Goal: Task Accomplishment & Management: Manage account settings

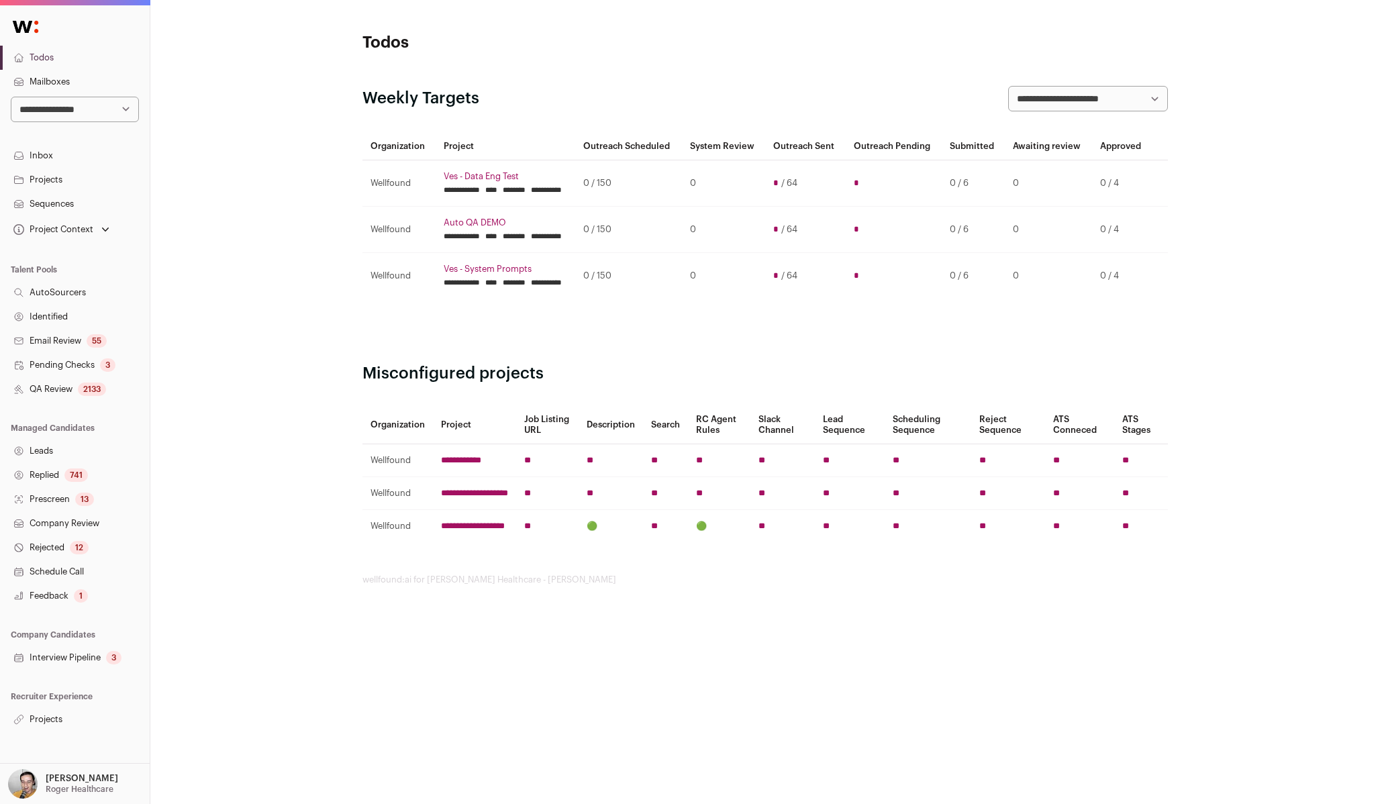
click at [45, 109] on select "**********" at bounding box center [75, 110] width 128 height 26
select select "*****"
click at [70, 714] on link "Projects" at bounding box center [75, 720] width 150 height 24
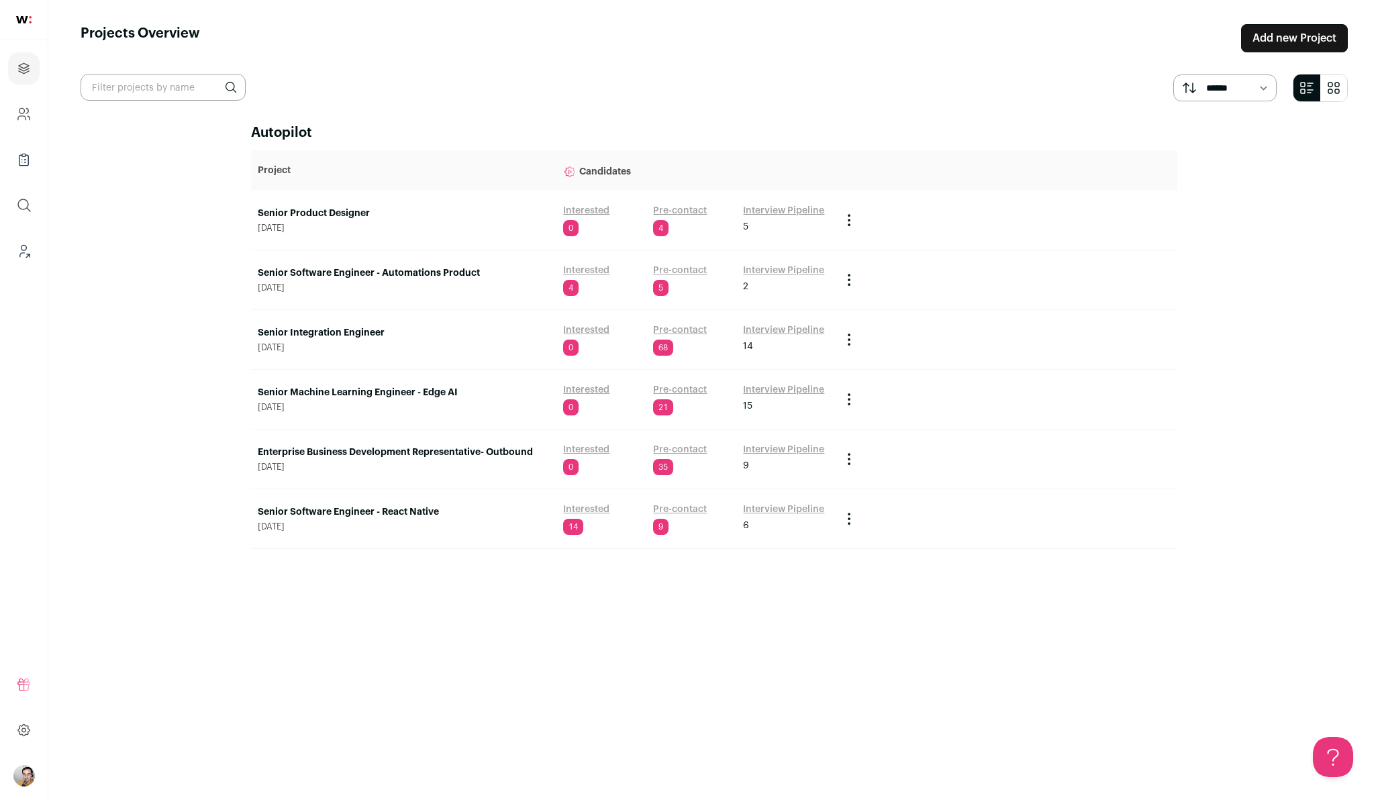
click at [424, 391] on link "Senior Machine Learning Engineer - Edge AI" at bounding box center [404, 392] width 292 height 13
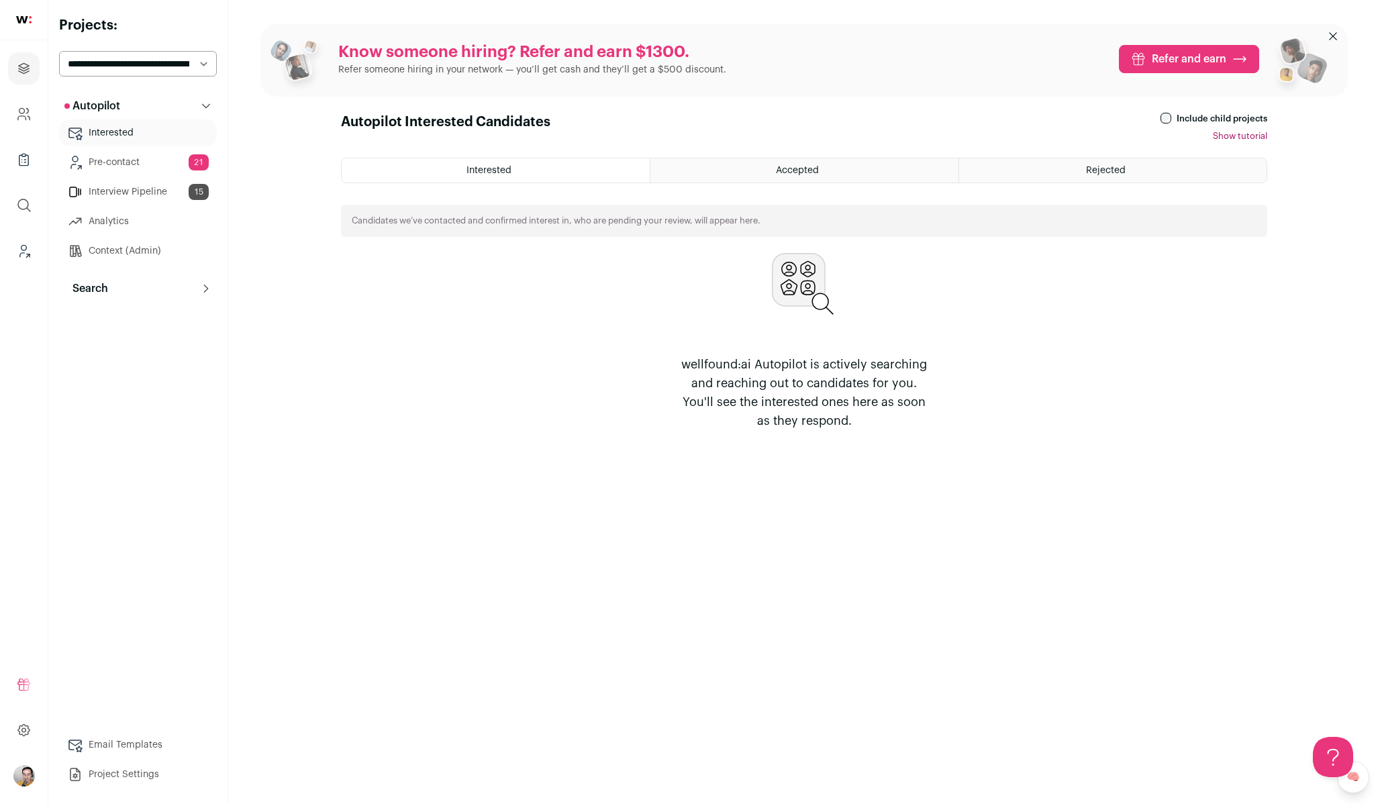
click at [207, 293] on icon at bounding box center [206, 288] width 11 height 11
click at [136, 353] on link "System Reviews" at bounding box center [138, 347] width 158 height 27
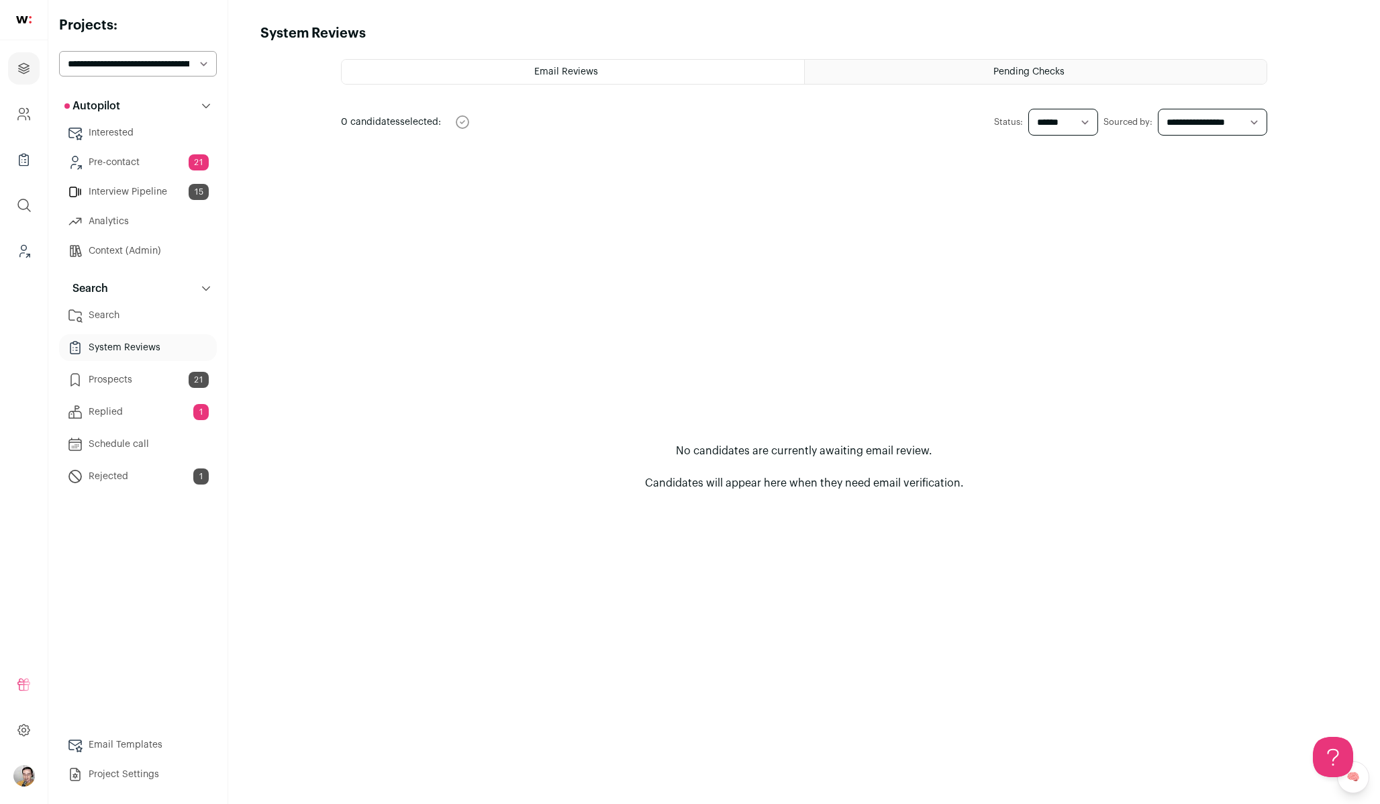
click at [996, 75] on span "Pending Checks" at bounding box center [1028, 71] width 71 height 9
click at [663, 77] on div "Email Reviews" at bounding box center [573, 72] width 463 height 24
click at [126, 67] on select "**********" at bounding box center [138, 64] width 158 height 26
click at [130, 70] on select "**********" at bounding box center [138, 64] width 158 height 26
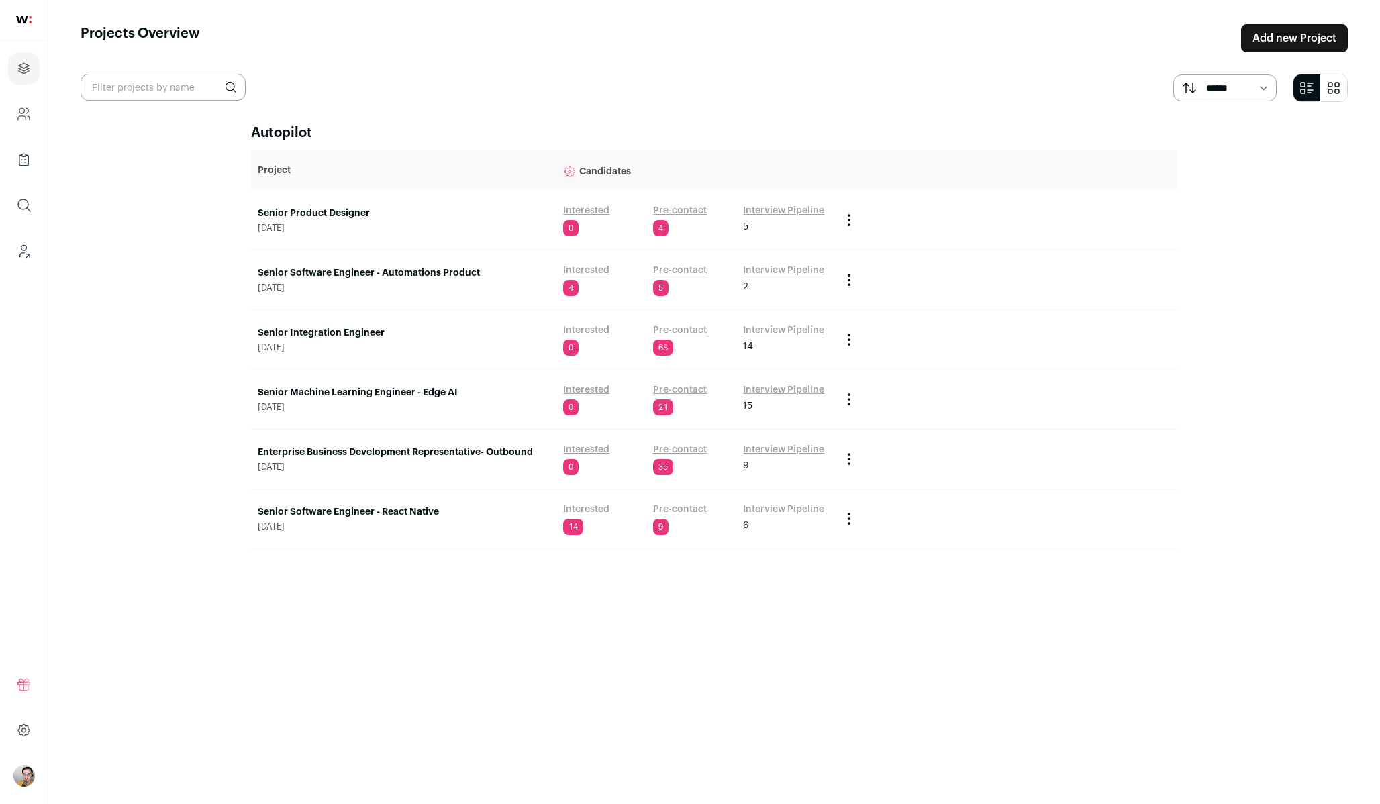
click at [334, 211] on link "Senior Product Designer" at bounding box center [404, 213] width 292 height 13
click at [397, 273] on link "Senior Software Engineer - Automations Product" at bounding box center [404, 272] width 292 height 13
click at [362, 329] on link "Senior Integration Engineer" at bounding box center [404, 332] width 292 height 13
click at [370, 393] on link "Senior Machine Learning Engineer - Edge AI" at bounding box center [404, 392] width 292 height 13
click at [381, 446] on link "Enterprise Business Development Representative- Outbound" at bounding box center [404, 452] width 292 height 13
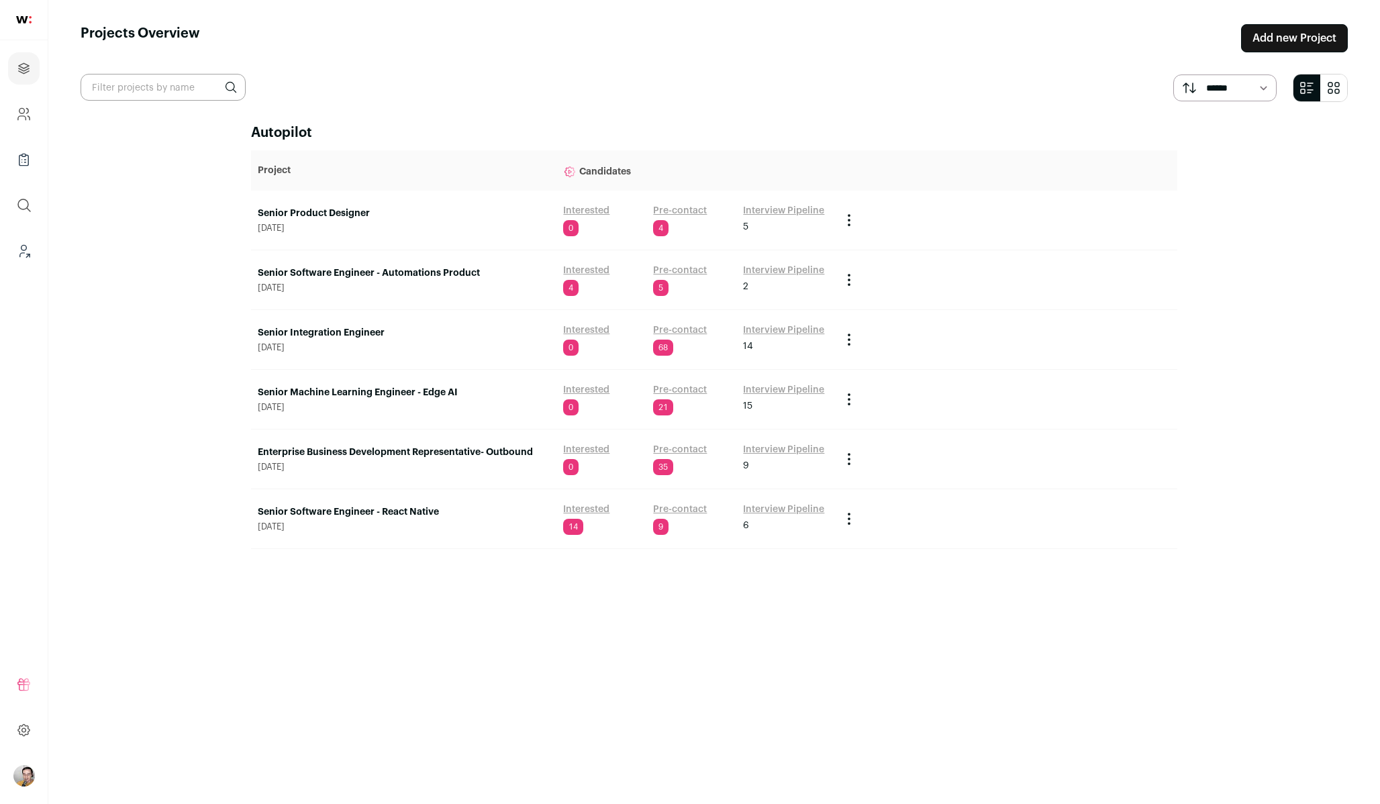
click at [365, 513] on link "Senior Software Engineer - React Native" at bounding box center [404, 511] width 292 height 13
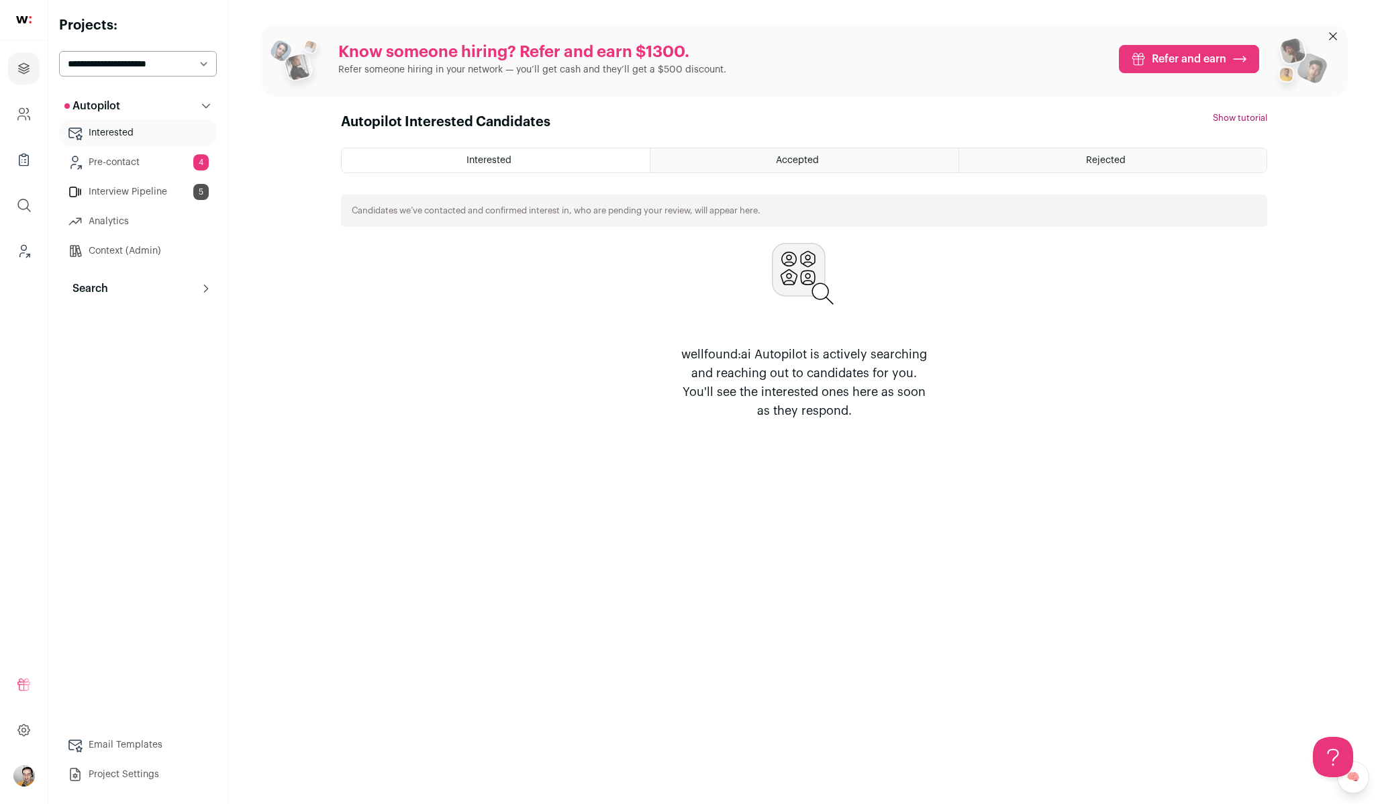
click at [203, 287] on icon at bounding box center [206, 288] width 11 height 11
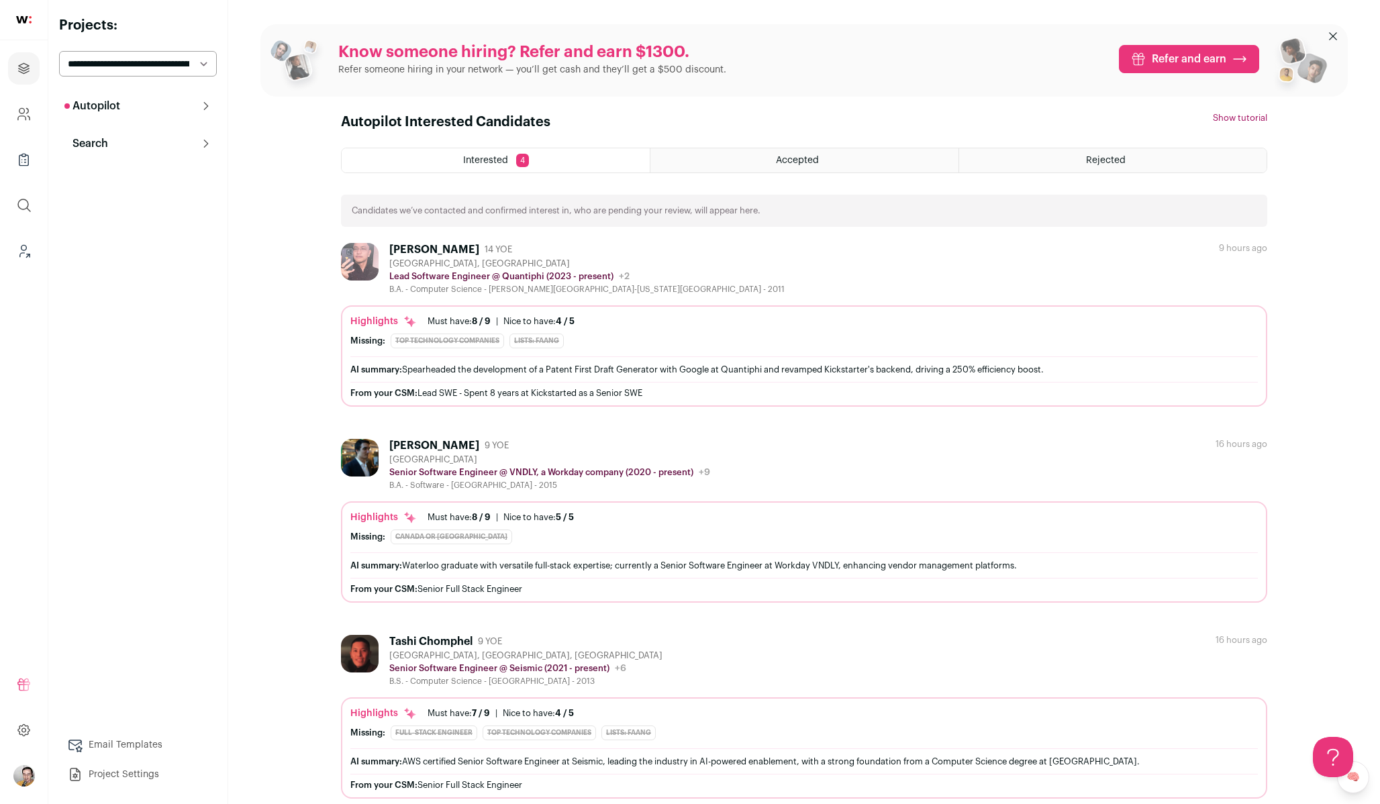
click at [203, 287] on div "Autopilot Autopilot Interested 4 Pre-contact 5 Interview Pipeline 2 Analytics C…" at bounding box center [138, 440] width 158 height 695
click at [207, 140] on icon at bounding box center [206, 143] width 11 height 11
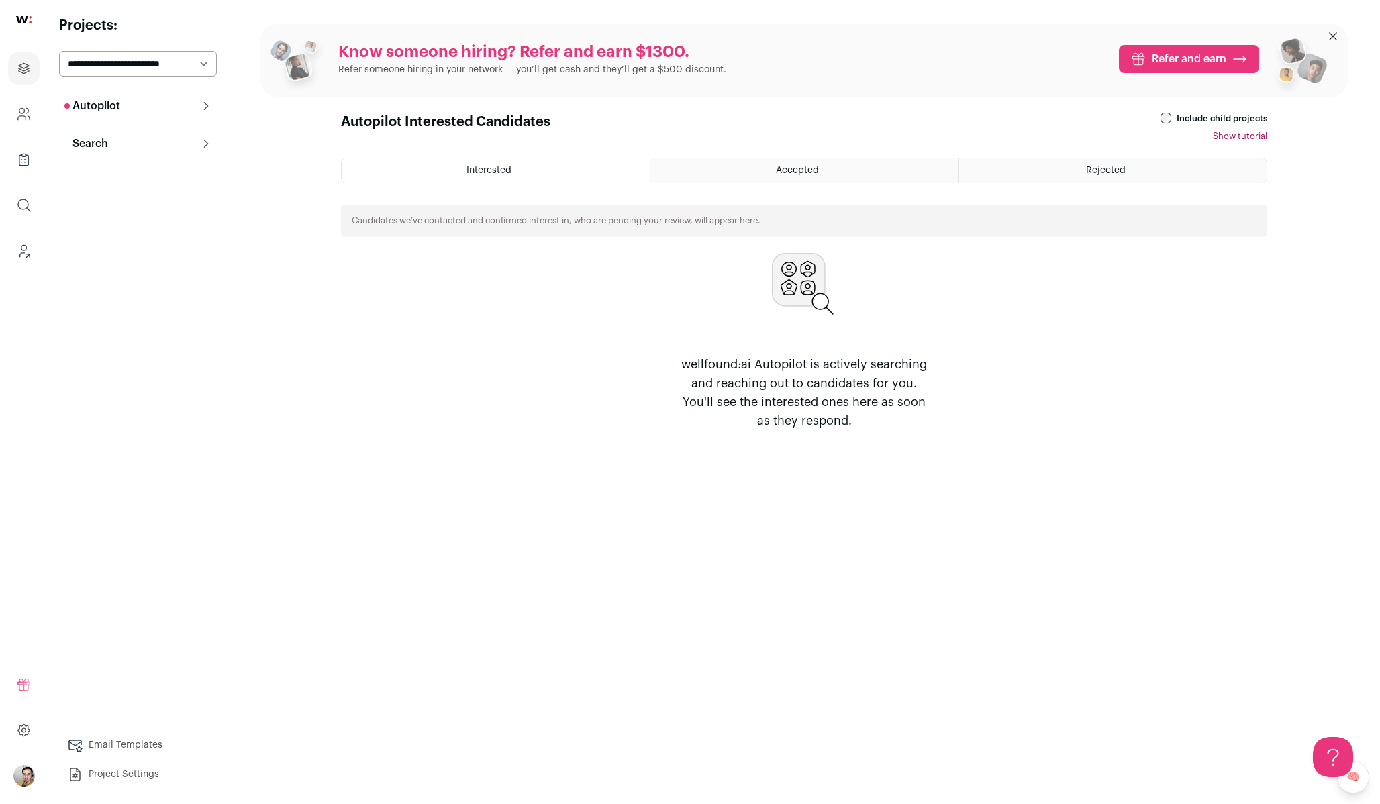
click at [207, 140] on icon at bounding box center [206, 143] width 11 height 11
click at [175, 228] on link "Prospects 68" at bounding box center [138, 235] width 158 height 27
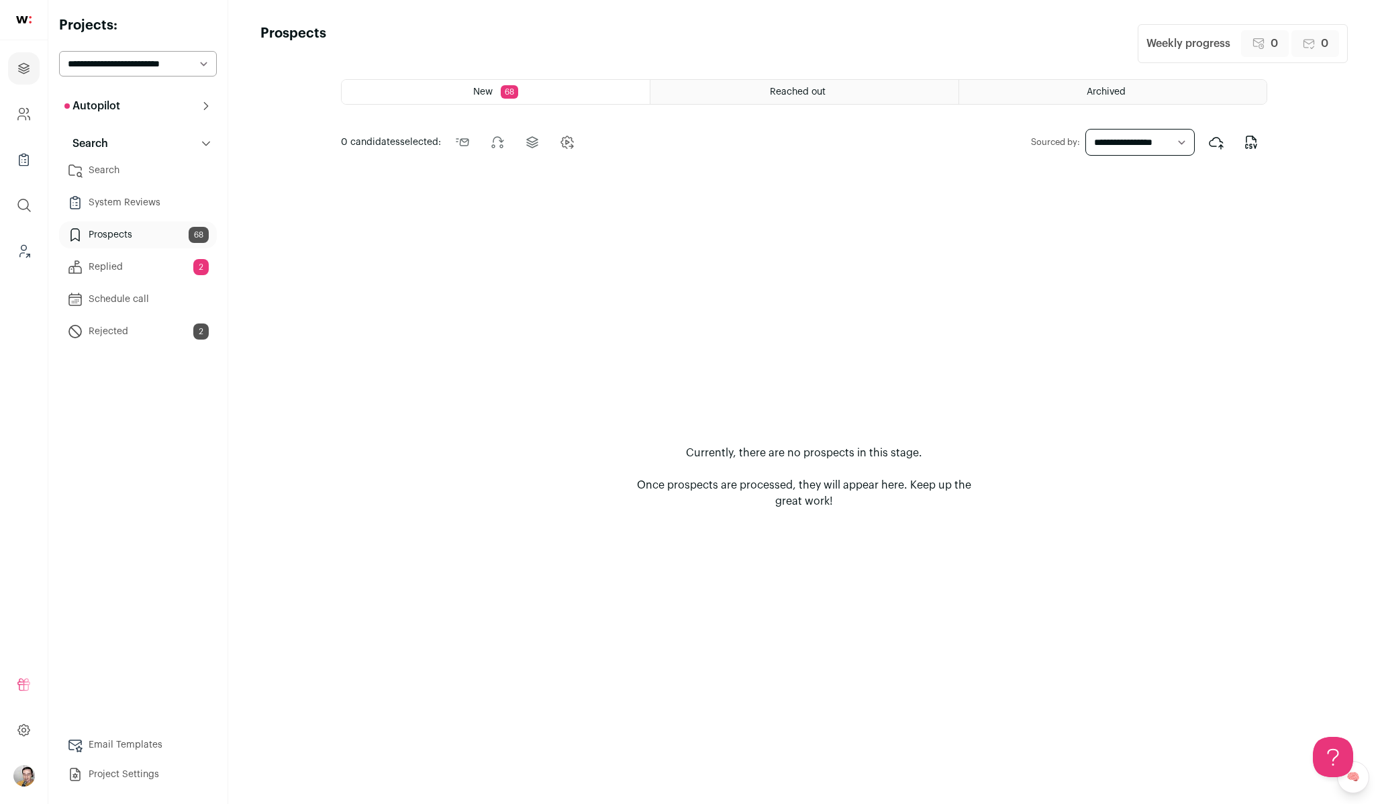
click at [1155, 141] on select "**********" at bounding box center [1139, 142] width 109 height 27
select select "***"
click at [128, 204] on link "System Reviews" at bounding box center [138, 202] width 158 height 27
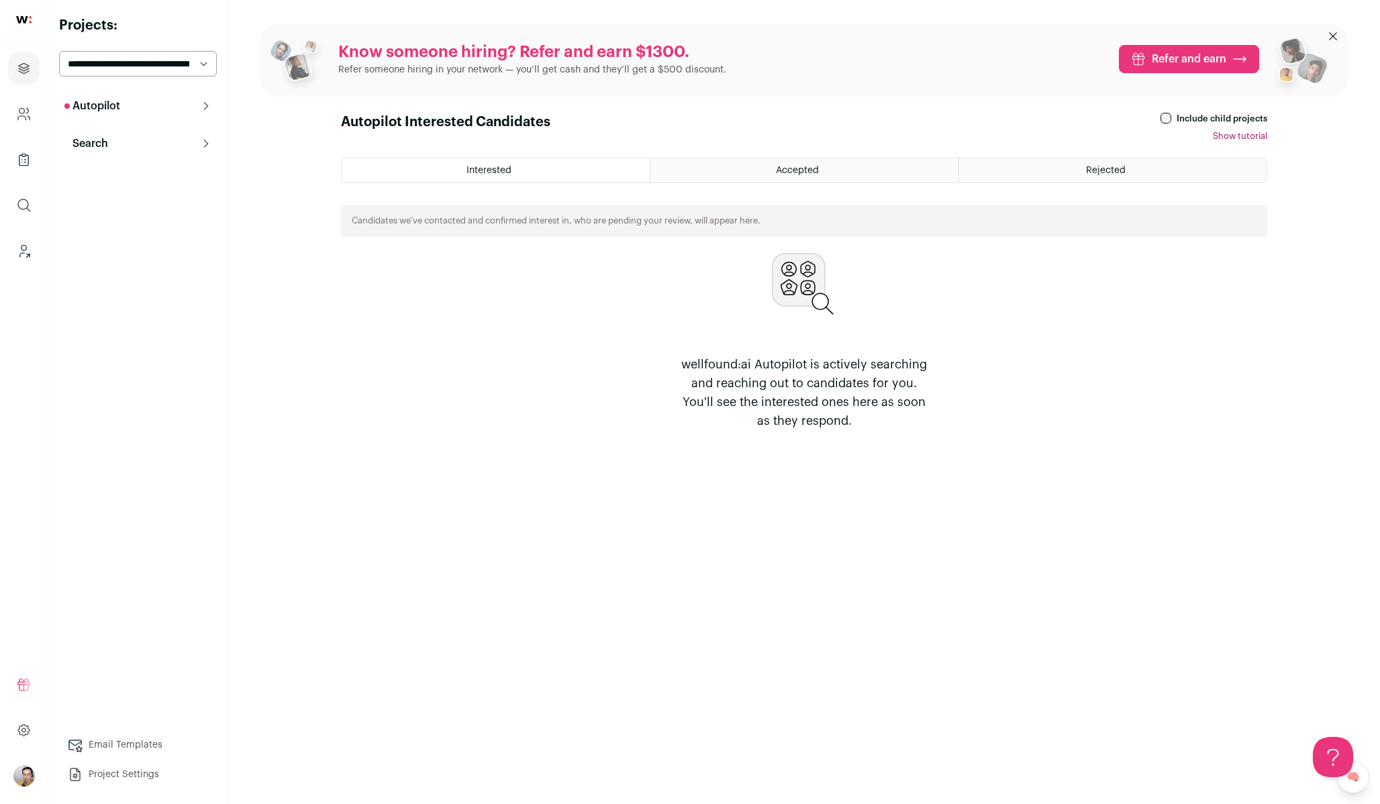
click at [202, 146] on icon at bounding box center [206, 143] width 11 height 11
click at [157, 210] on link "System Reviews 99" at bounding box center [138, 202] width 158 height 27
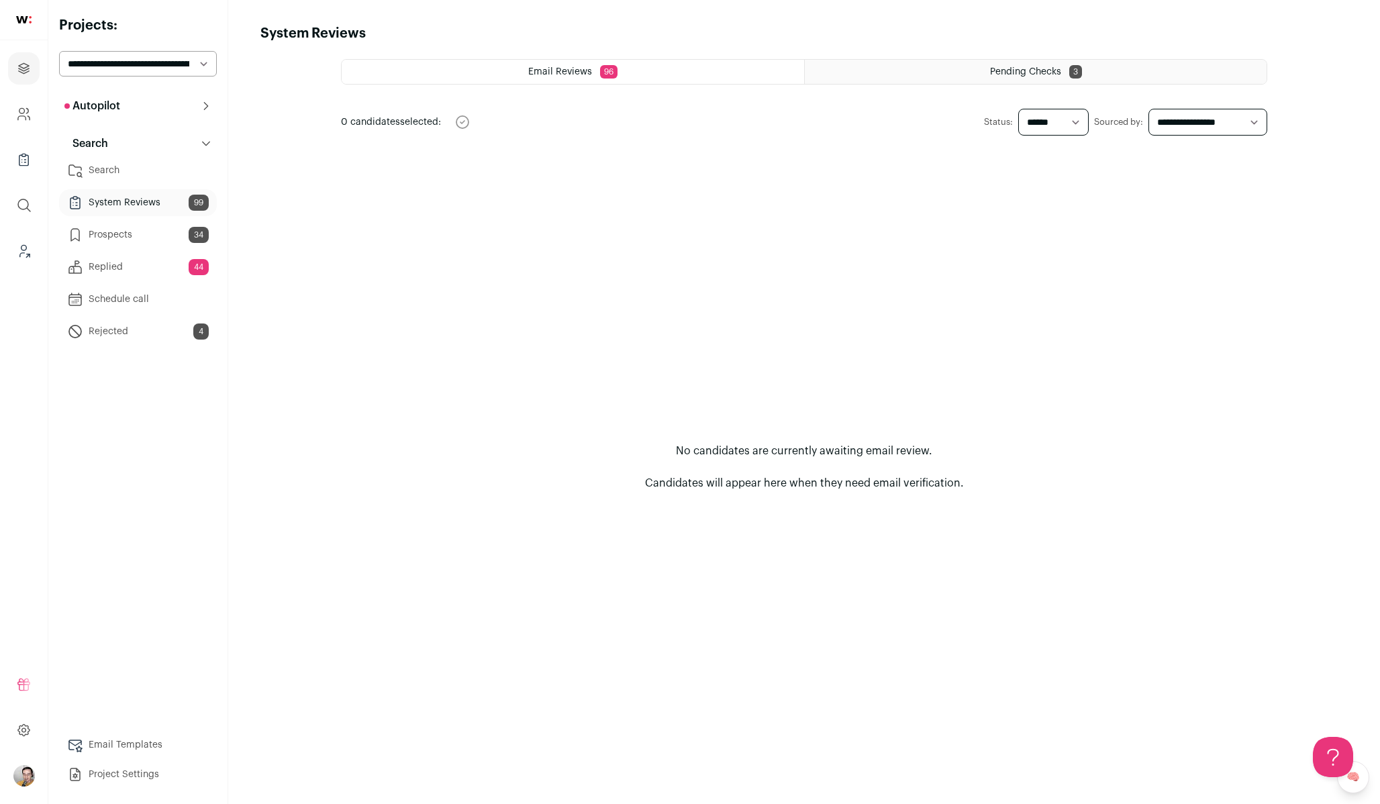
click at [1034, 124] on select "****** ********" at bounding box center [1053, 122] width 70 height 27
click at [1226, 131] on select "**********" at bounding box center [1208, 122] width 119 height 27
select select "***"
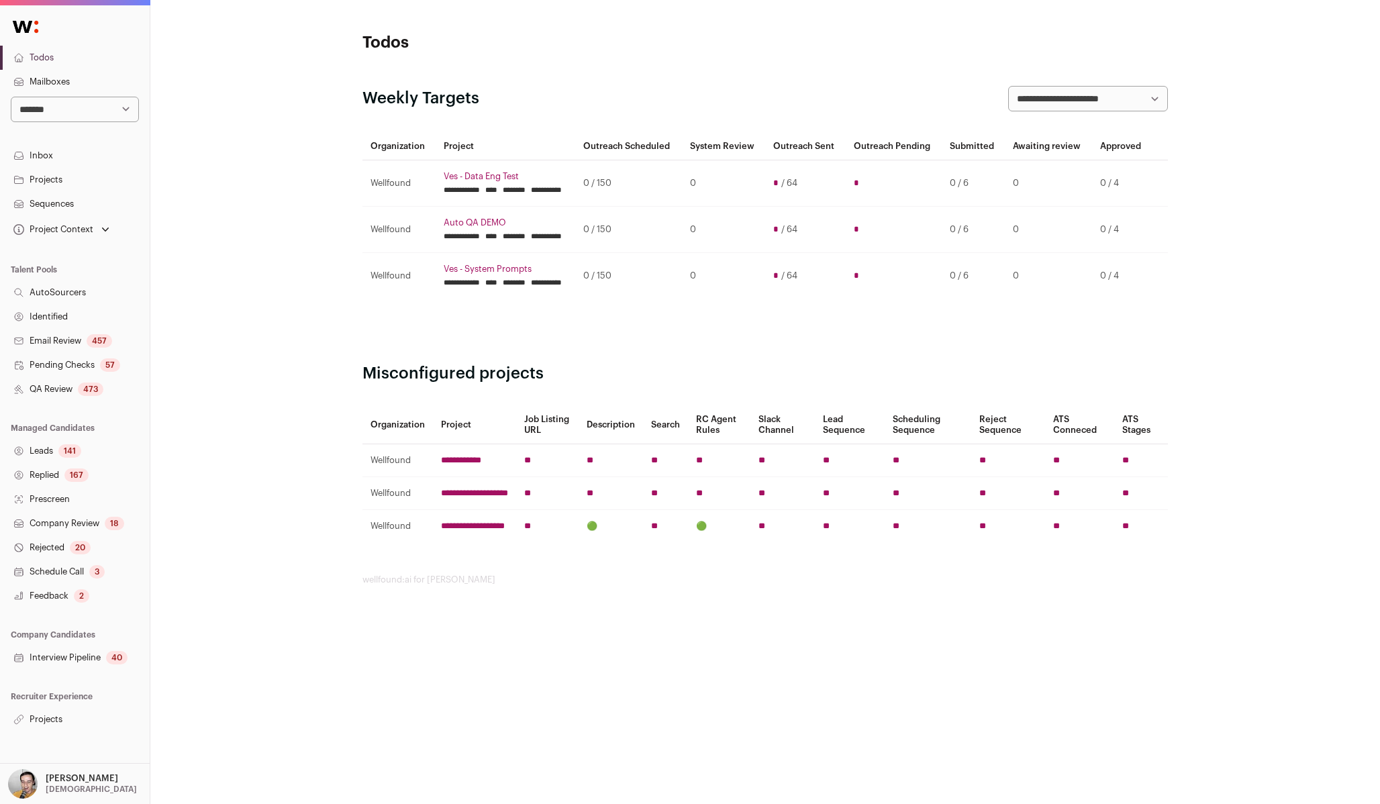
click at [98, 177] on link "Projects" at bounding box center [75, 180] width 150 height 24
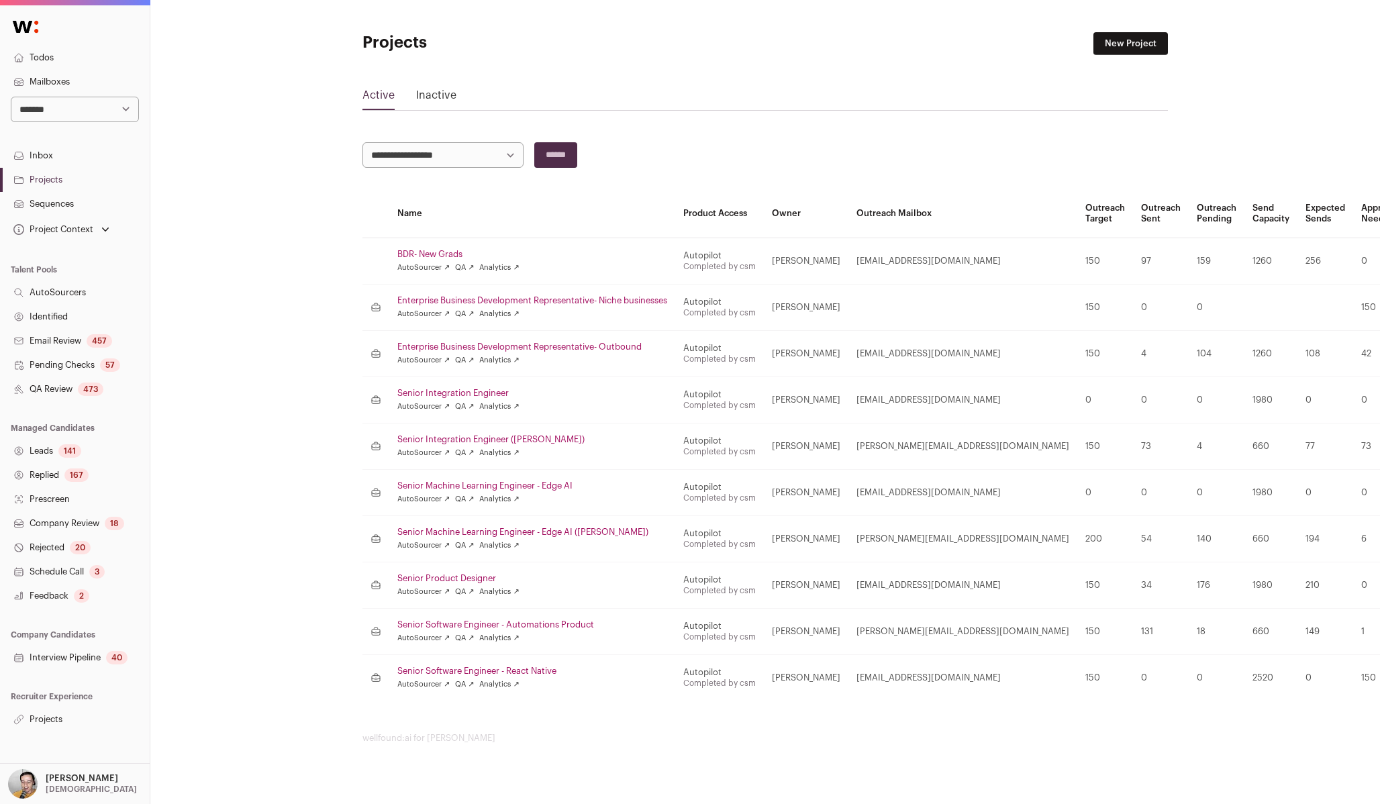
click at [81, 339] on link "Email Review 457" at bounding box center [75, 341] width 150 height 24
click at [81, 367] on link "Pending Checks 57" at bounding box center [75, 365] width 150 height 24
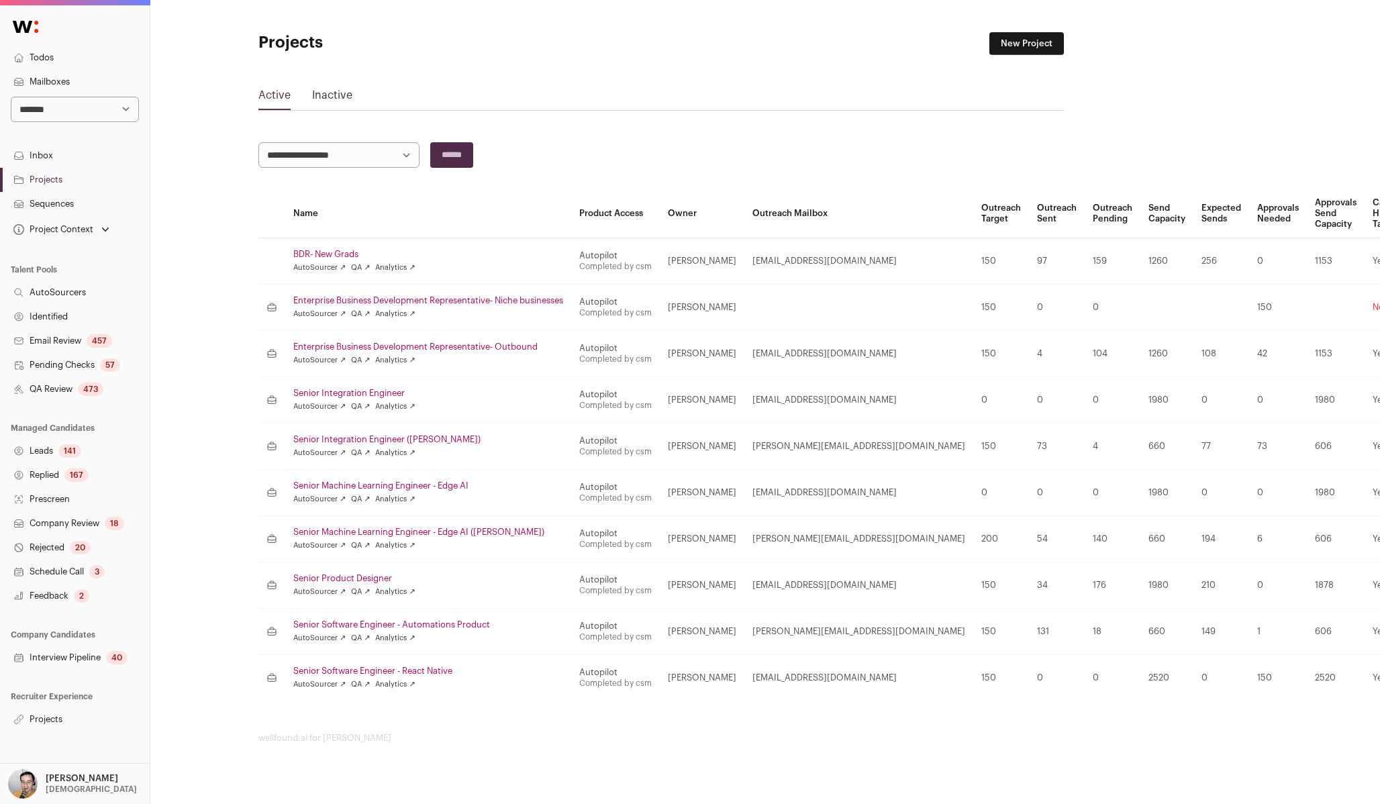
scroll to position [0, 110]
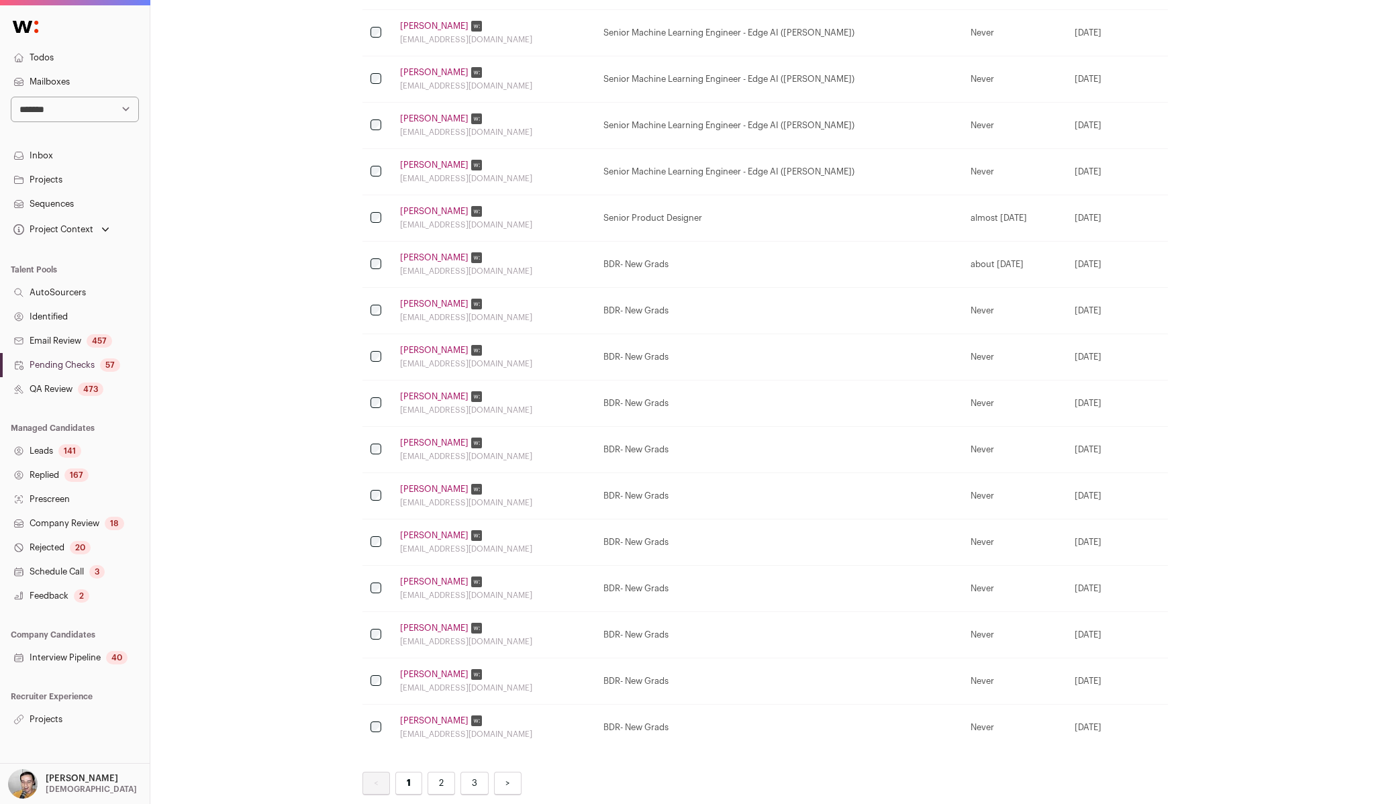
scroll to position [509, 0]
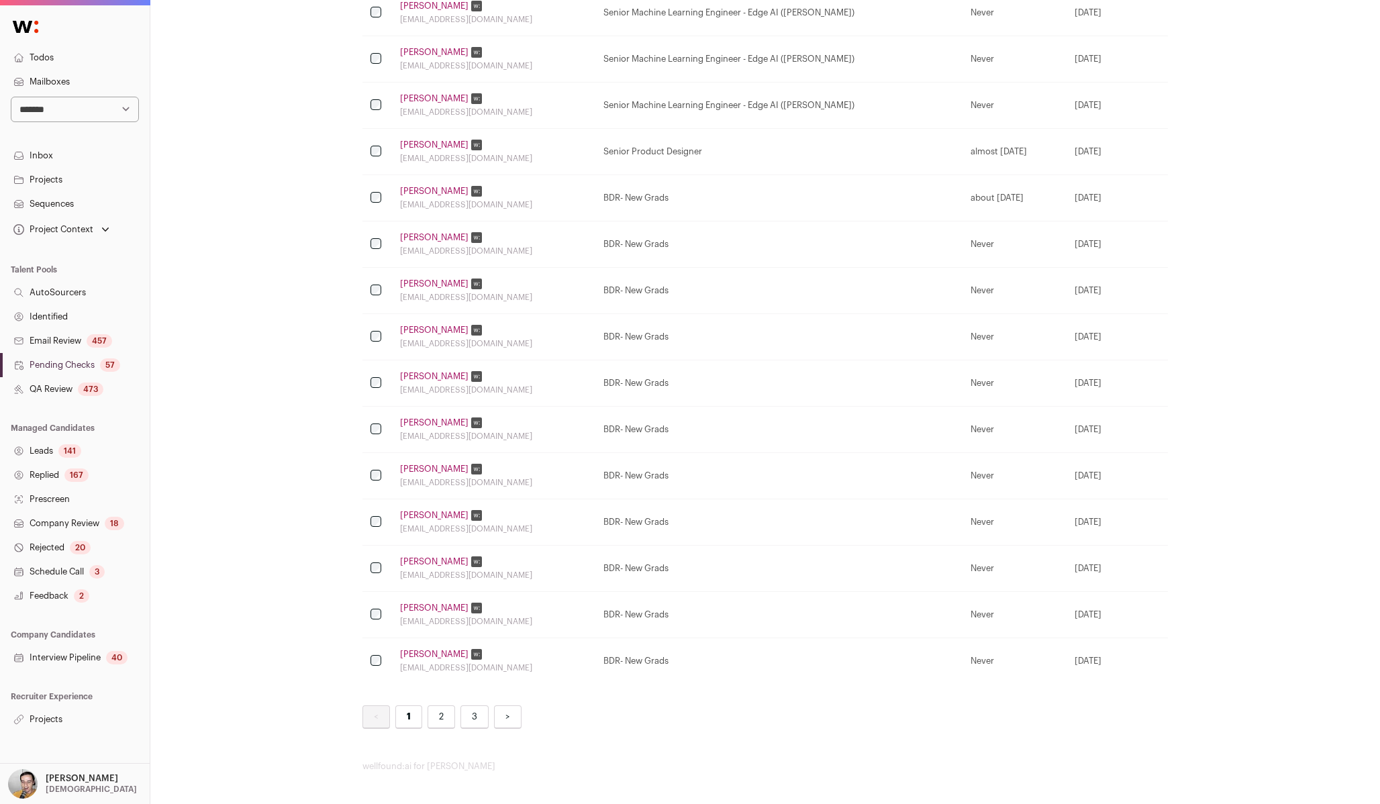
click at [436, 719] on link "2" at bounding box center [442, 717] width 28 height 23
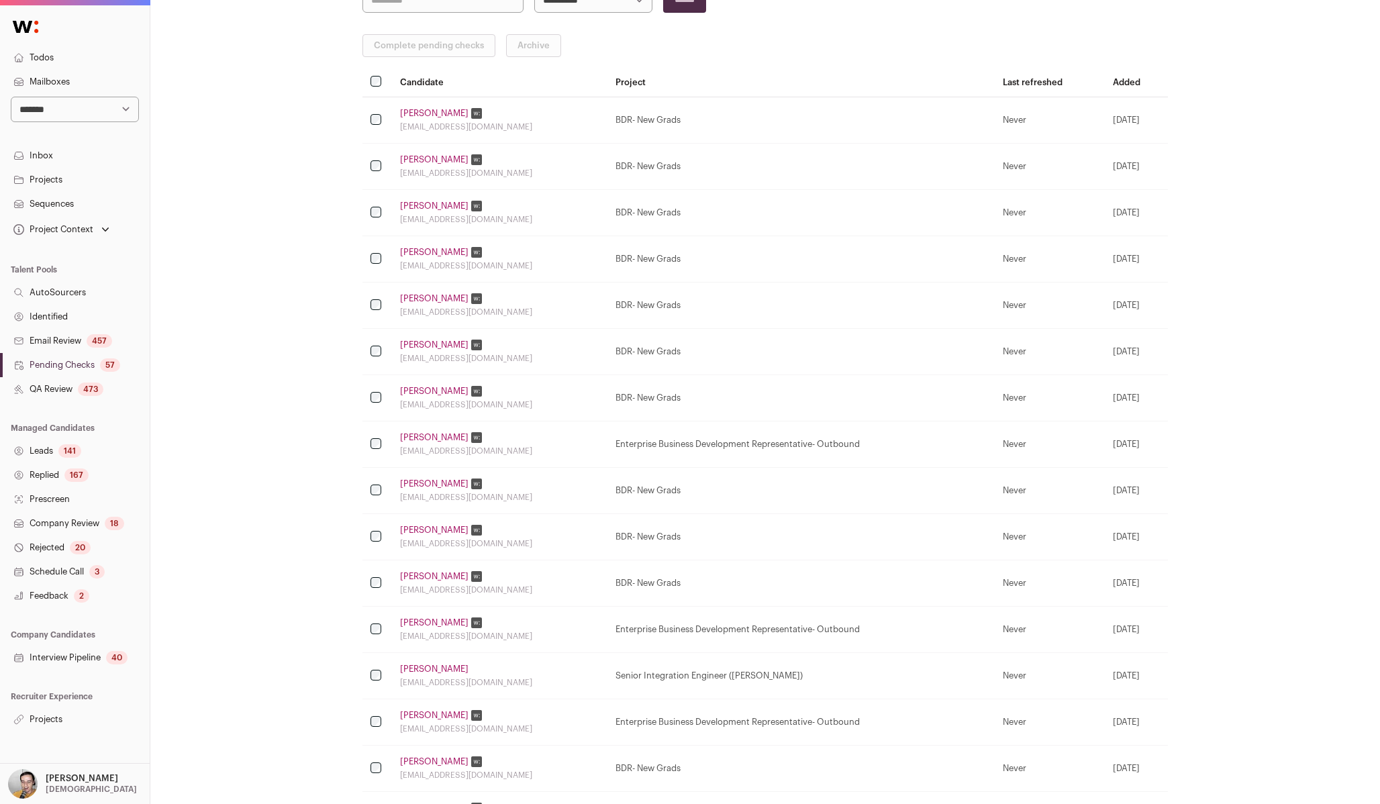
scroll to position [509, 0]
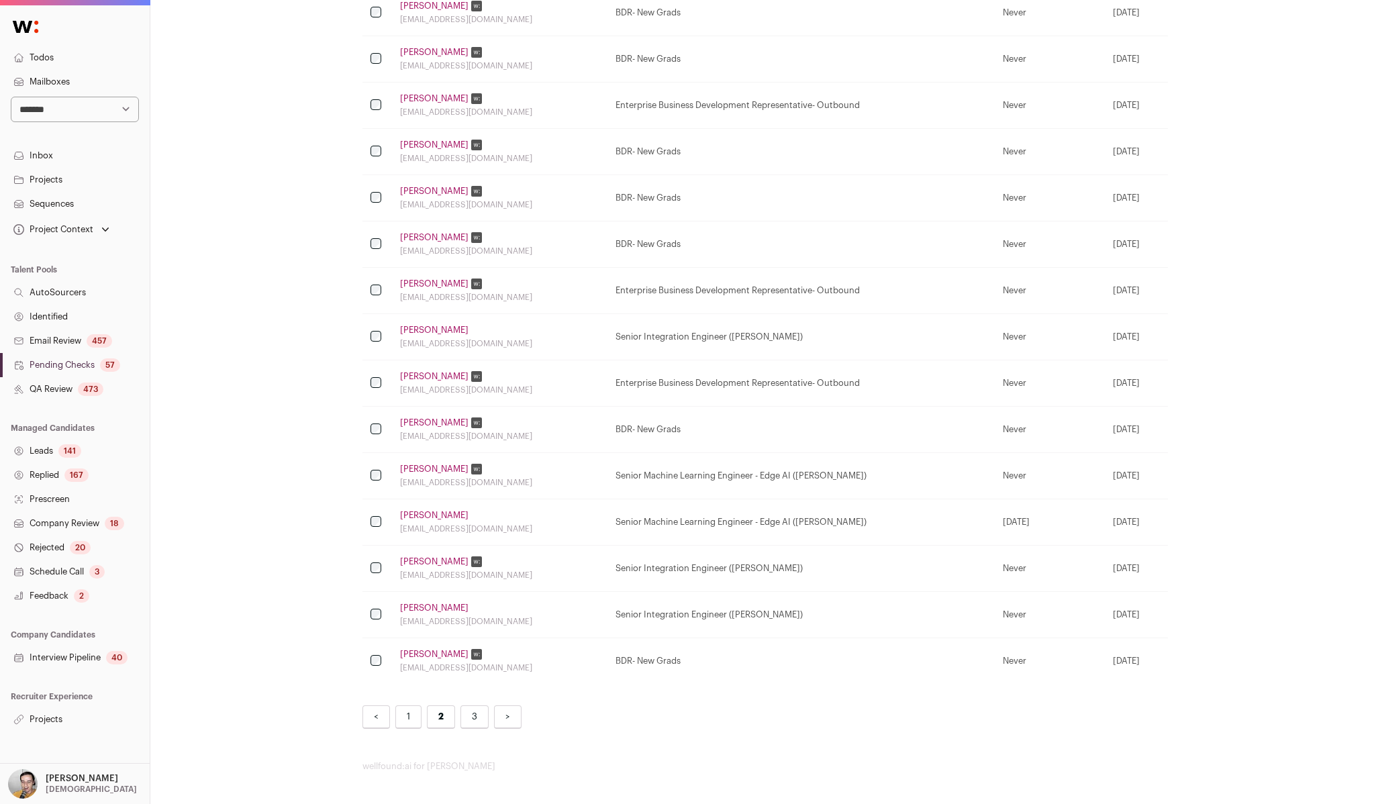
click at [468, 710] on link "3" at bounding box center [474, 717] width 28 height 23
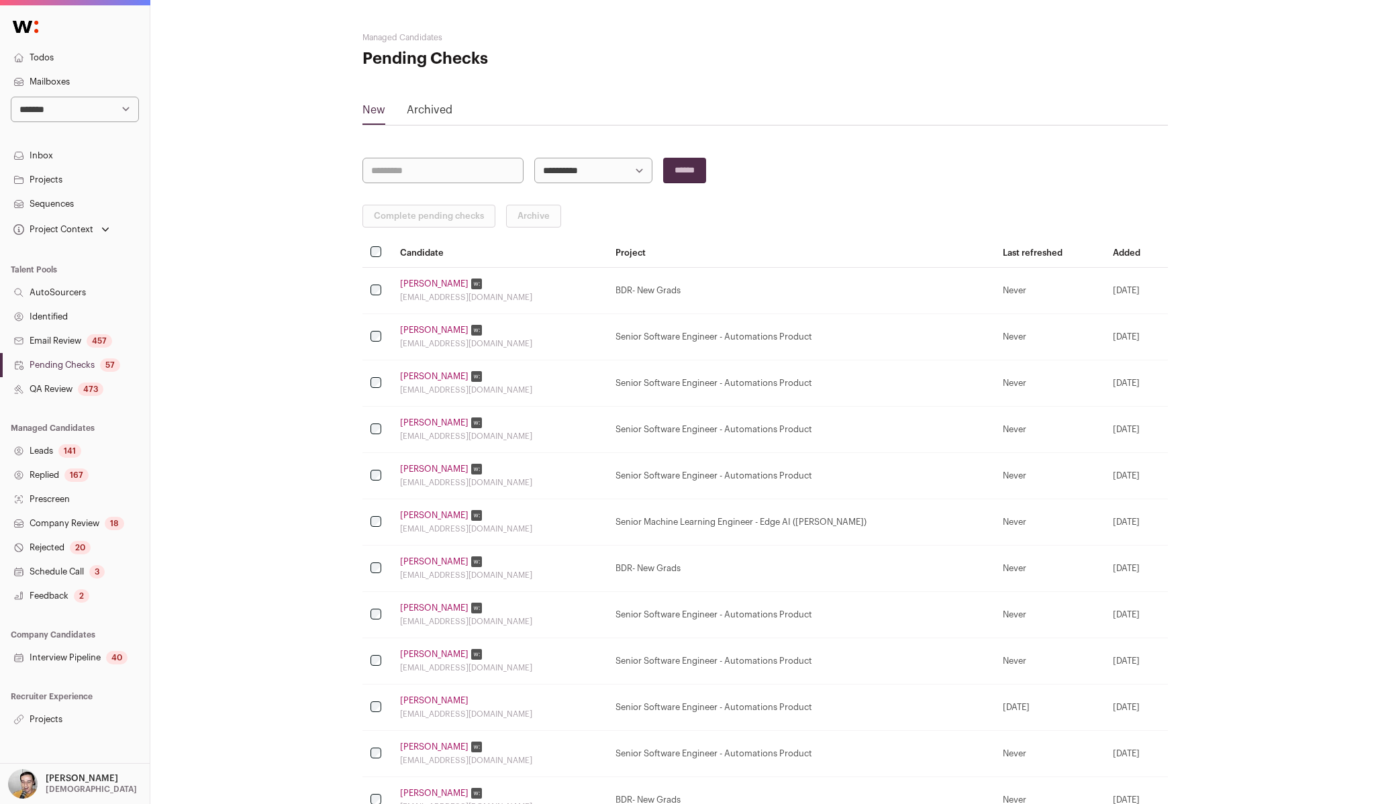
scroll to position [371, 0]
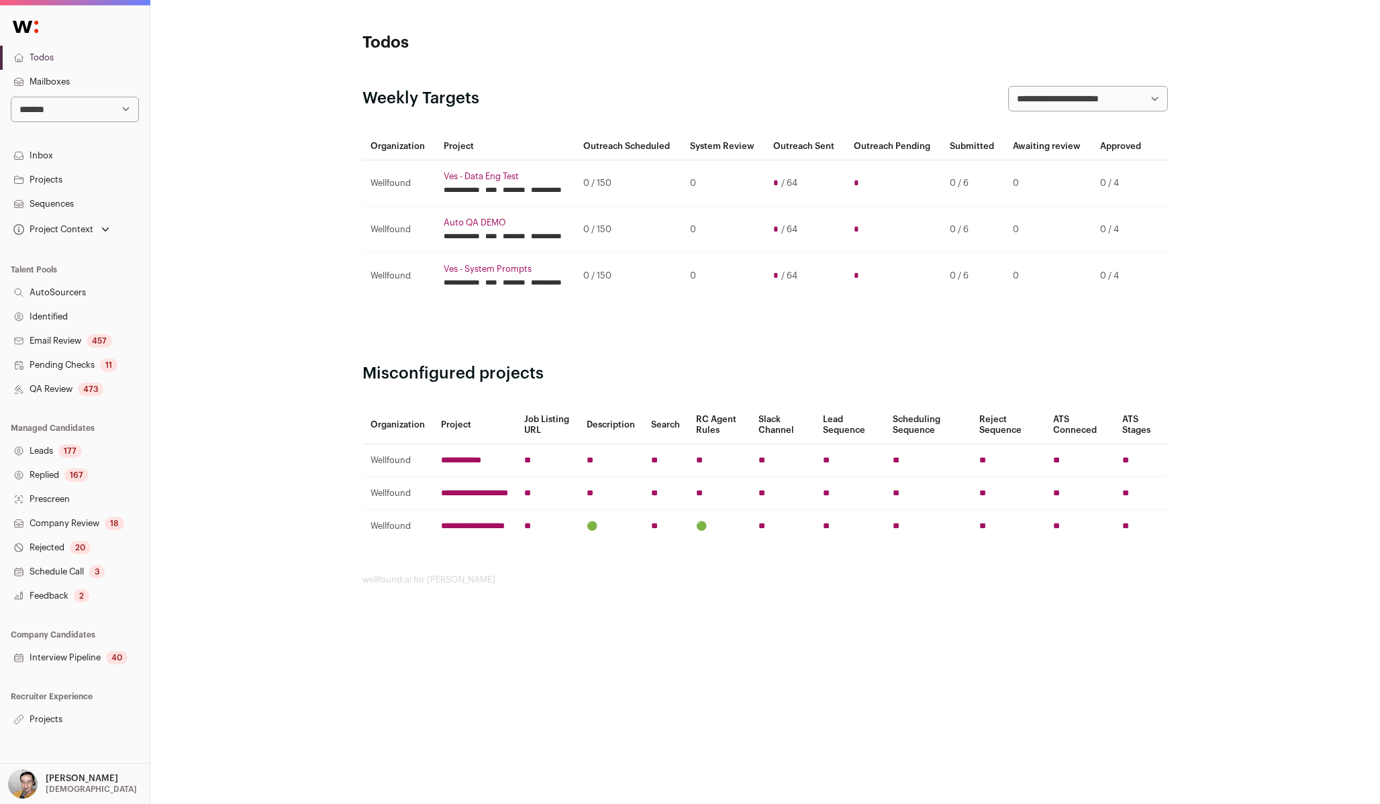
click at [81, 397] on link "QA Review 473" at bounding box center [75, 389] width 150 height 24
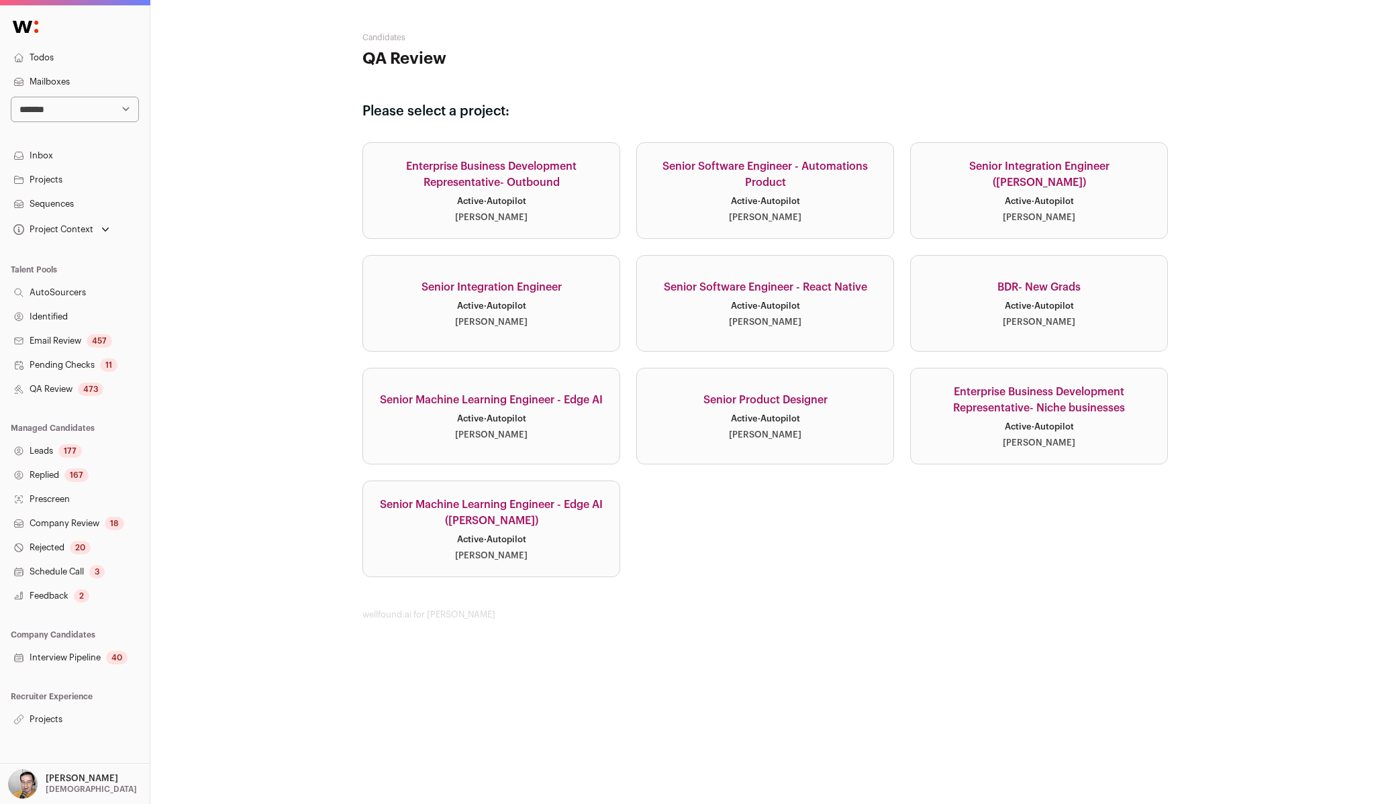
click at [32, 108] on select "**********" at bounding box center [75, 110] width 128 height 26
select select "*****"
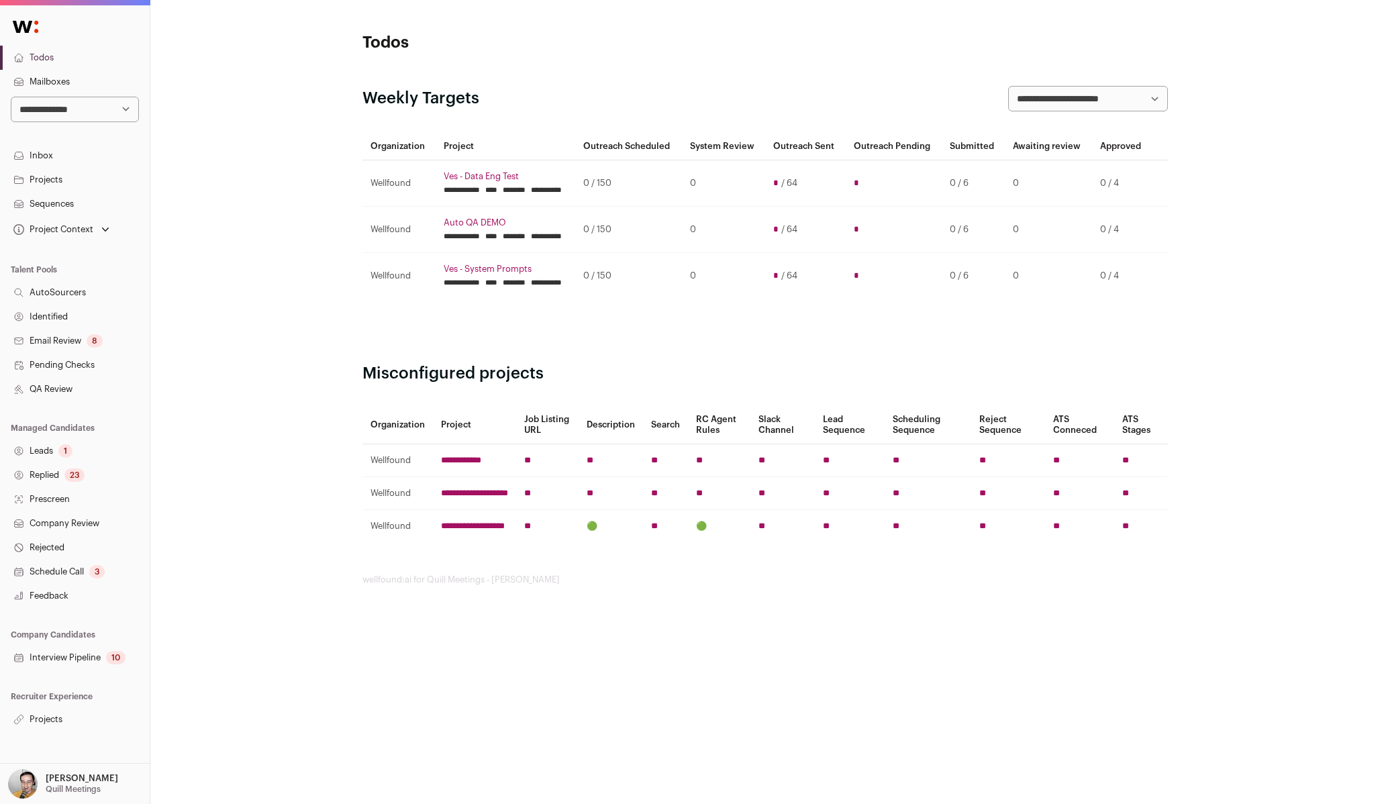
click at [94, 175] on link "Projects" at bounding box center [75, 180] width 150 height 24
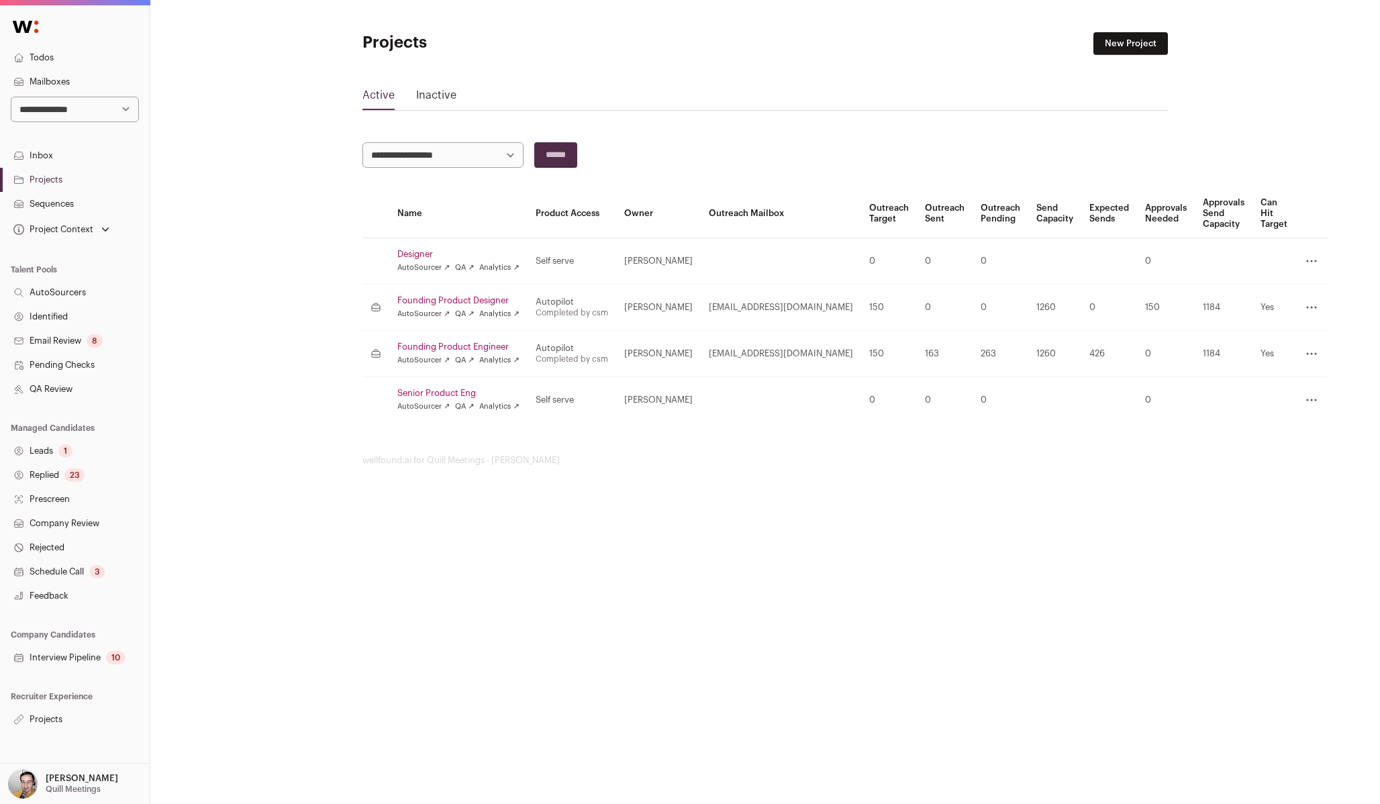
click at [460, 303] on link "Founding Product Designer" at bounding box center [458, 300] width 122 height 11
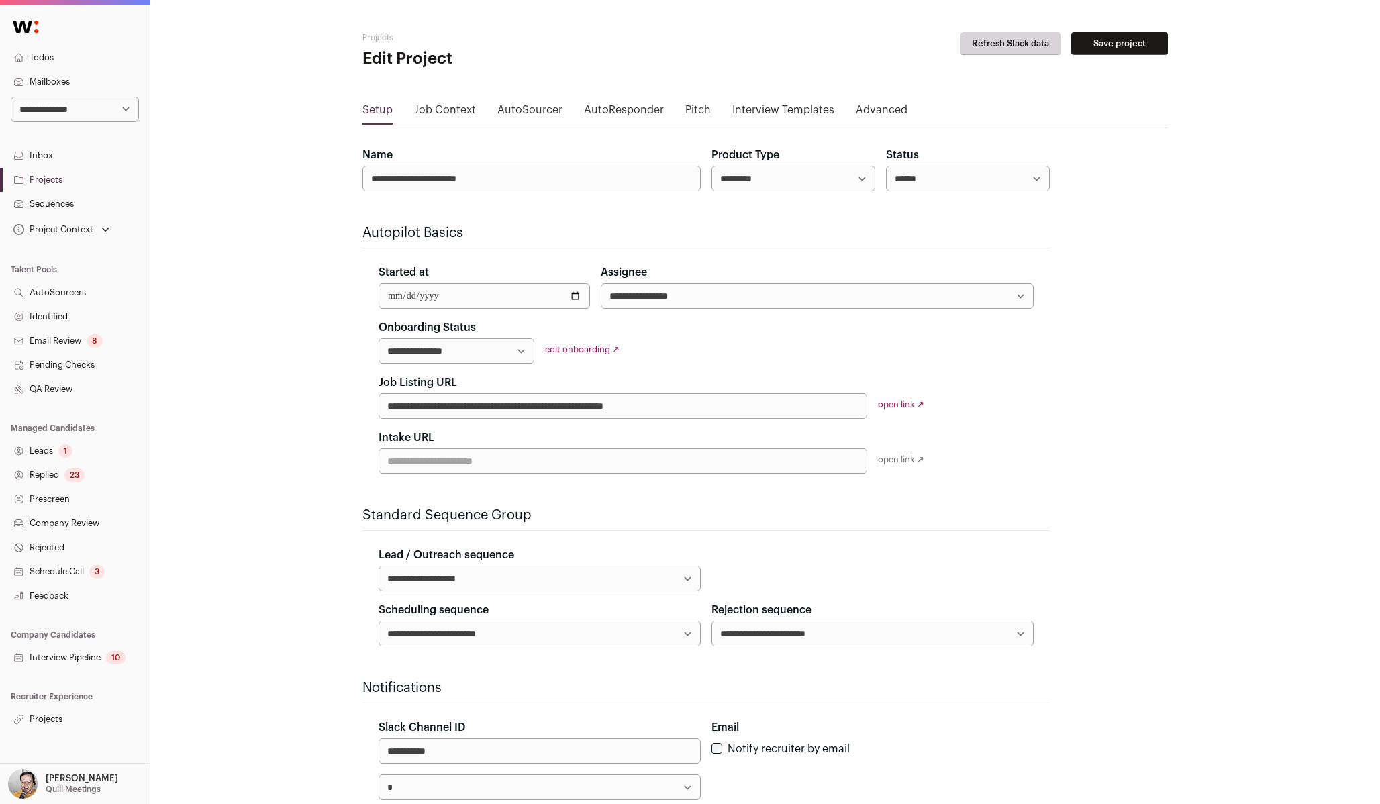
scroll to position [210, 0]
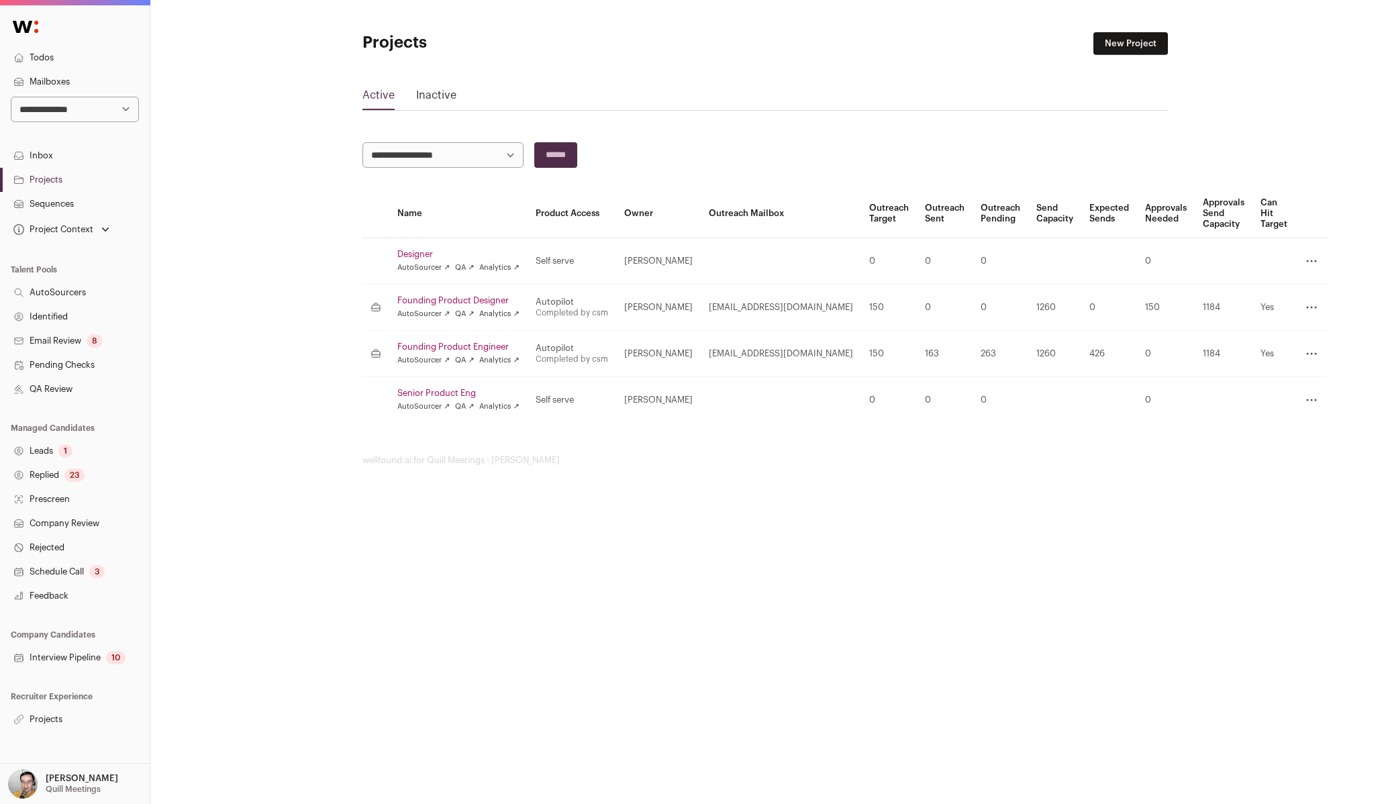
drag, startPoint x: 718, startPoint y: 354, endPoint x: 793, endPoint y: 348, distance: 75.4
click at [793, 348] on td "quill@wellfound.us" at bounding box center [781, 354] width 160 height 46
copy td "quill@wellfound.u"
click at [81, 199] on link "Sequences" at bounding box center [75, 204] width 150 height 24
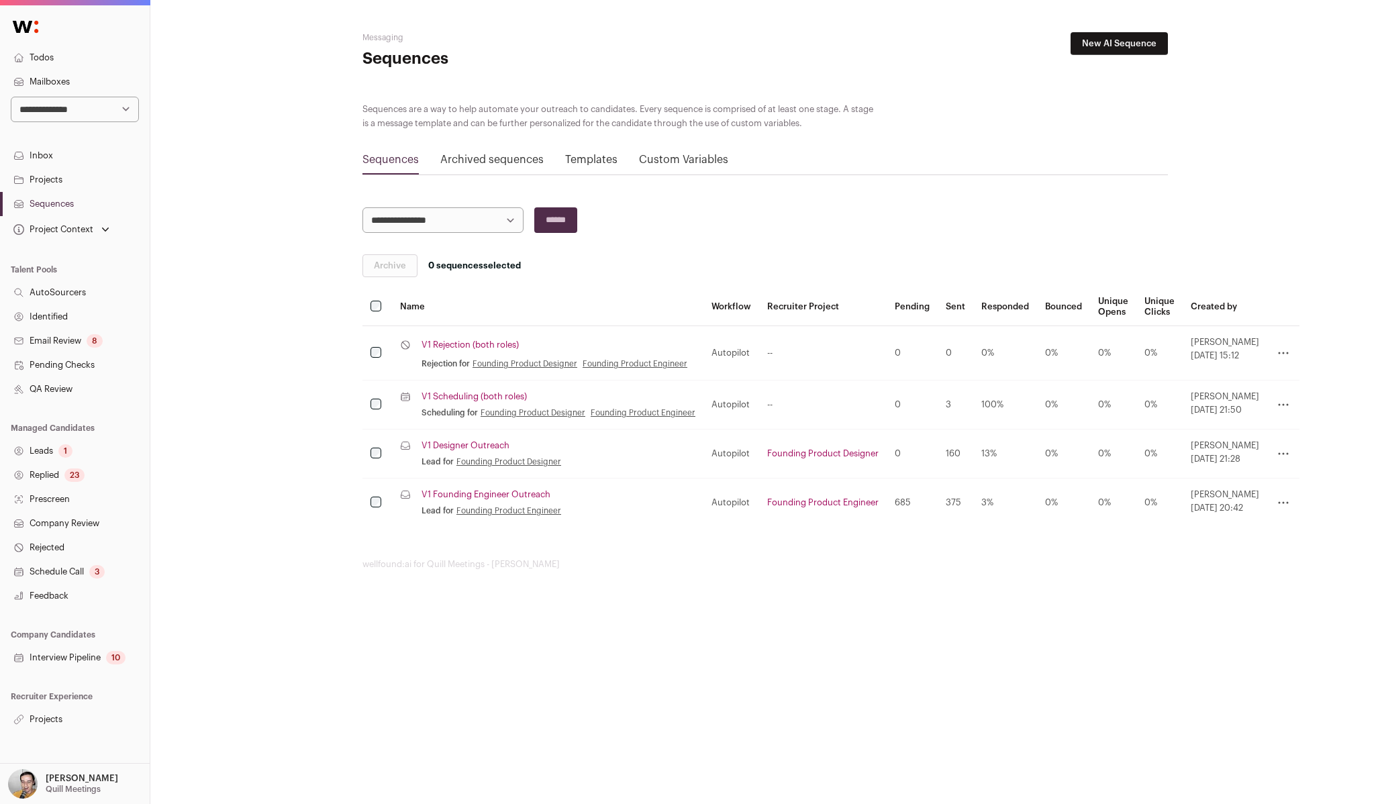
click at [468, 444] on link "V1 Designer Outreach" at bounding box center [466, 445] width 88 height 11
click at [468, 494] on link "V1 Founding Engineer Outreach" at bounding box center [486, 494] width 129 height 11
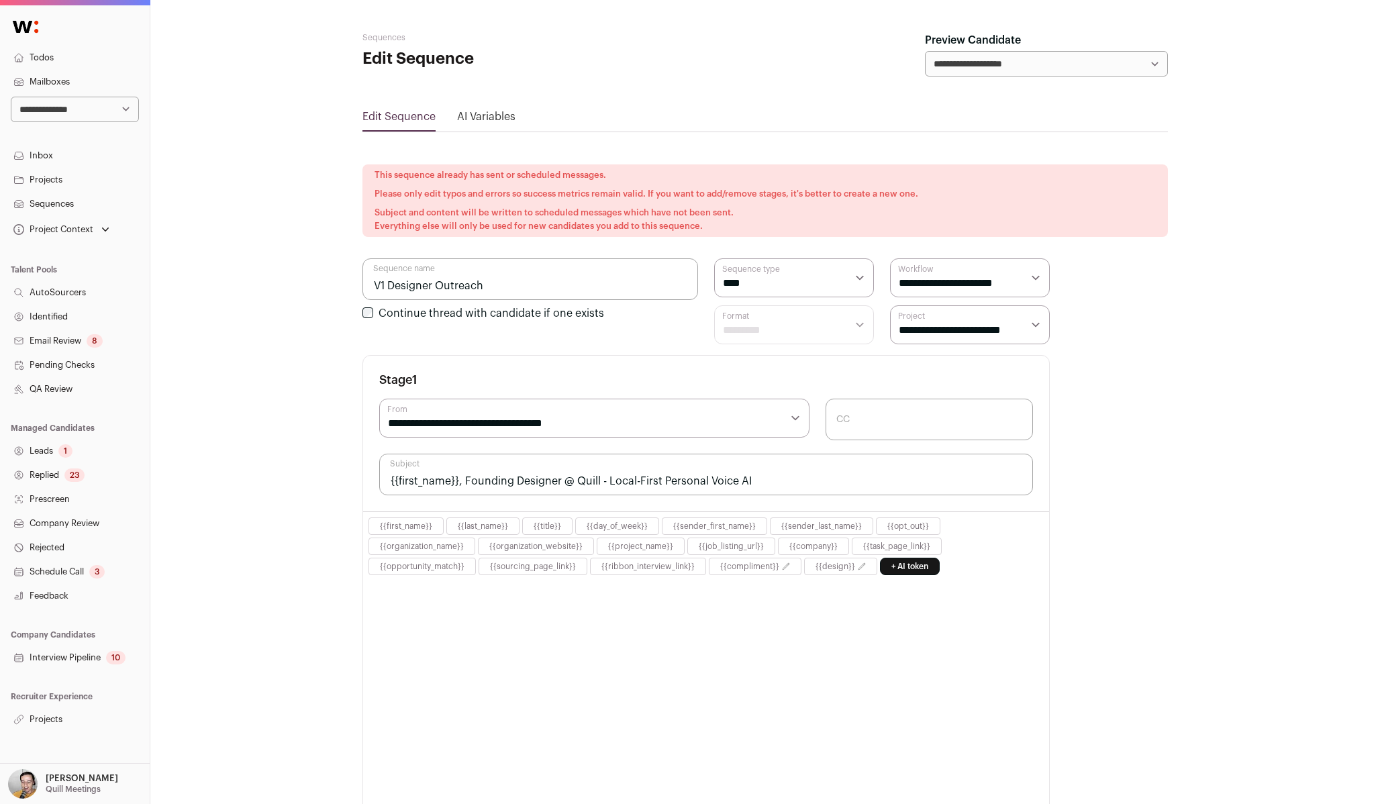
select select "****"
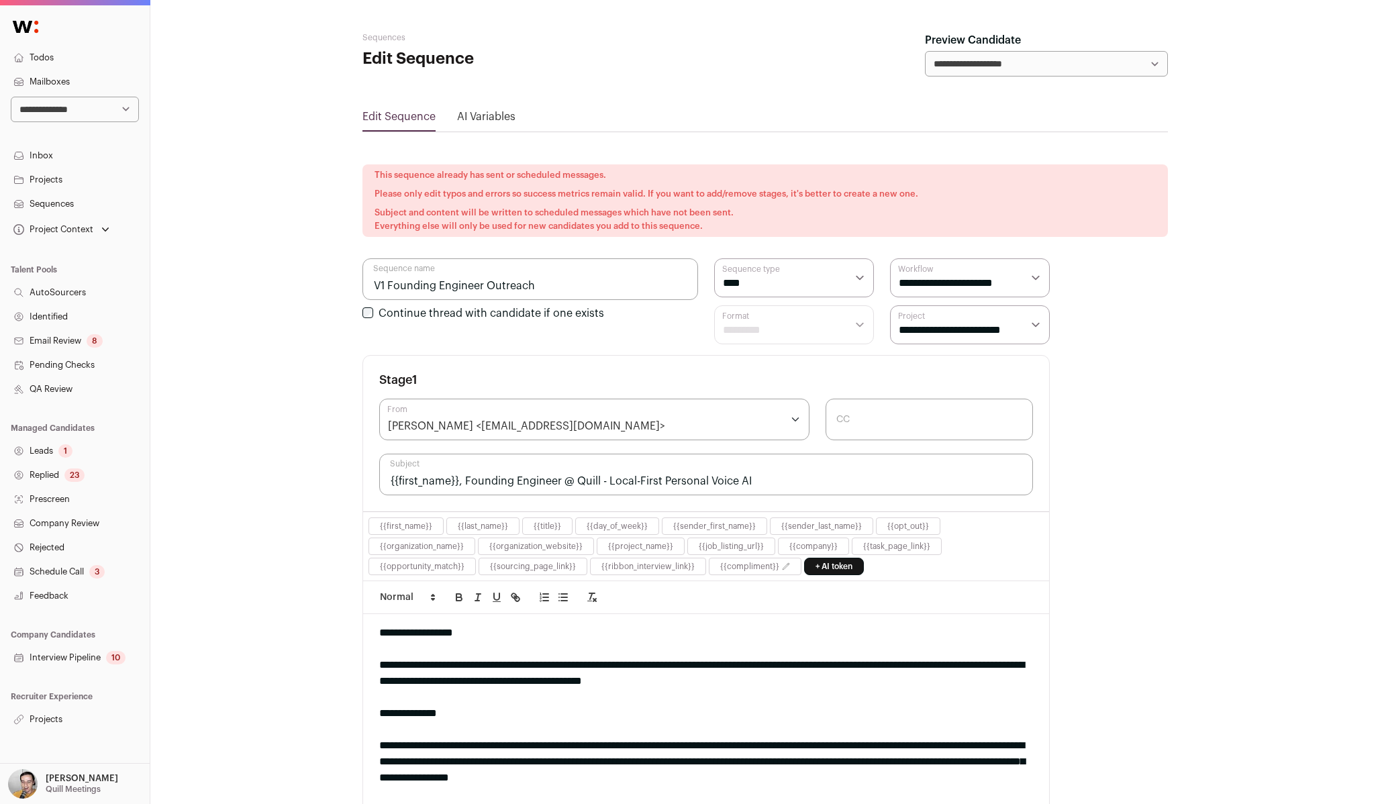
click at [84, 782] on p "[PERSON_NAME]" at bounding box center [82, 778] width 72 height 11
click at [52, 744] on link "Admin" at bounding box center [91, 747] width 148 height 30
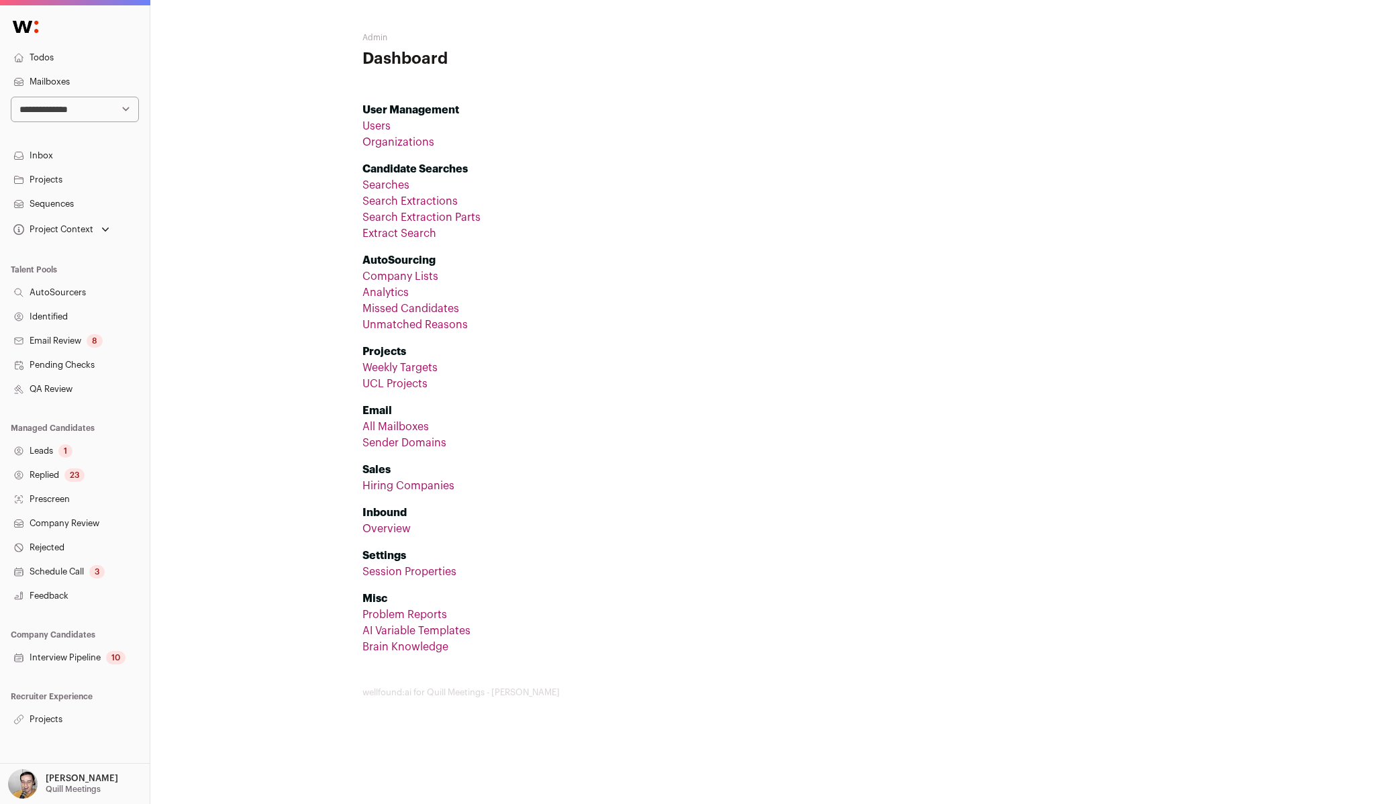
click at [418, 426] on link "All Mailboxes" at bounding box center [395, 427] width 66 height 11
click at [417, 444] on link "Sender Domains" at bounding box center [404, 443] width 84 height 11
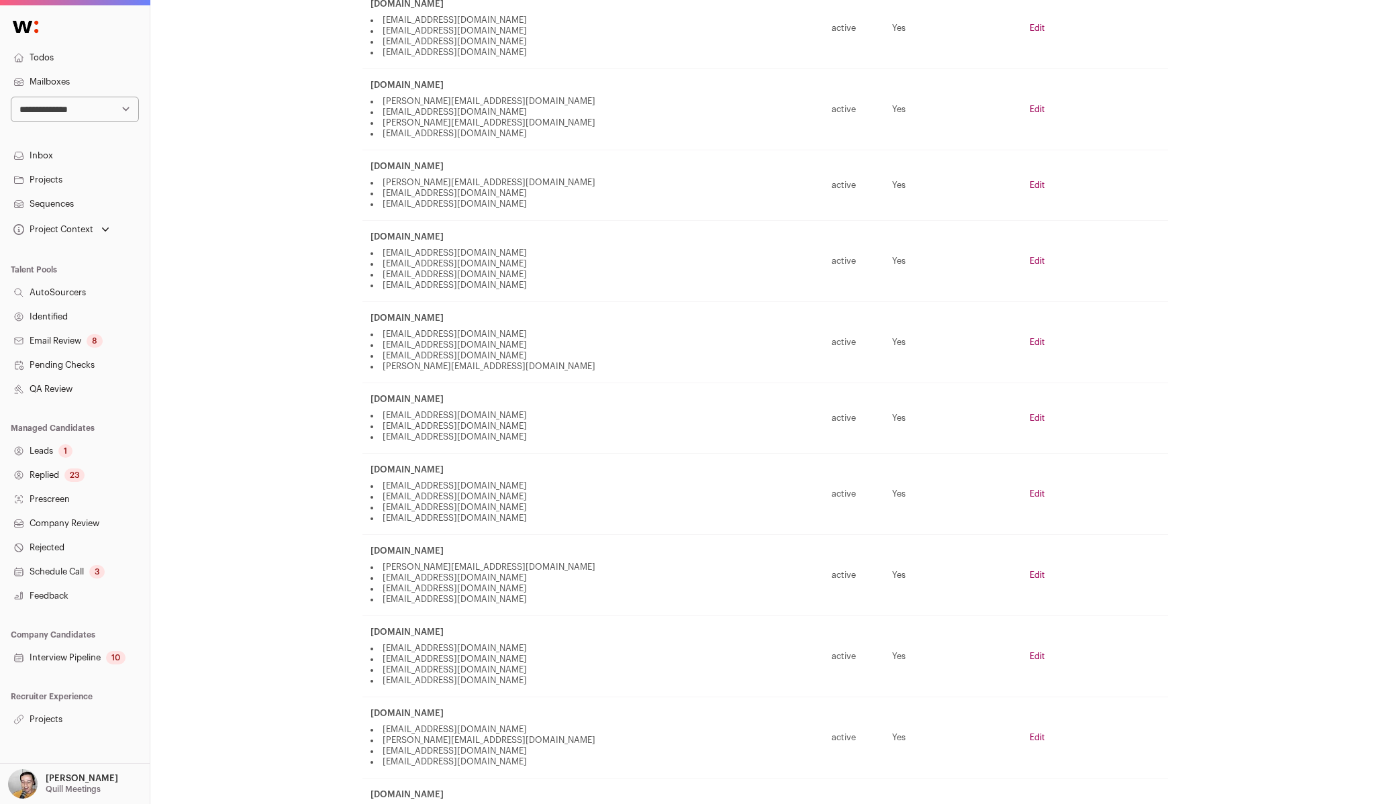
scroll to position [187, 0]
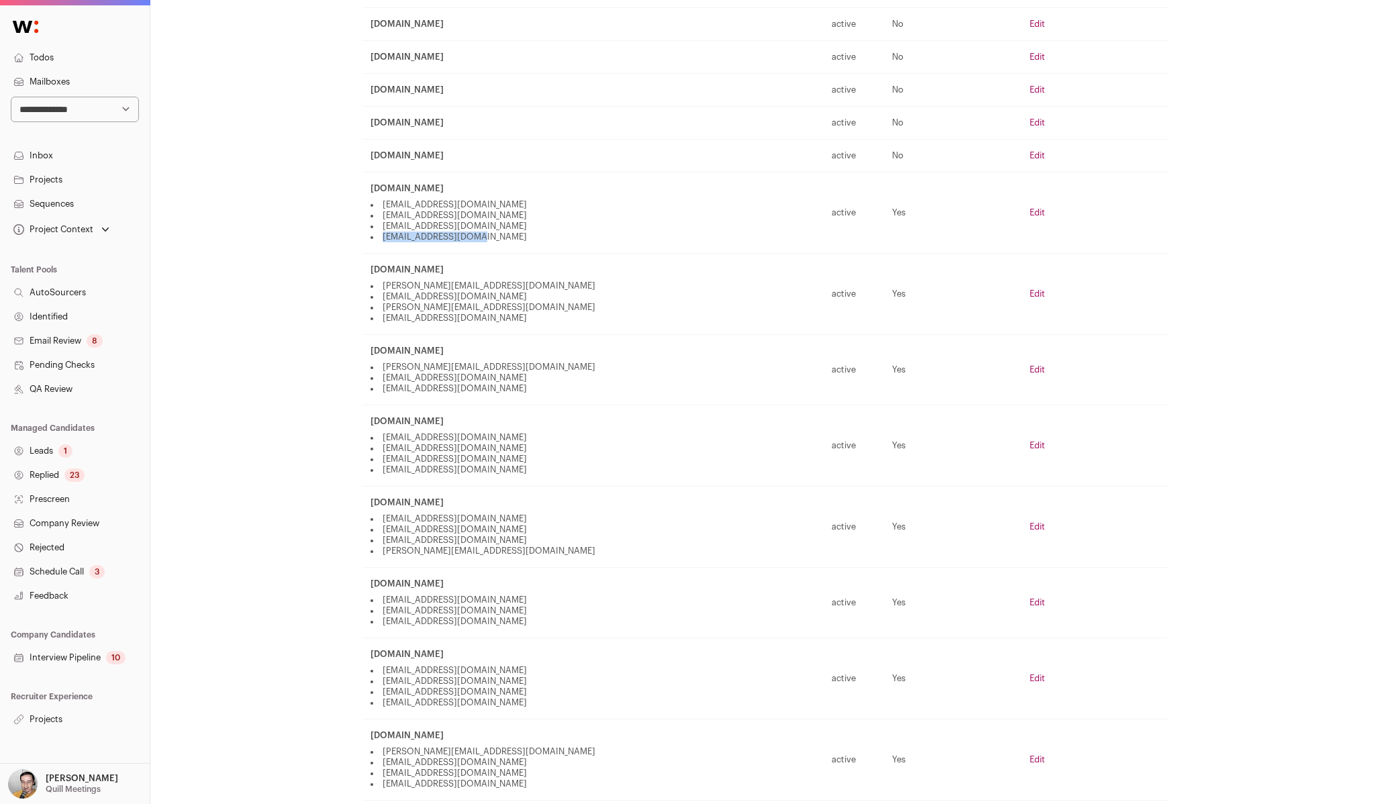
drag, startPoint x: 381, startPoint y: 233, endPoint x: 473, endPoint y: 234, distance: 92.6
click at [473, 234] on li "[EMAIL_ADDRESS][DOMAIN_NAME]" at bounding box center [593, 237] width 445 height 11
copy li "[EMAIL_ADDRESS][DOMAIN_NAME]"
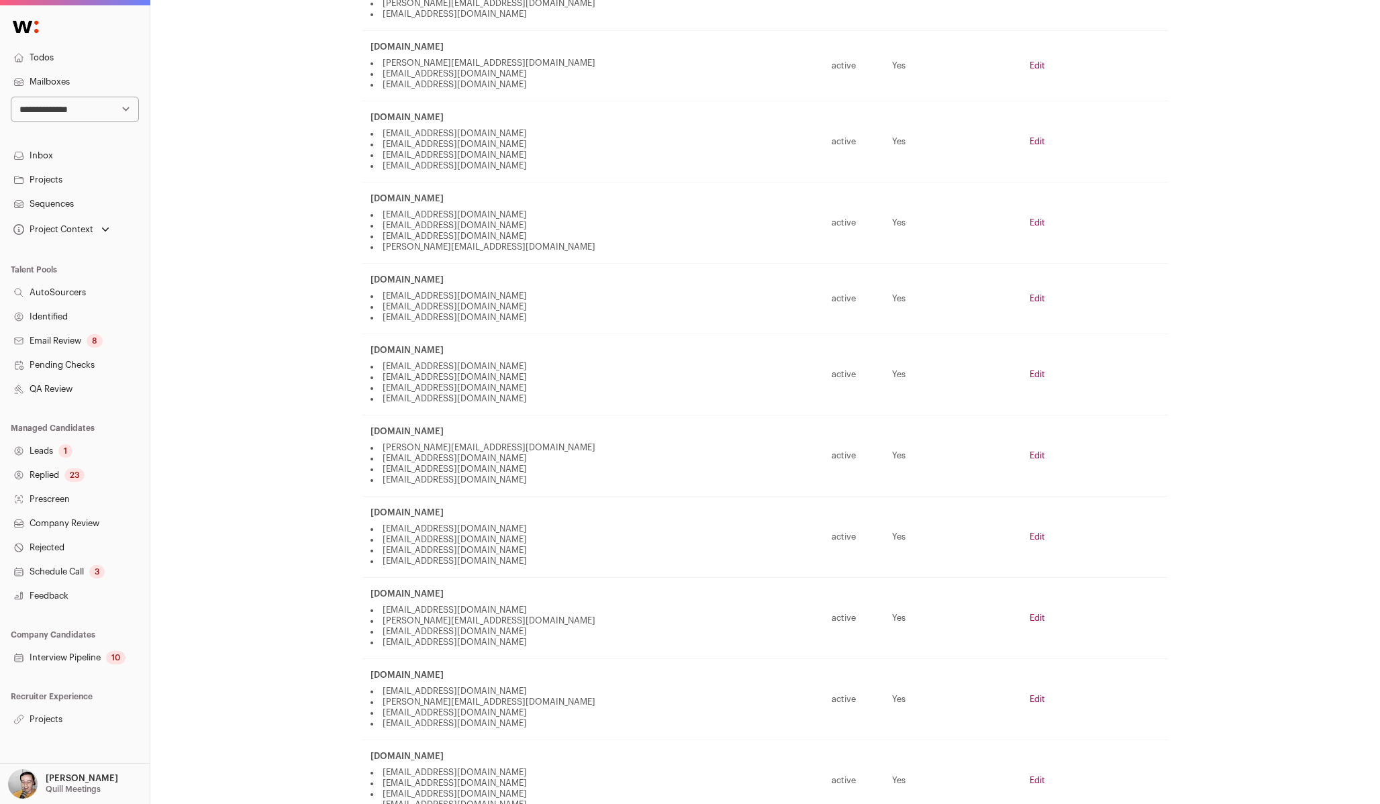
scroll to position [495, 0]
copy li "quill@wellfound-recruit.com"
drag, startPoint x: 381, startPoint y: 391, endPoint x: 501, endPoint y: 392, distance: 120.2
click at [501, 392] on li "quill@wellfound-recruit.com" at bounding box center [593, 394] width 445 height 11
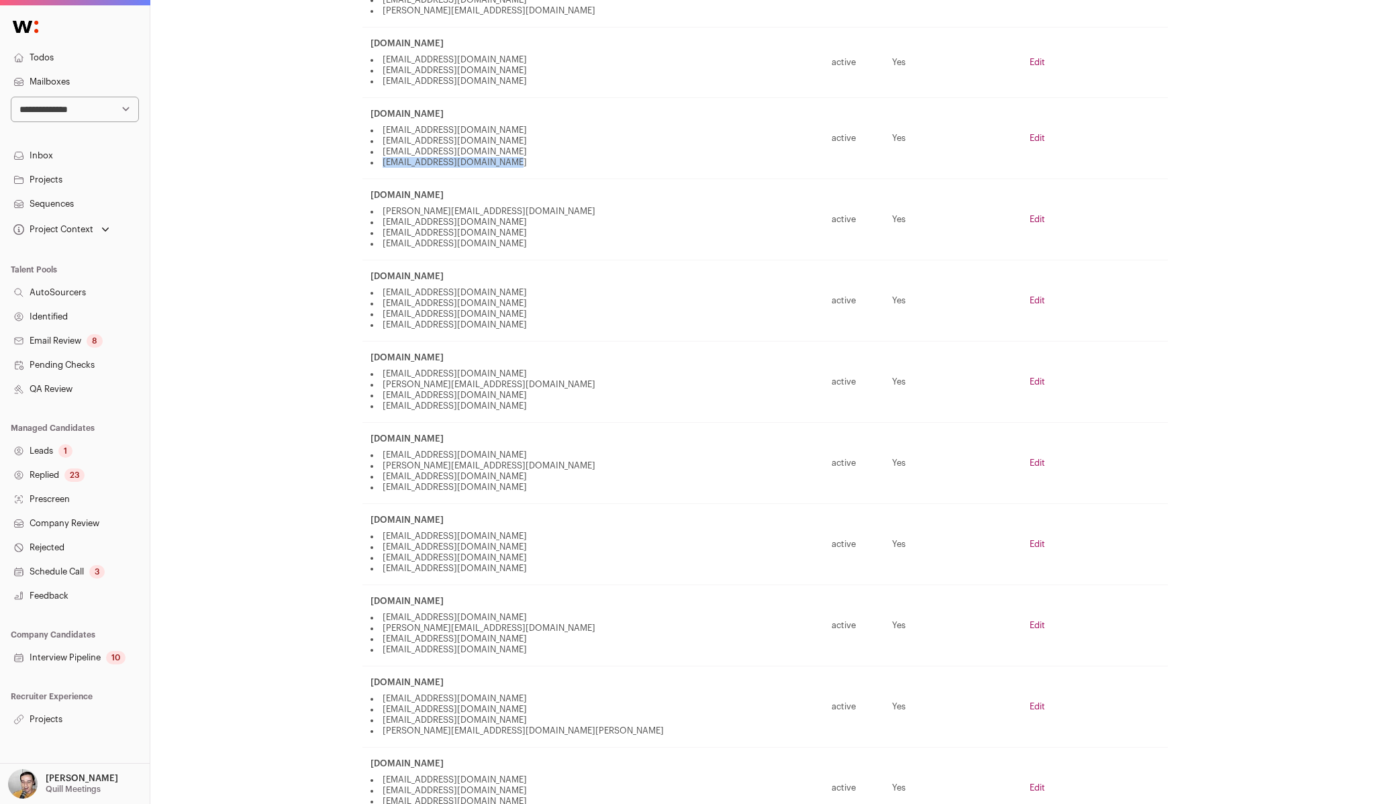
scroll to position [746, 0]
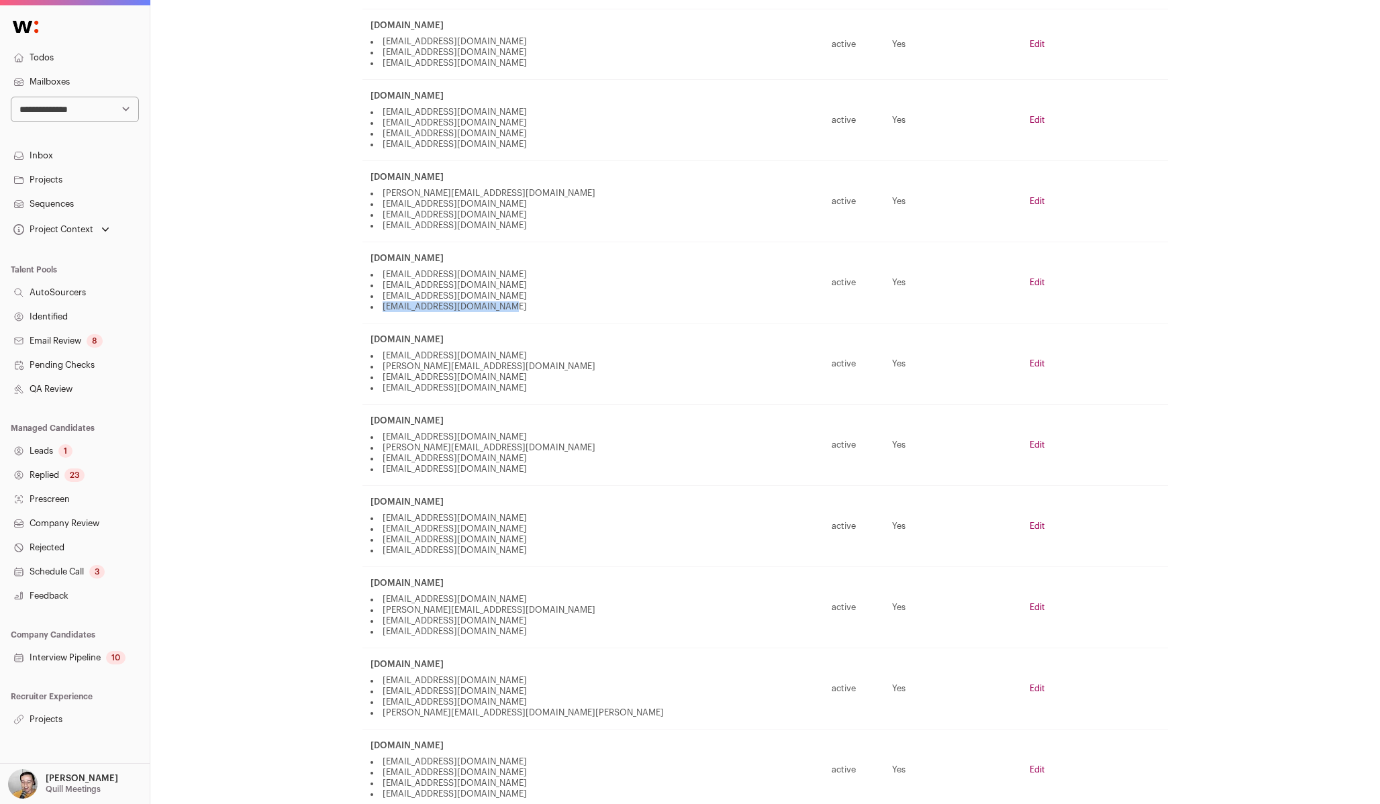
drag, startPoint x: 383, startPoint y: 308, endPoint x: 505, endPoint y: 308, distance: 122.2
click at [505, 308] on li "quill@wellfound-talent.com" at bounding box center [593, 306] width 445 height 11
copy li "quill@wellfound-talent.com"
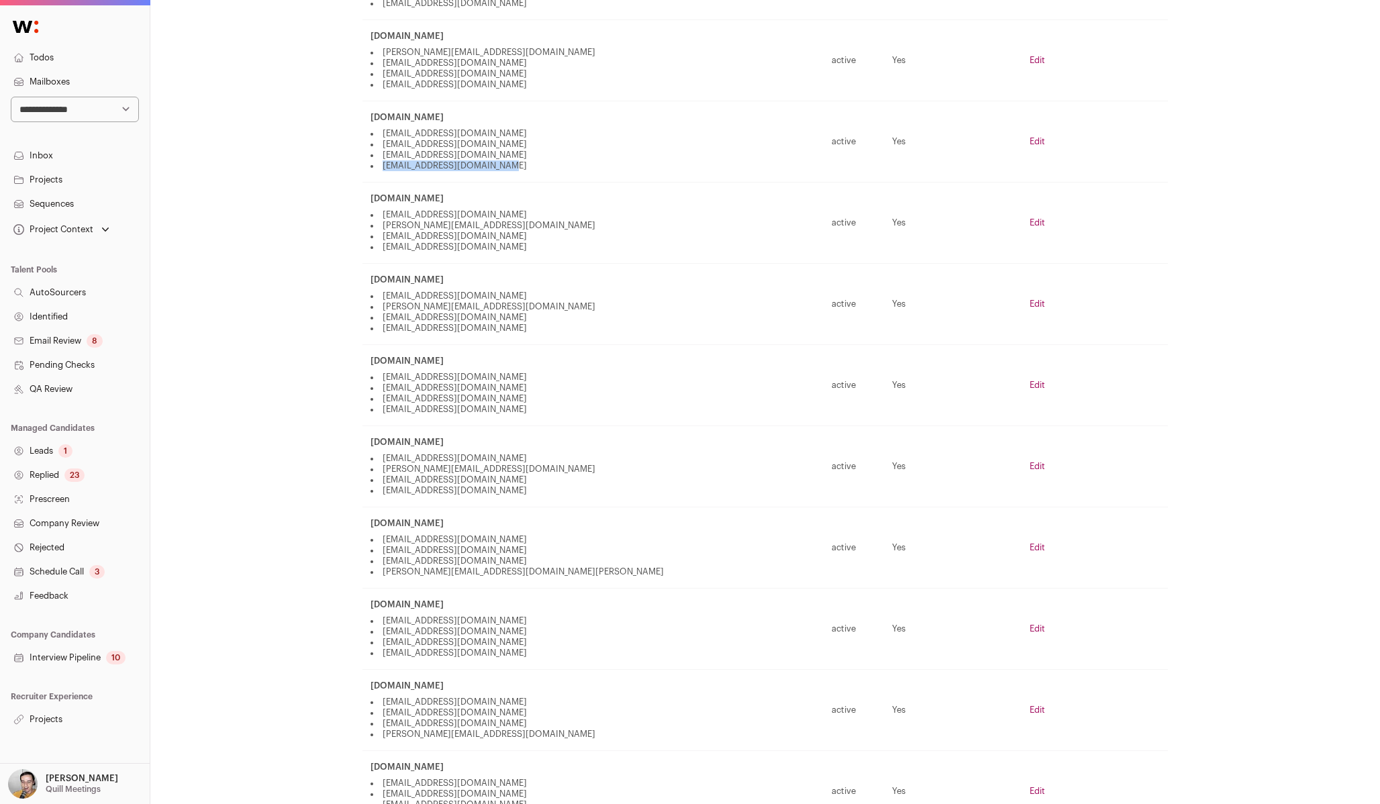
scroll to position [916, 0]
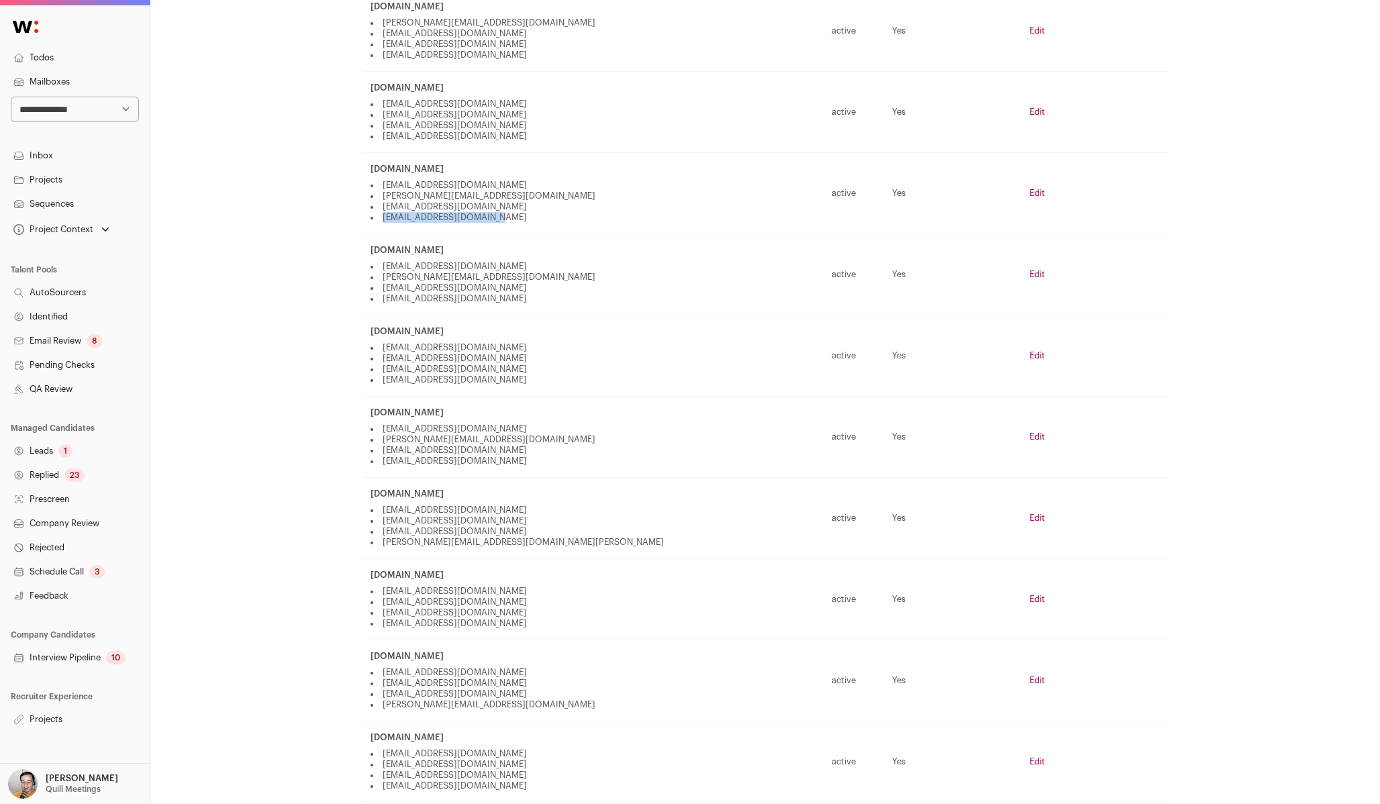
drag, startPoint x: 383, startPoint y: 217, endPoint x: 515, endPoint y: 217, distance: 132.2
click at [515, 217] on li "quill@with-wellfound.com" at bounding box center [593, 217] width 445 height 11
copy li "quill@with-wellfound.com"
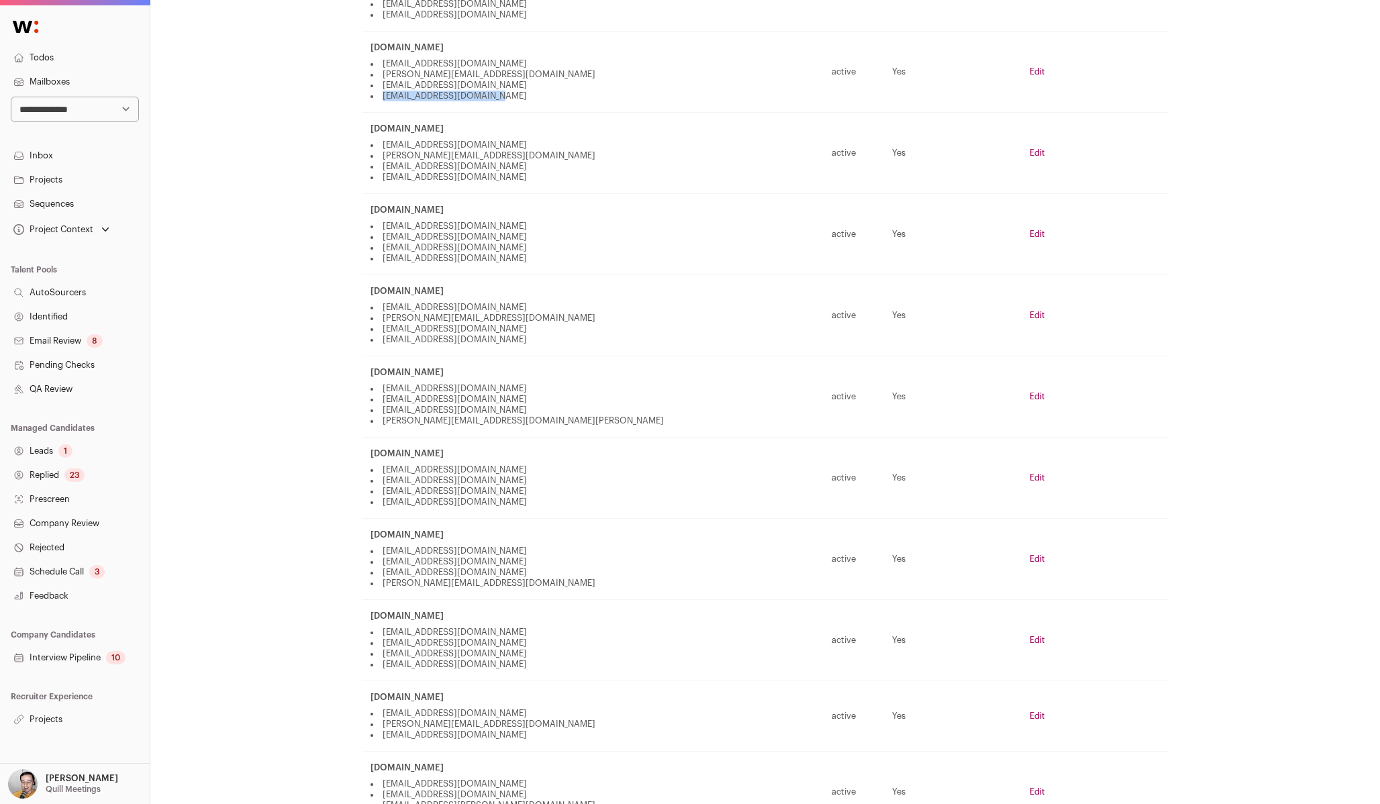
scroll to position [1040, 0]
drag, startPoint x: 383, startPoint y: 171, endPoint x: 495, endPoint y: 173, distance: 112.1
click at [495, 173] on li "quill@wellfound-labs.com" at bounding box center [593, 174] width 445 height 11
copy li "quill@wellfound-labs.com"
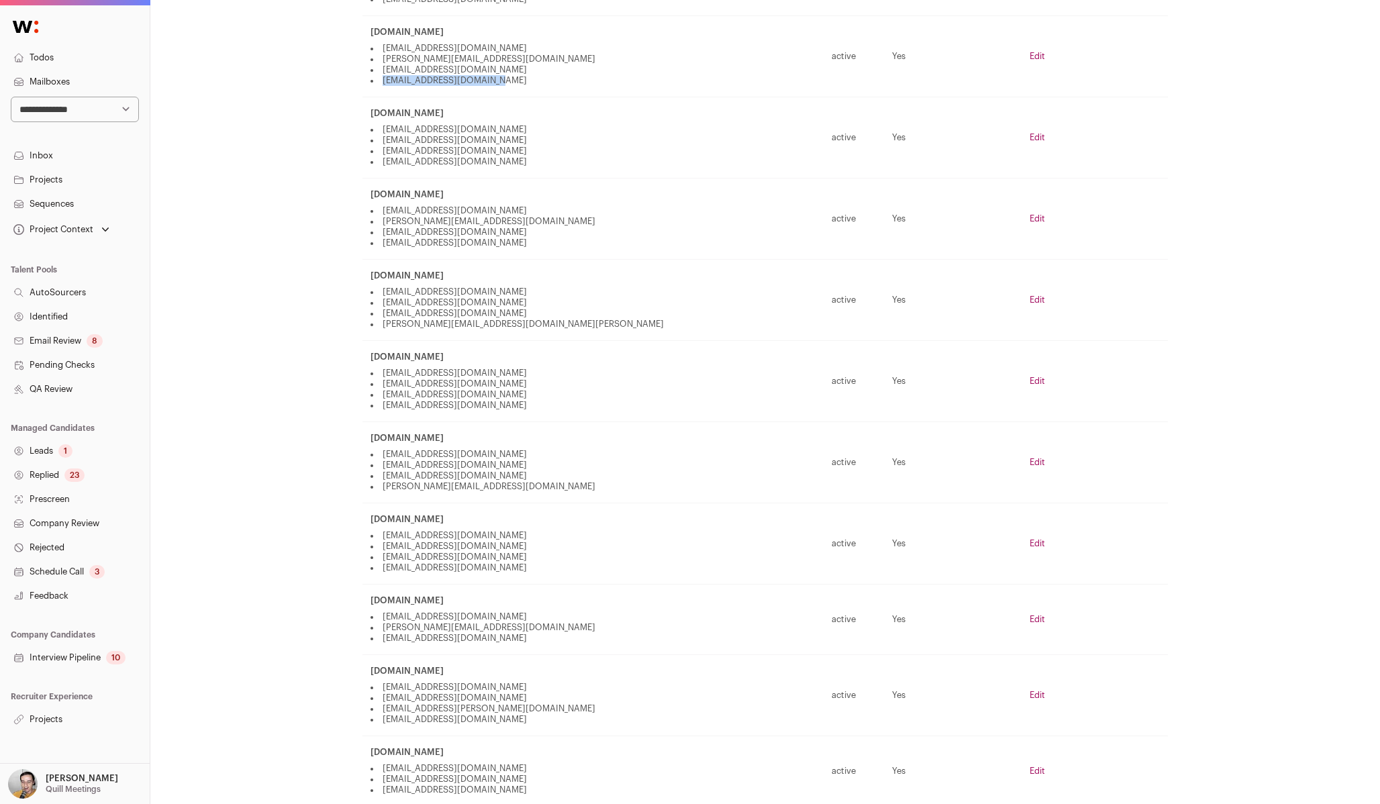
scroll to position [1138, 0]
drag, startPoint x: 382, startPoint y: 155, endPoint x: 489, endPoint y: 155, distance: 107.4
click at [489, 155] on li "quill@wellfoundlabs.com" at bounding box center [593, 157] width 445 height 11
copy li "quill@wellfoundlabs.com"
drag, startPoint x: 381, startPoint y: 401, endPoint x: 536, endPoint y: 401, distance: 155.1
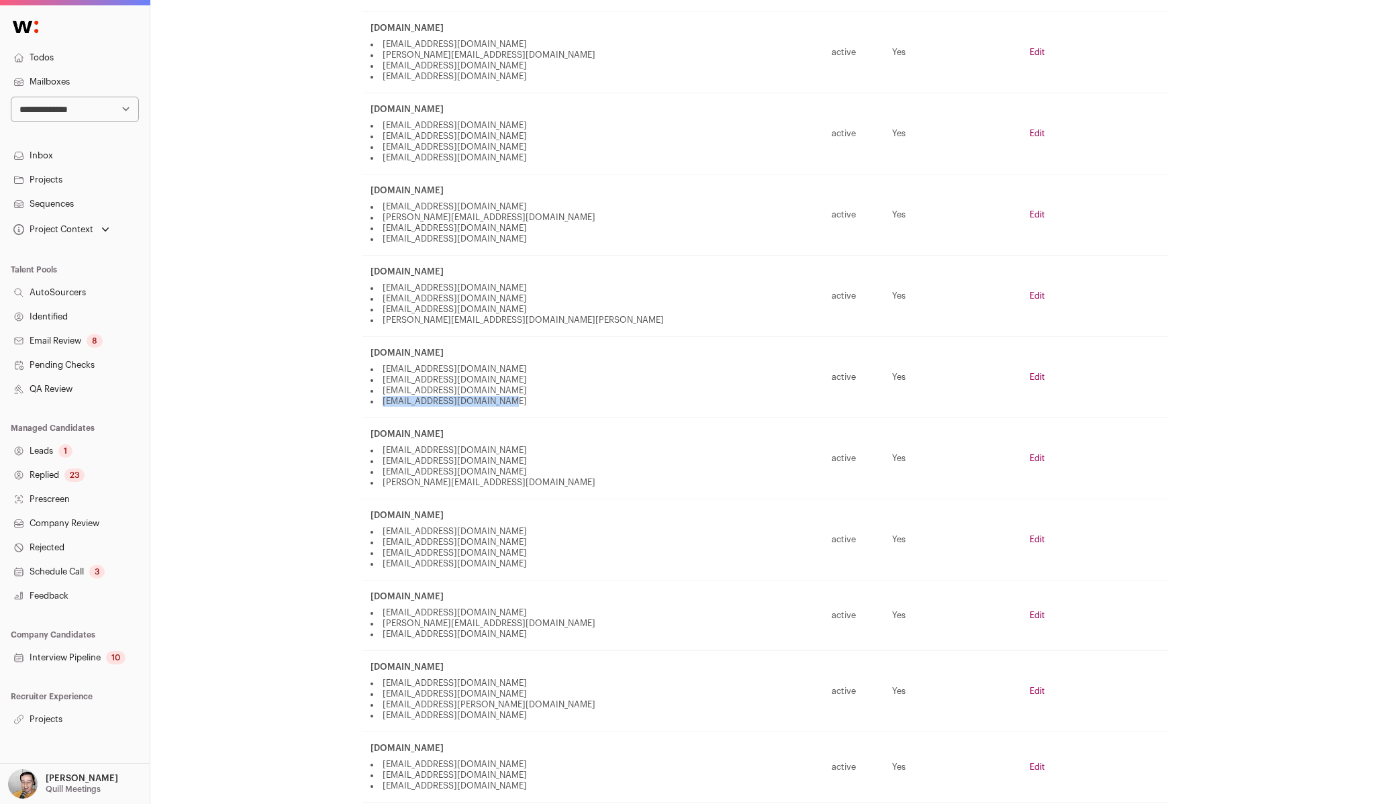
click at [536, 401] on li "quill@wellfoundnetwork.com" at bounding box center [593, 401] width 445 height 11
copy li "quill@wellfoundnetwork.com"
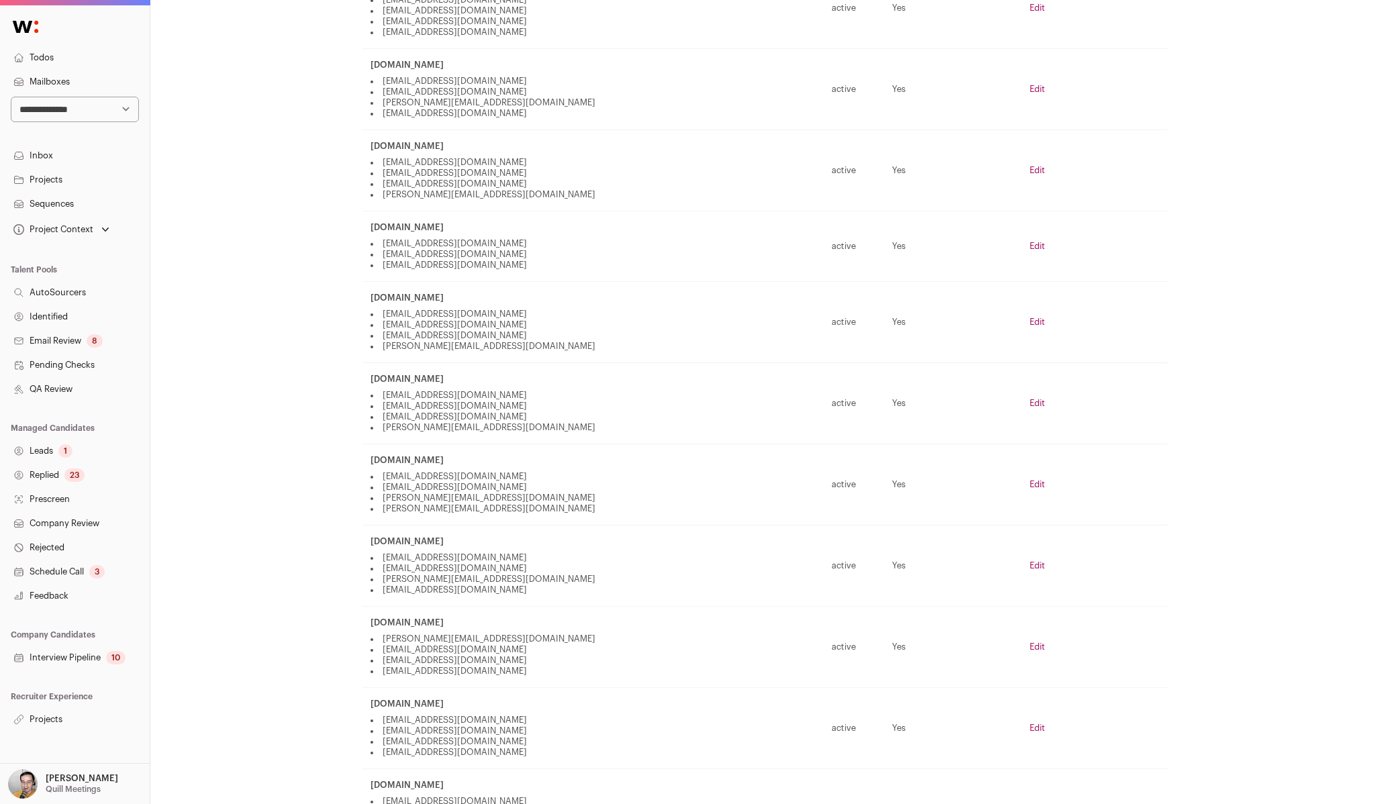
scroll to position [2285, 0]
drag, startPoint x: 383, startPoint y: 593, endPoint x: 526, endPoint y: 594, distance: 143.7
click at [527, 594] on li "quill@talentwellfound.com" at bounding box center [593, 592] width 445 height 11
copy li "quill@talentwellfound.com"
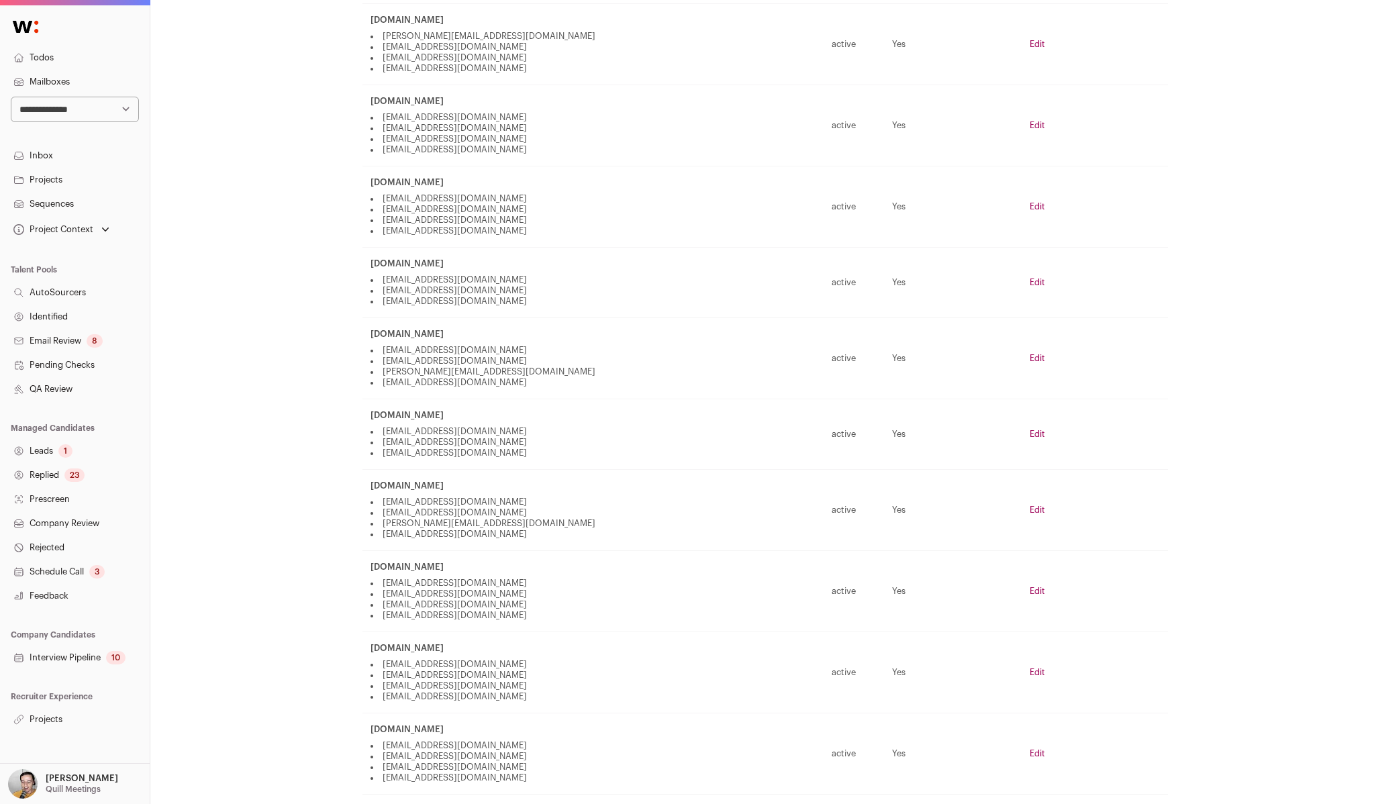
scroll to position [2915, 0]
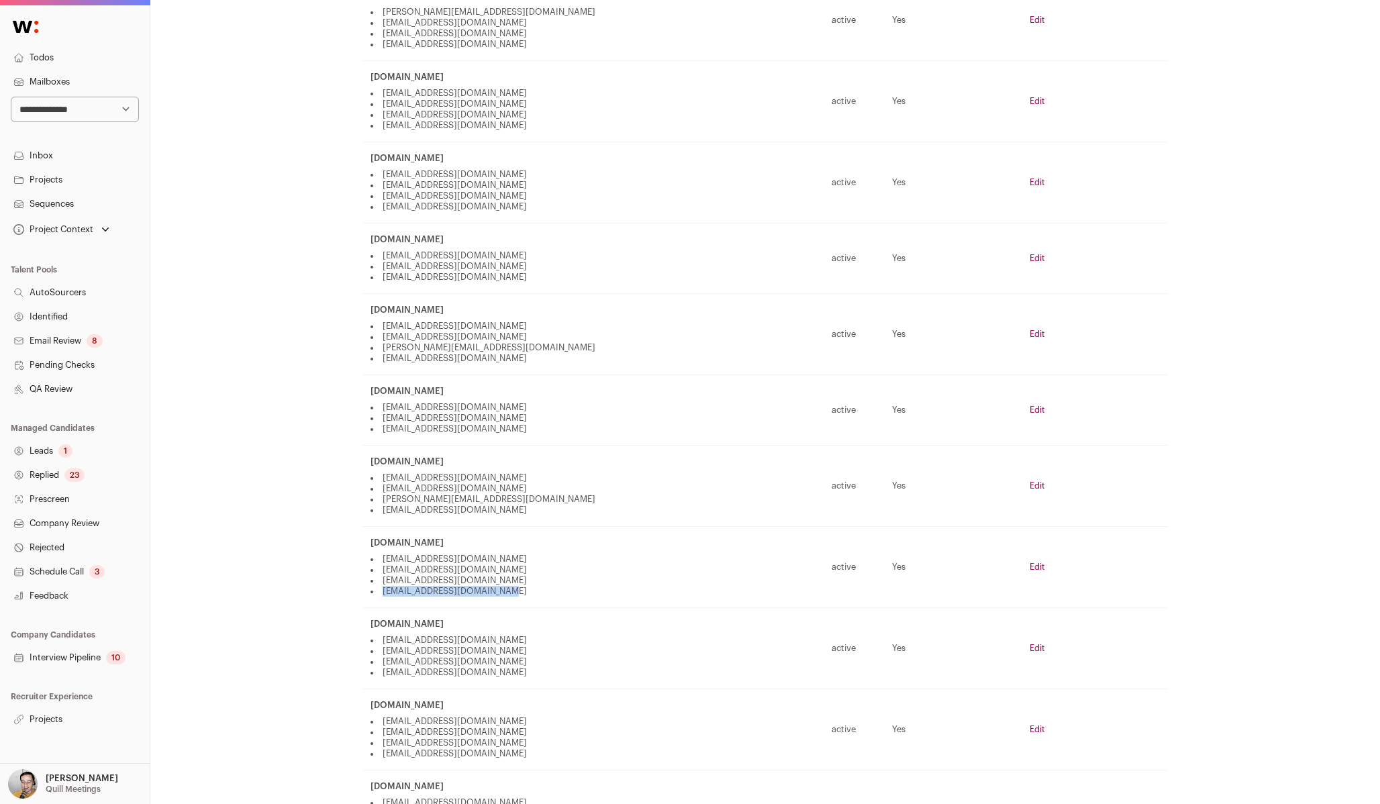
copy li "quill@career-wellfound.com"
drag, startPoint x: 383, startPoint y: 589, endPoint x: 512, endPoint y: 588, distance: 128.9
click at [512, 588] on li "quill@career-wellfound.com" at bounding box center [593, 591] width 445 height 11
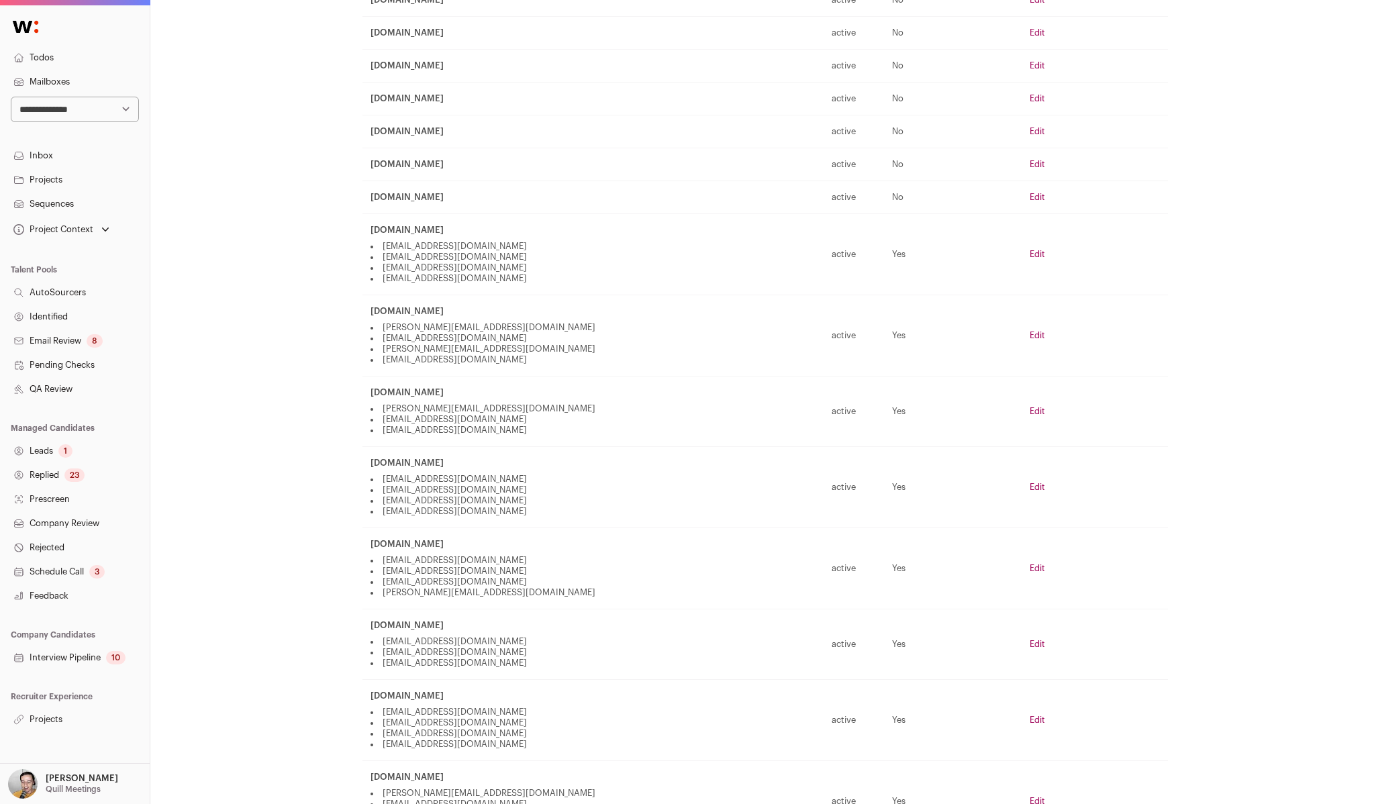
scroll to position [0, 0]
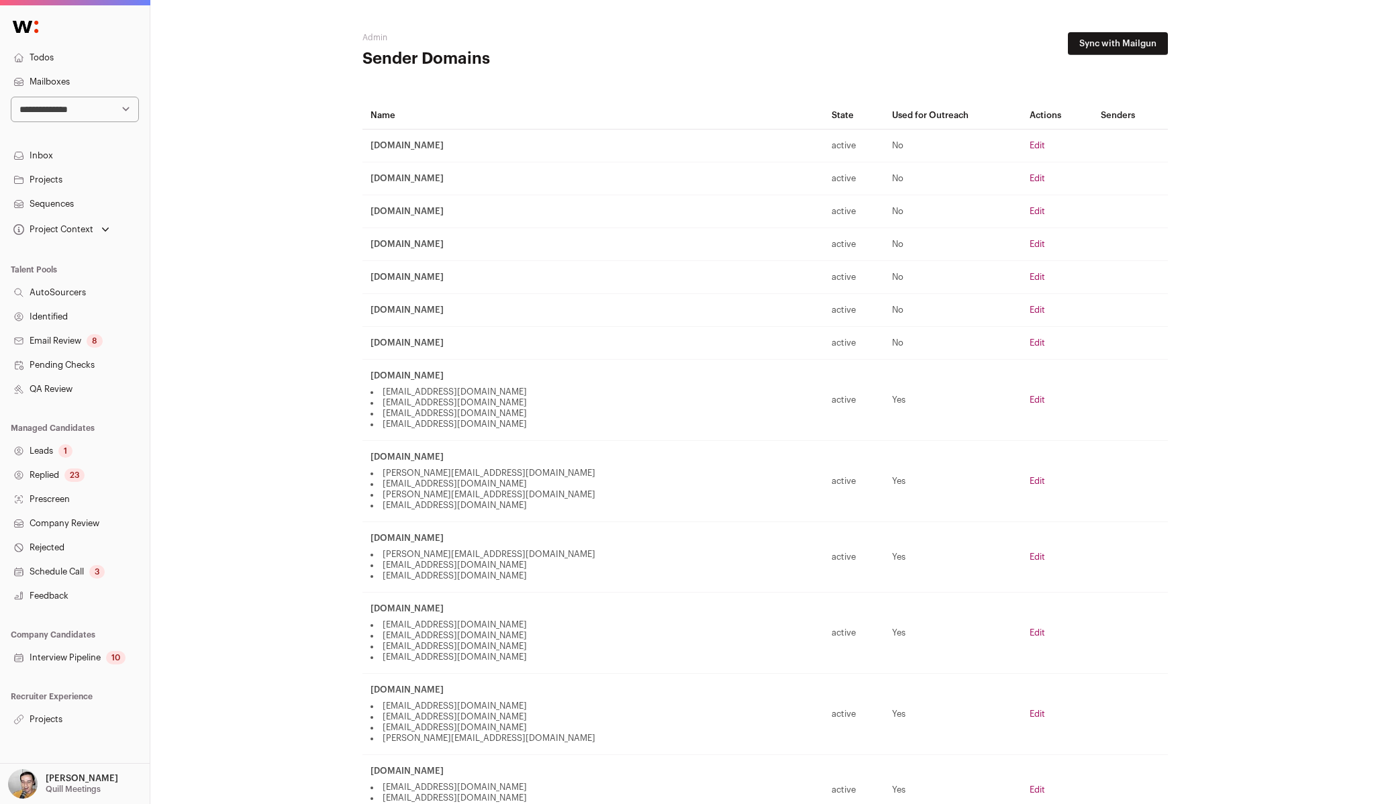
click at [70, 779] on p "[PERSON_NAME]" at bounding box center [82, 778] width 72 height 11
click at [72, 642] on link "Organization" at bounding box center [91, 645] width 148 height 30
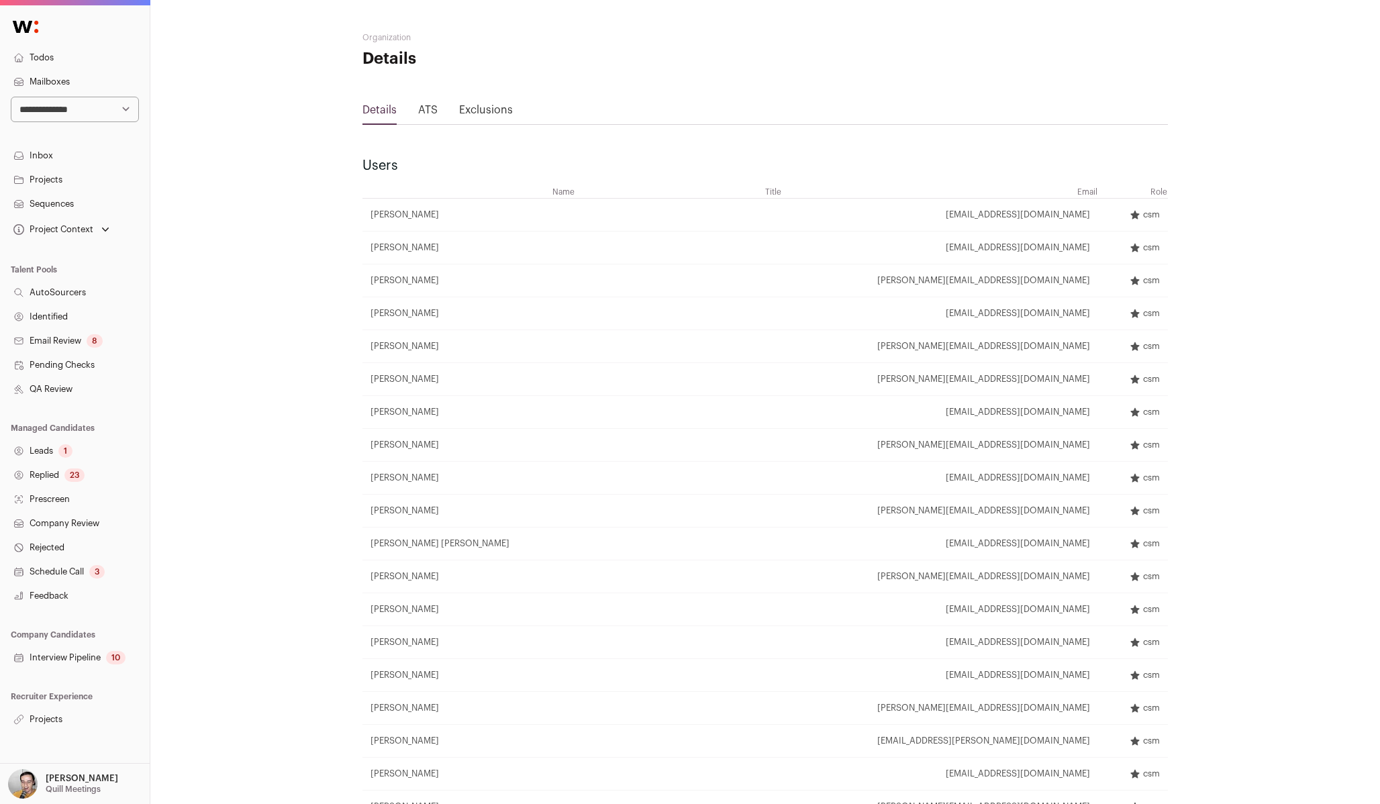
click at [66, 787] on p "Quill Meetings" at bounding box center [73, 789] width 55 height 11
click at [56, 752] on link "Admin" at bounding box center [91, 747] width 148 height 30
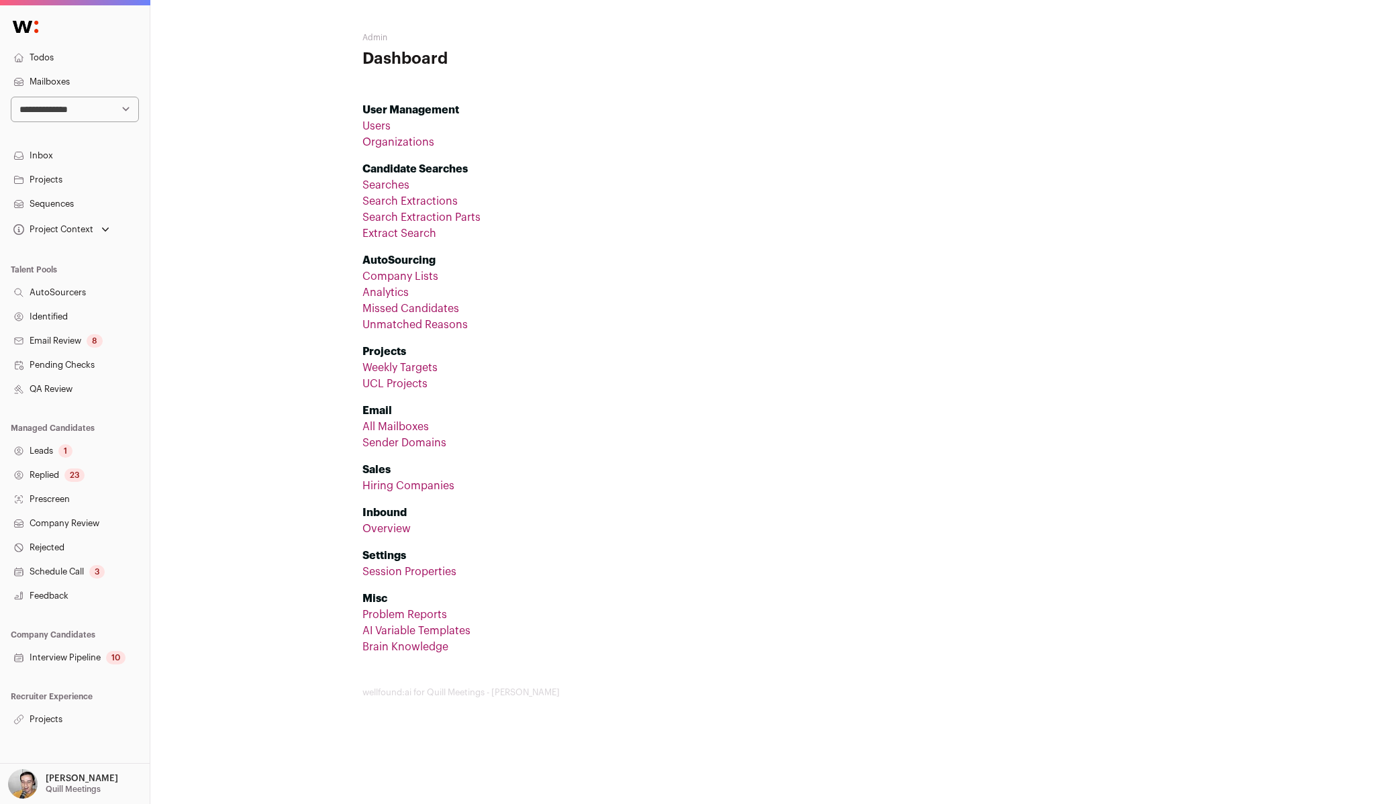
click at [410, 430] on link "All Mailboxes" at bounding box center [395, 427] width 66 height 11
click at [409, 446] on link "Sender Domains" at bounding box center [404, 443] width 84 height 11
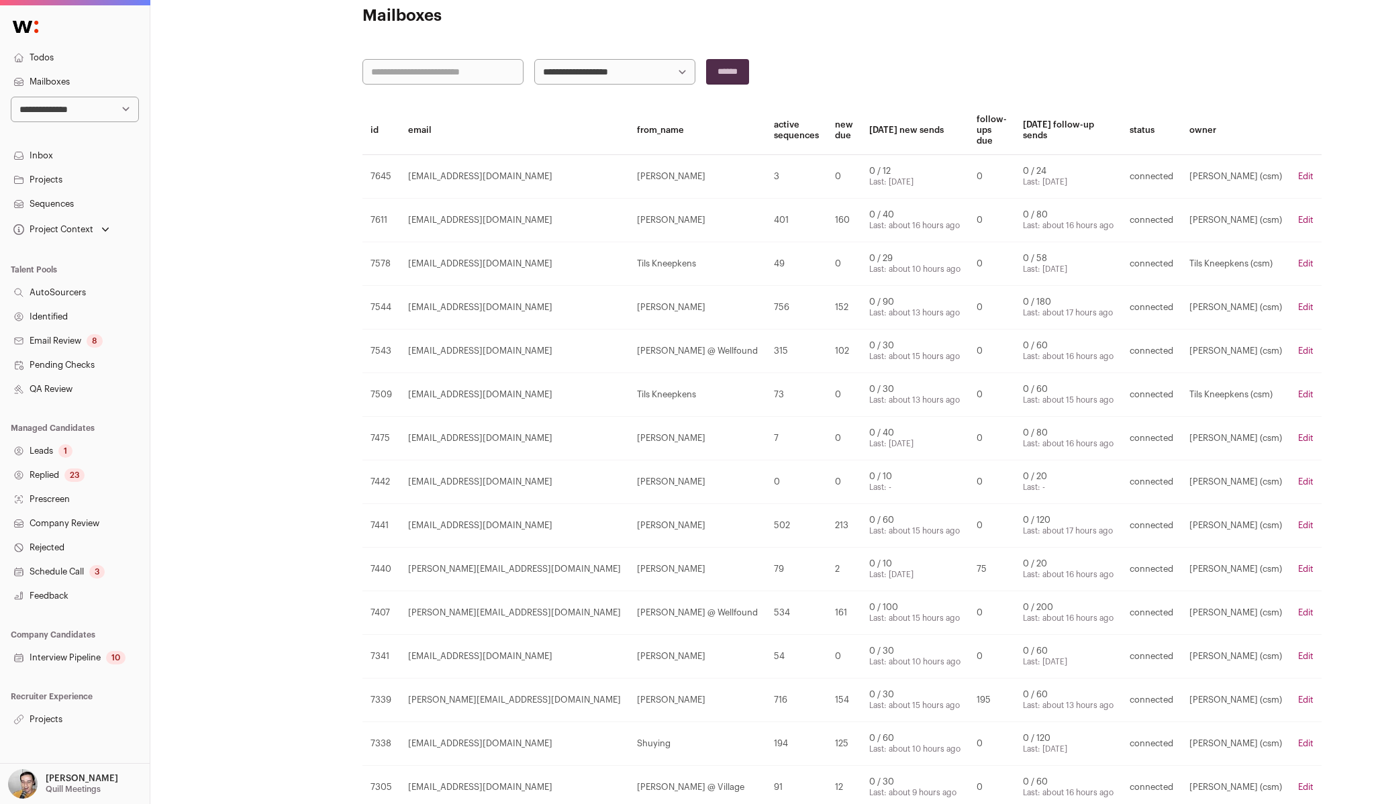
scroll to position [168, 0]
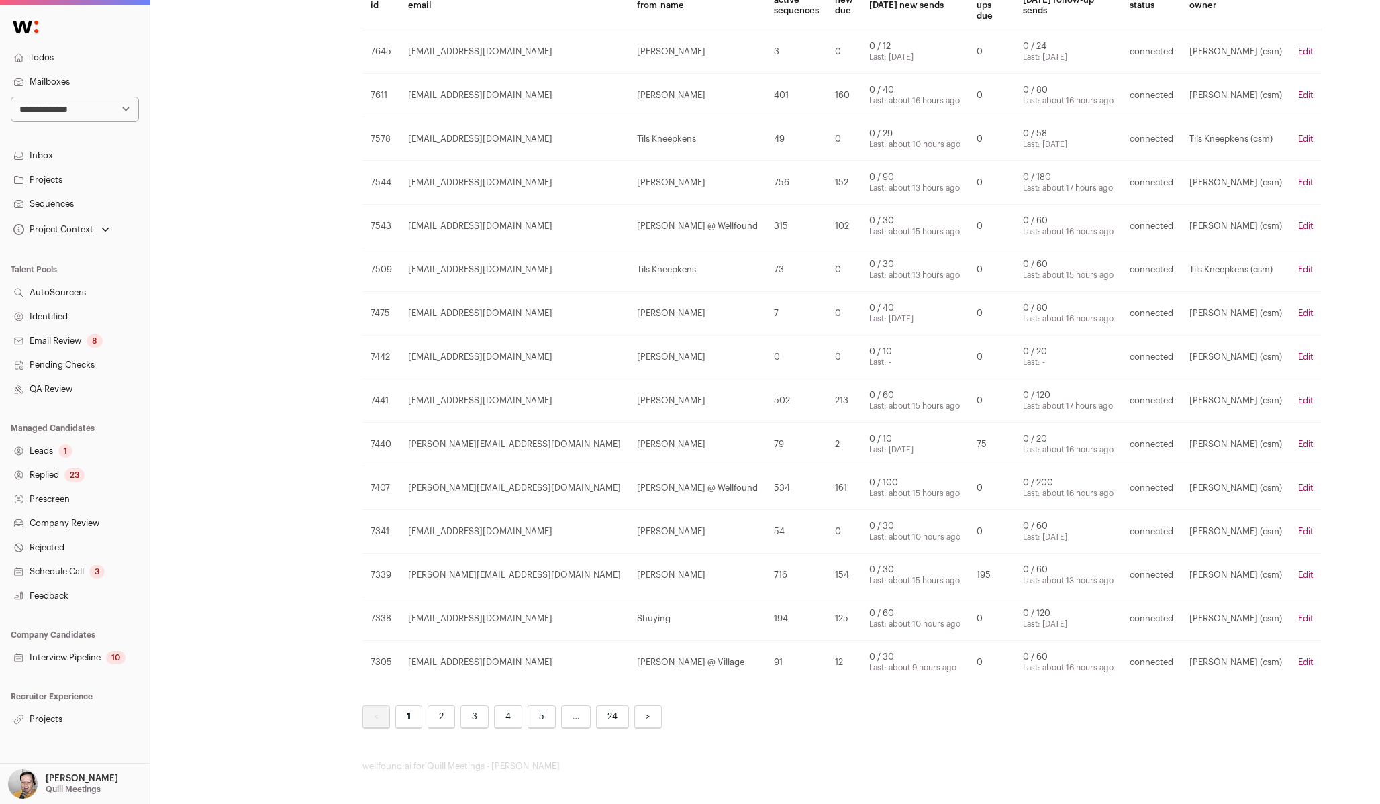
click at [74, 206] on link "Sequences" at bounding box center [75, 204] width 150 height 24
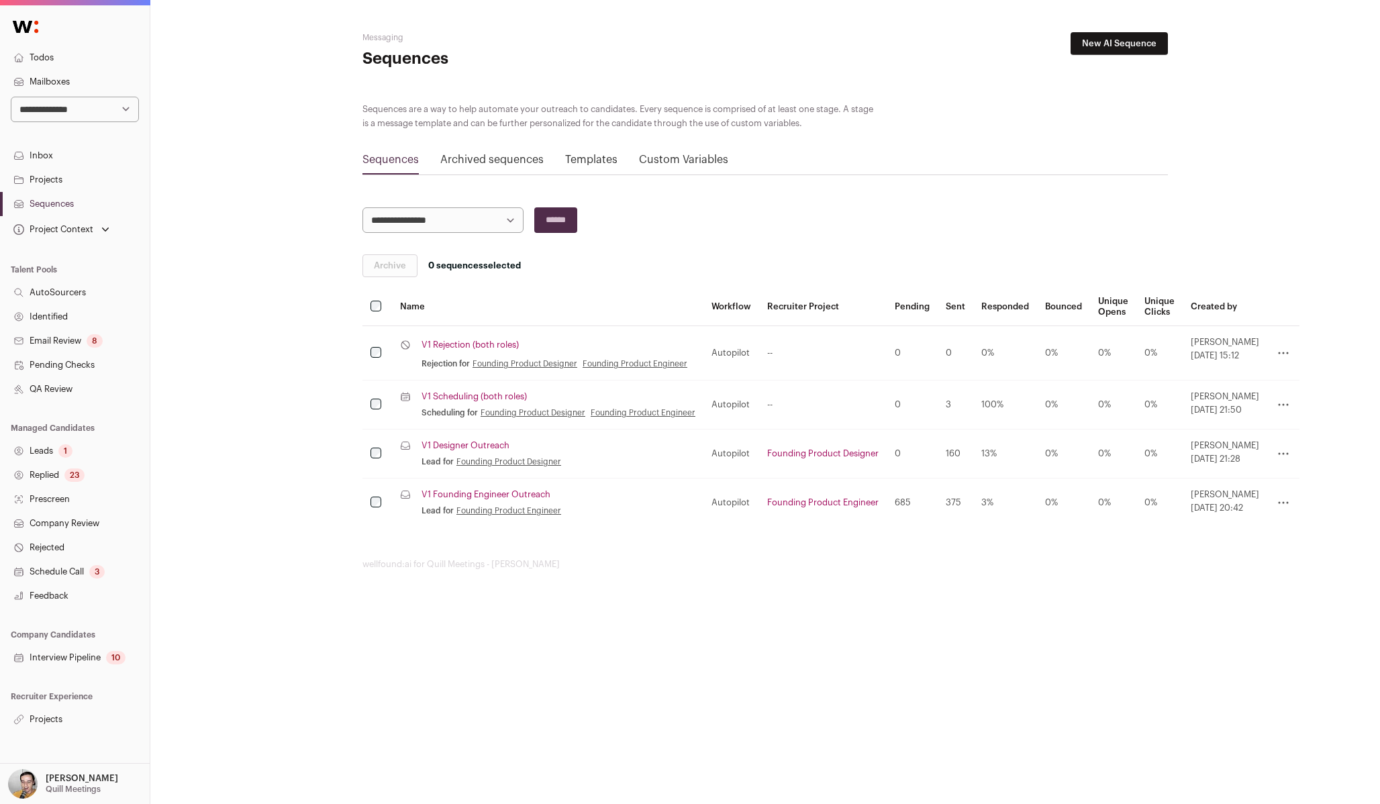
click at [471, 399] on link "V1 Scheduling (both roles)" at bounding box center [474, 396] width 105 height 11
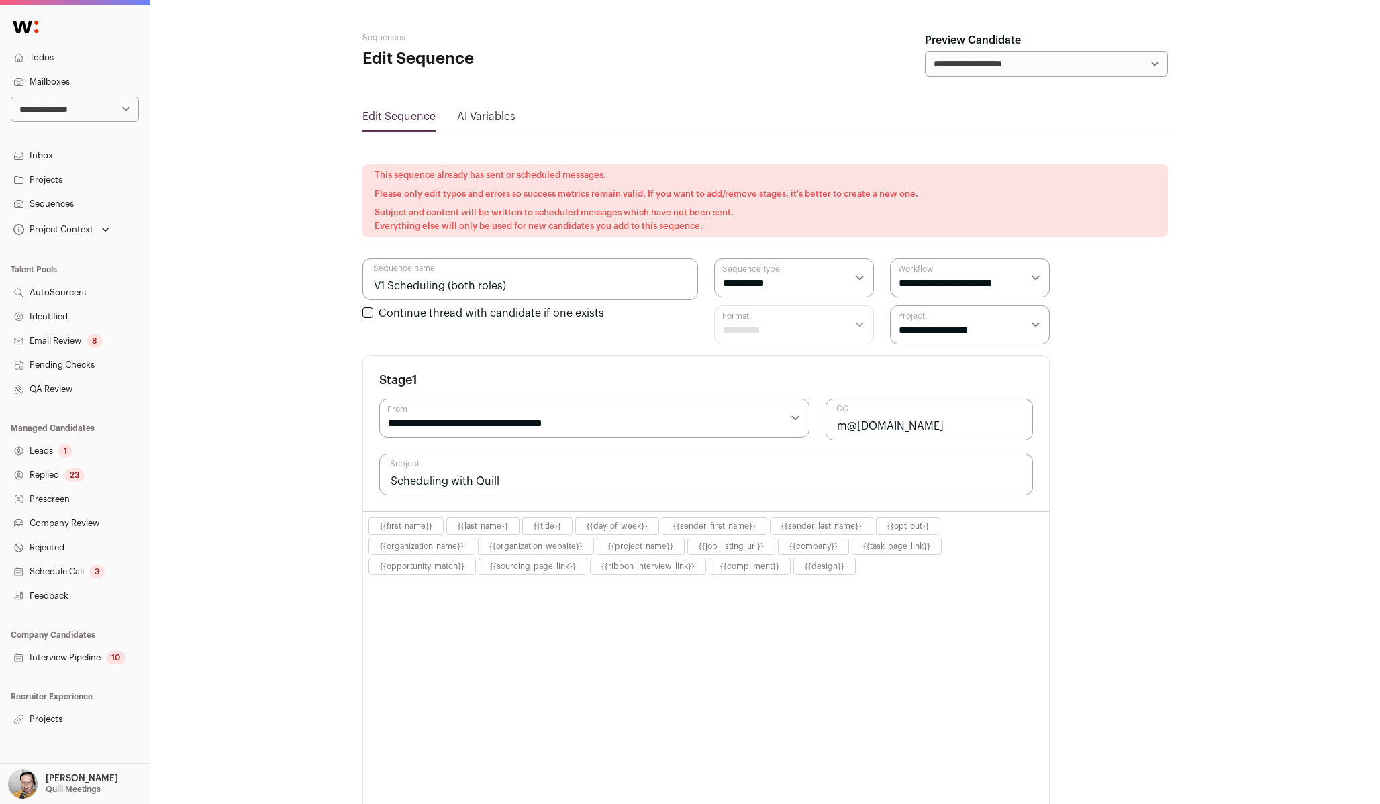
select select "****"
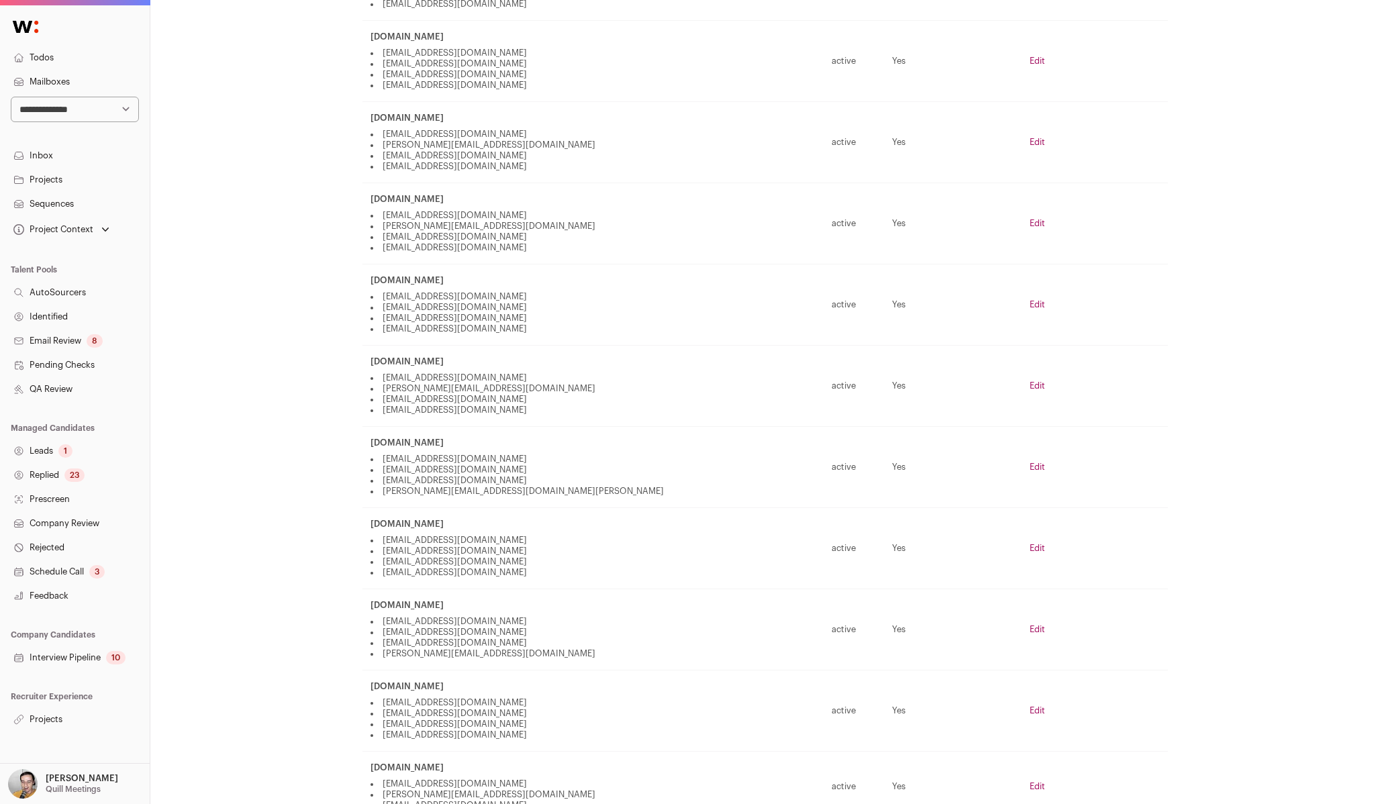
scroll to position [1271, 0]
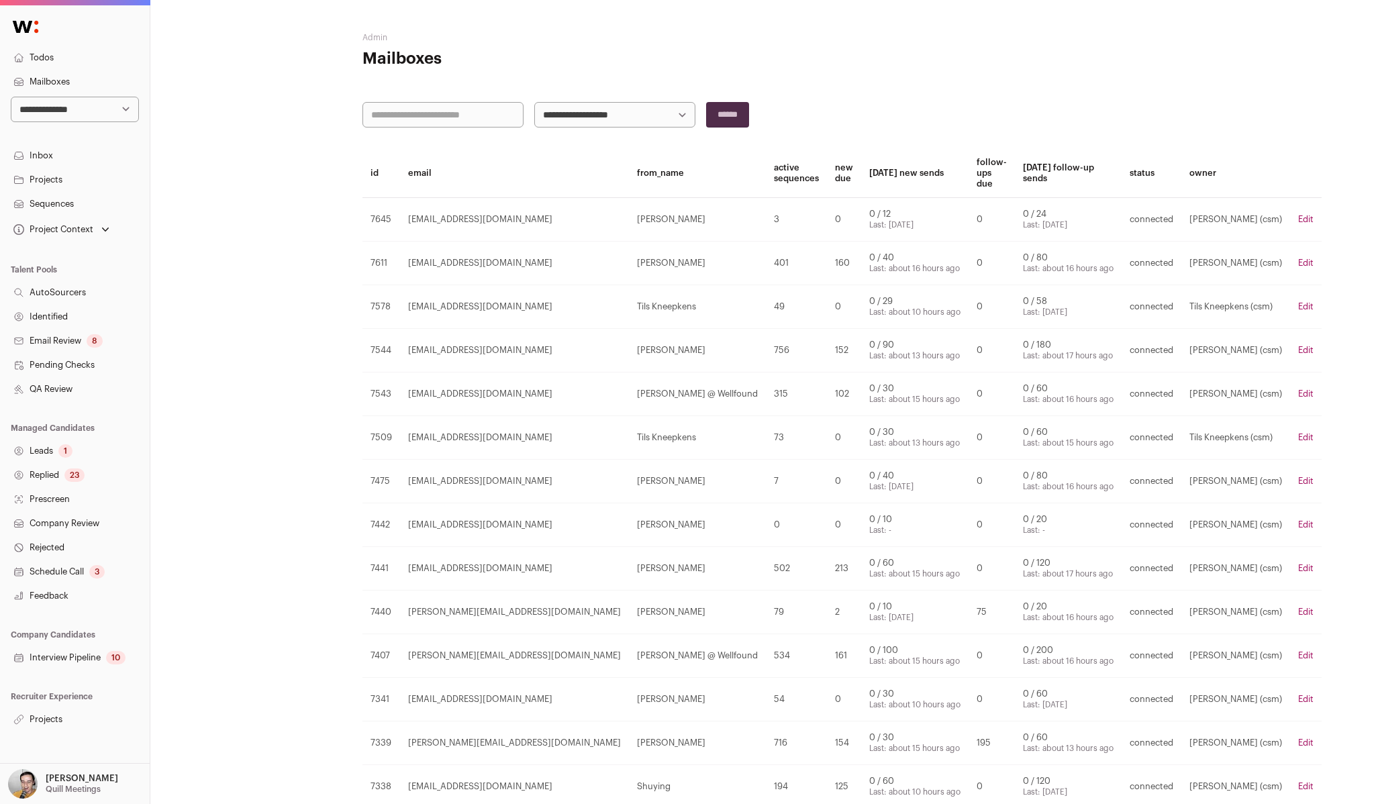
click at [1298, 350] on link "Edit" at bounding box center [1305, 350] width 15 height 9
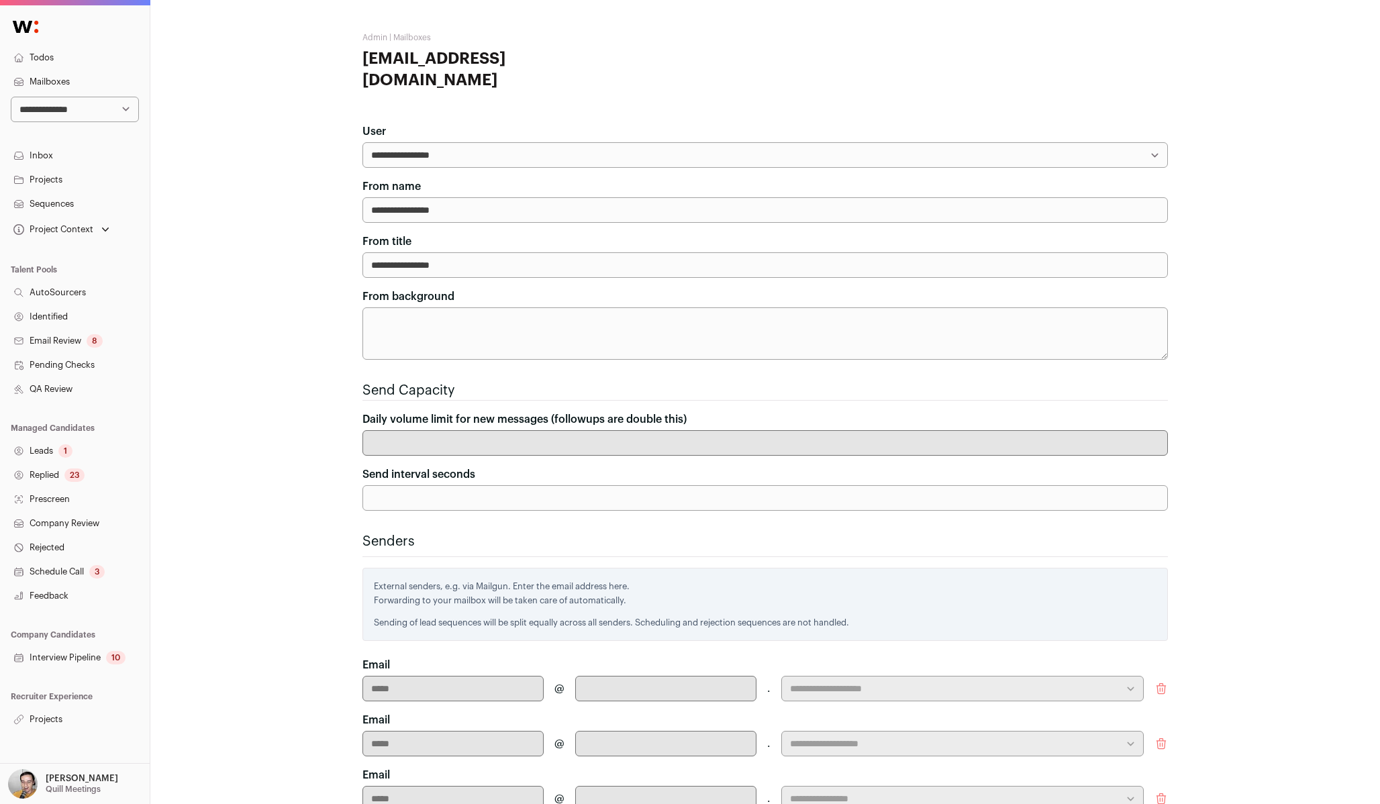
click at [91, 202] on link "Sequences" at bounding box center [75, 204] width 150 height 24
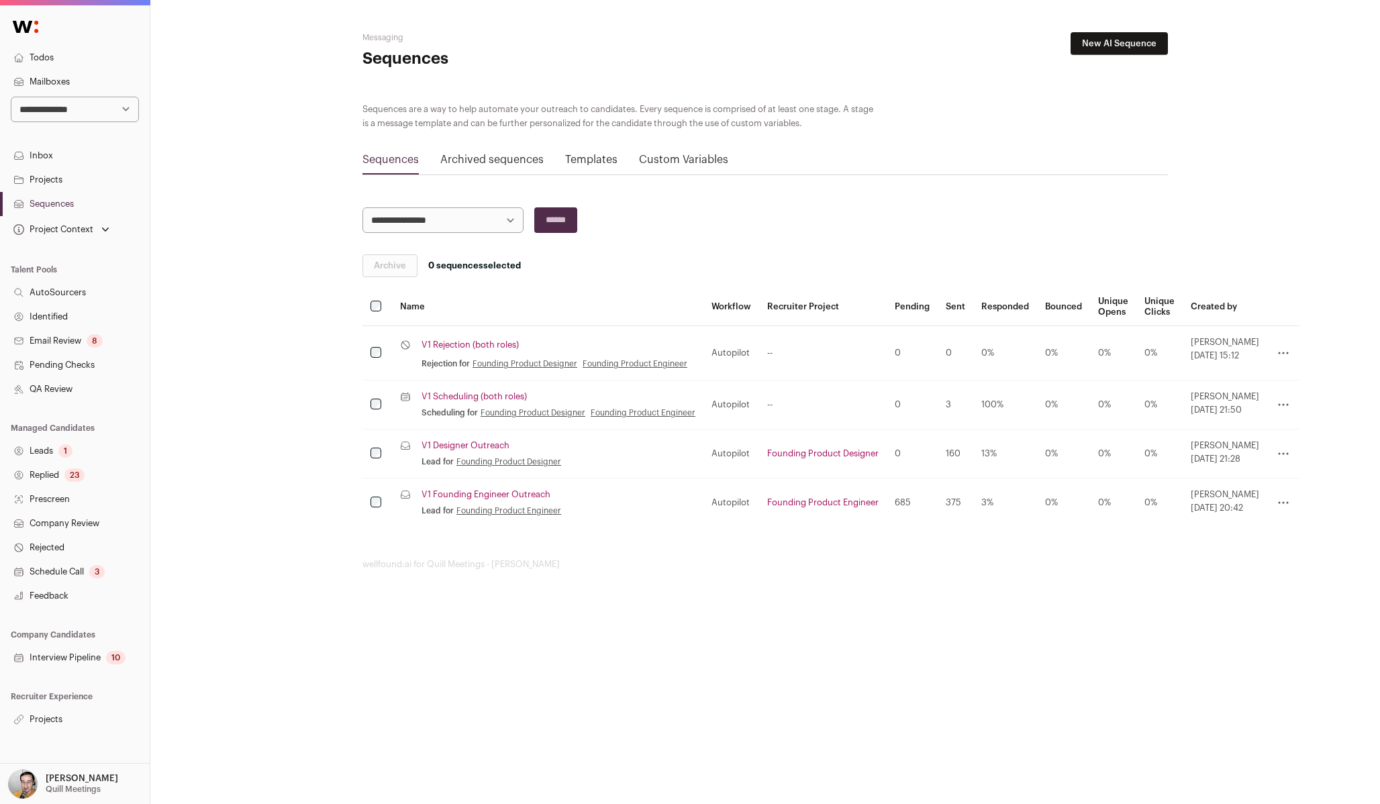
click at [489, 392] on link "V1 Scheduling (both roles)" at bounding box center [474, 396] width 105 height 11
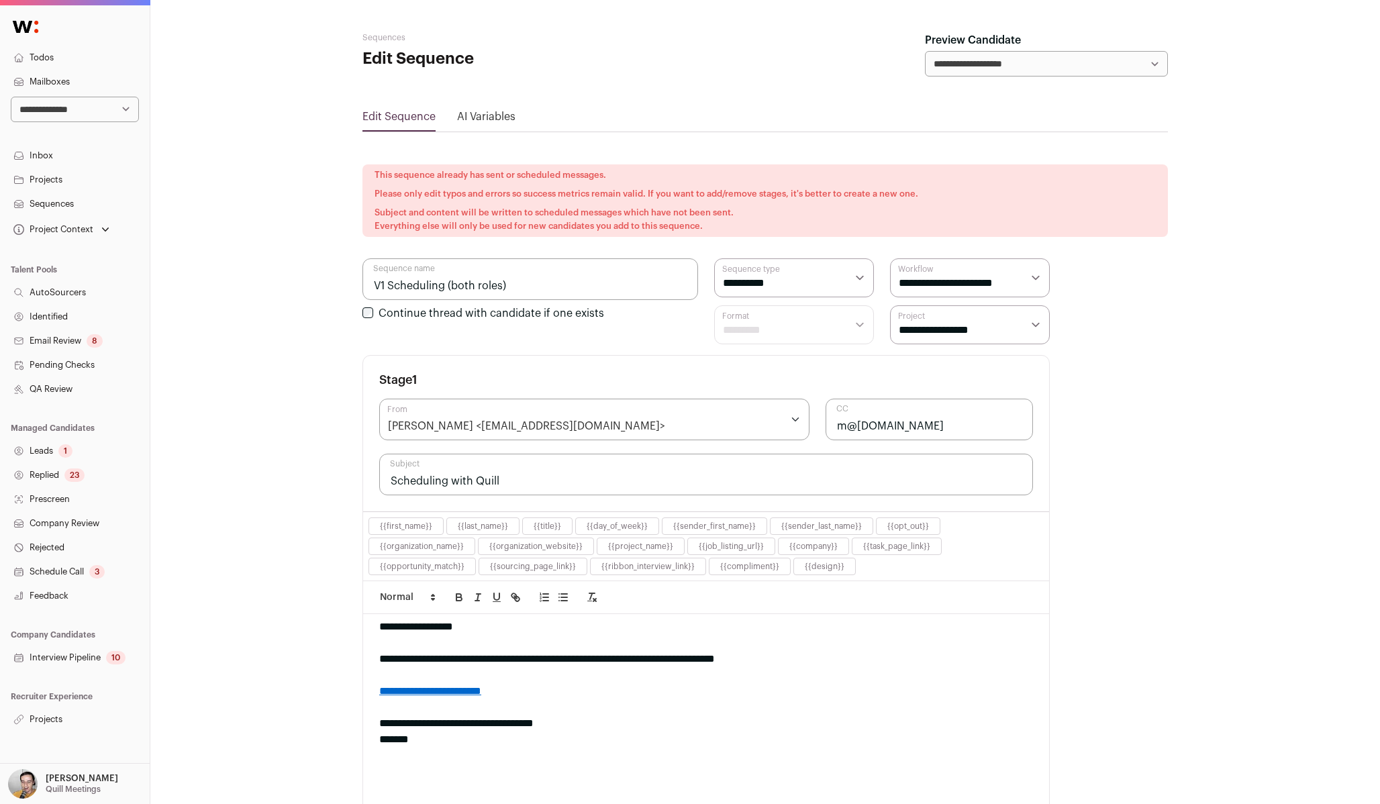
scroll to position [120, 0]
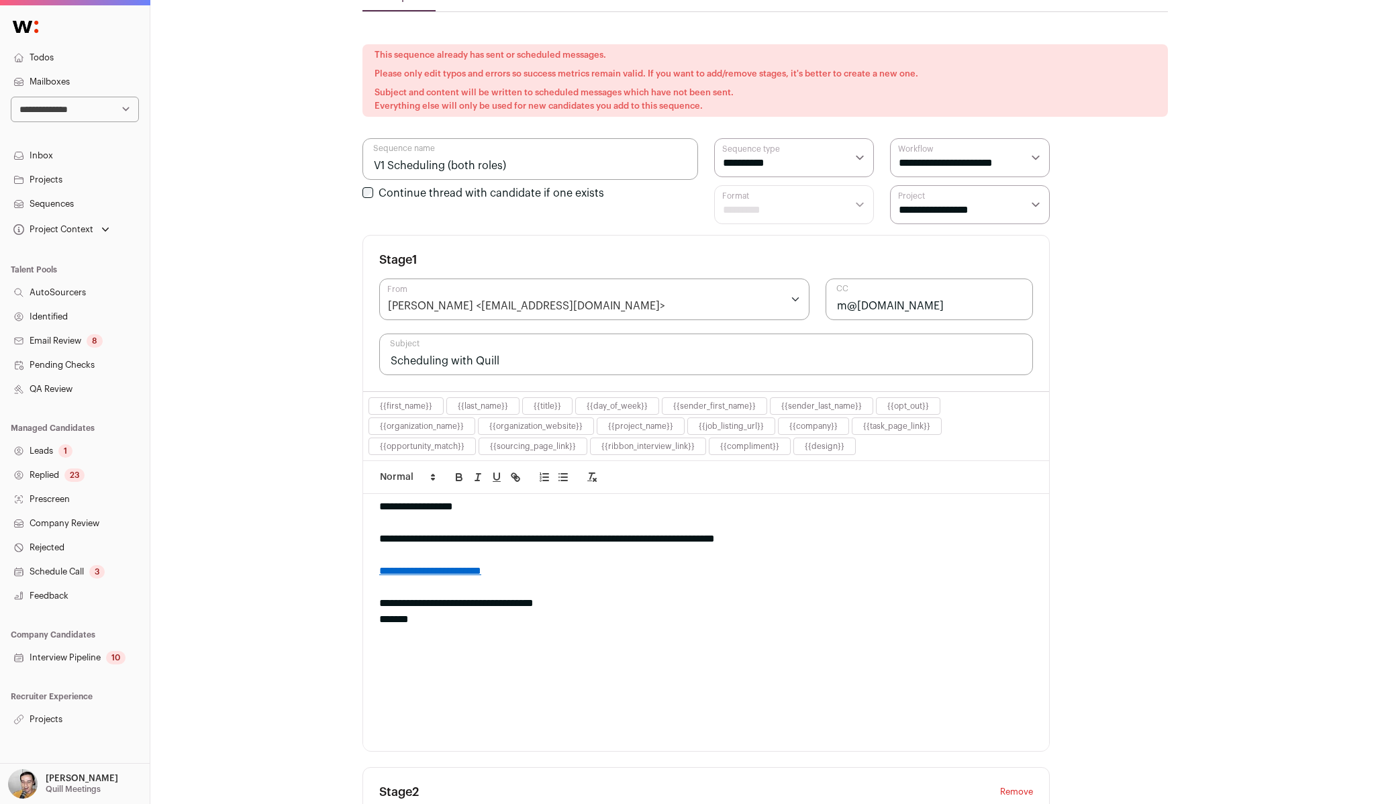
click at [515, 538] on div "**********" at bounding box center [706, 539] width 654 height 16
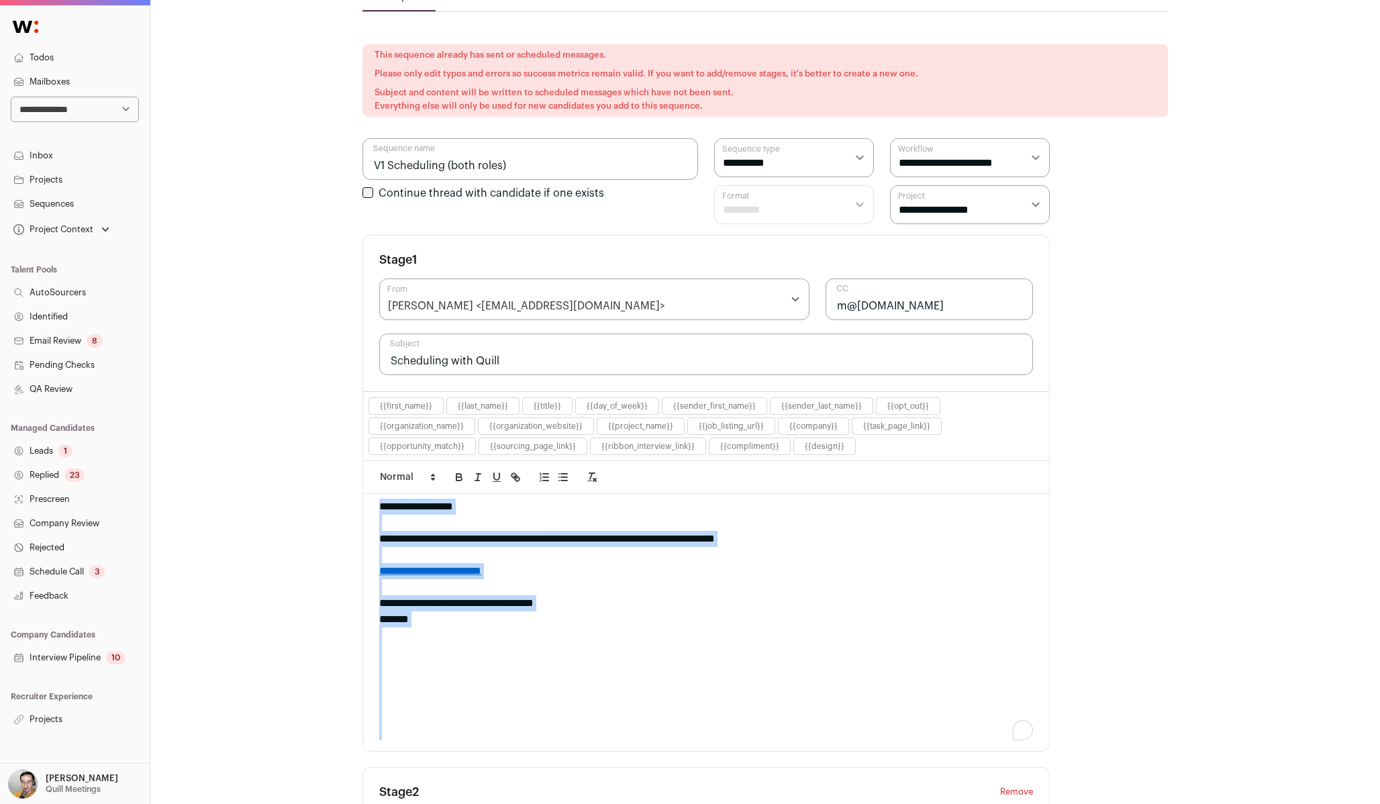
scroll to position [6, 0]
copy div "**********"
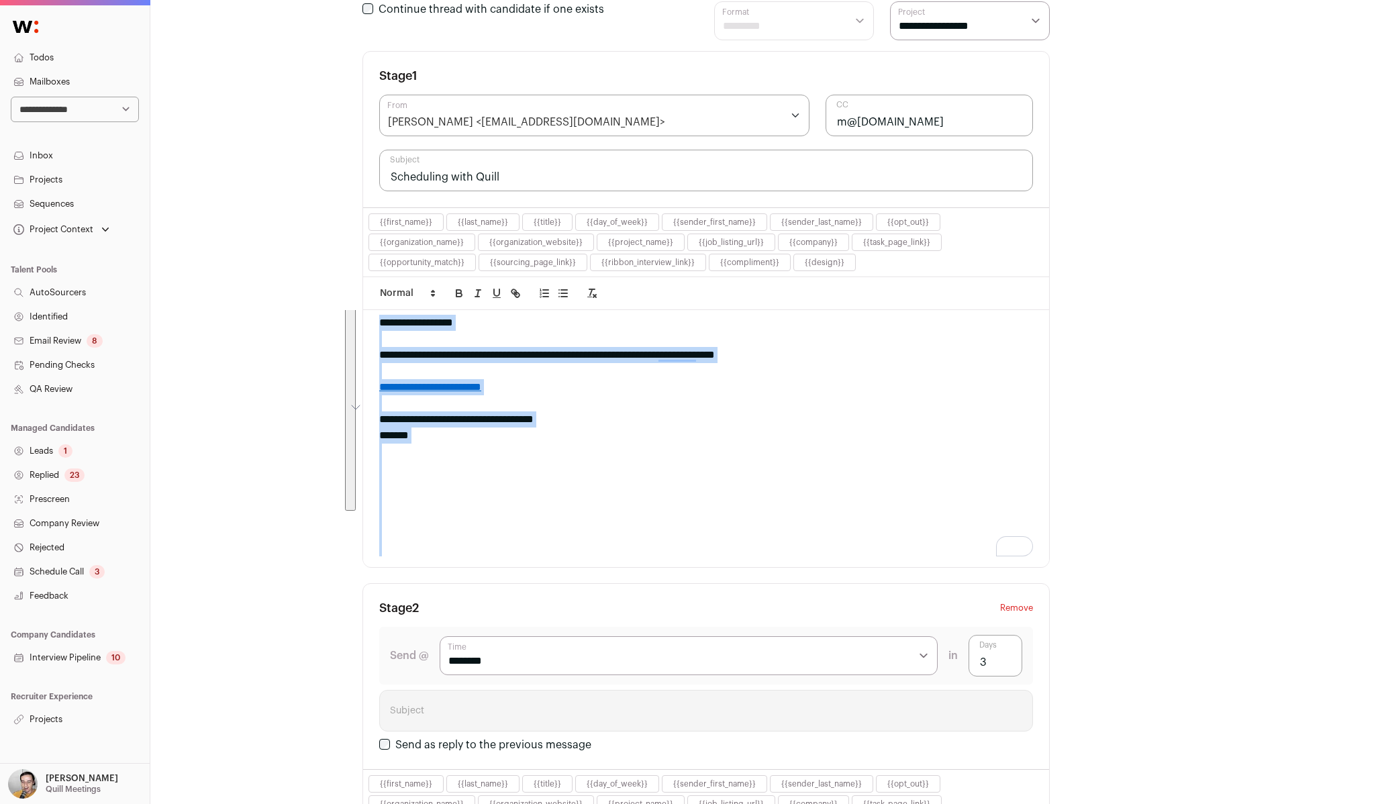
scroll to position [0, 0]
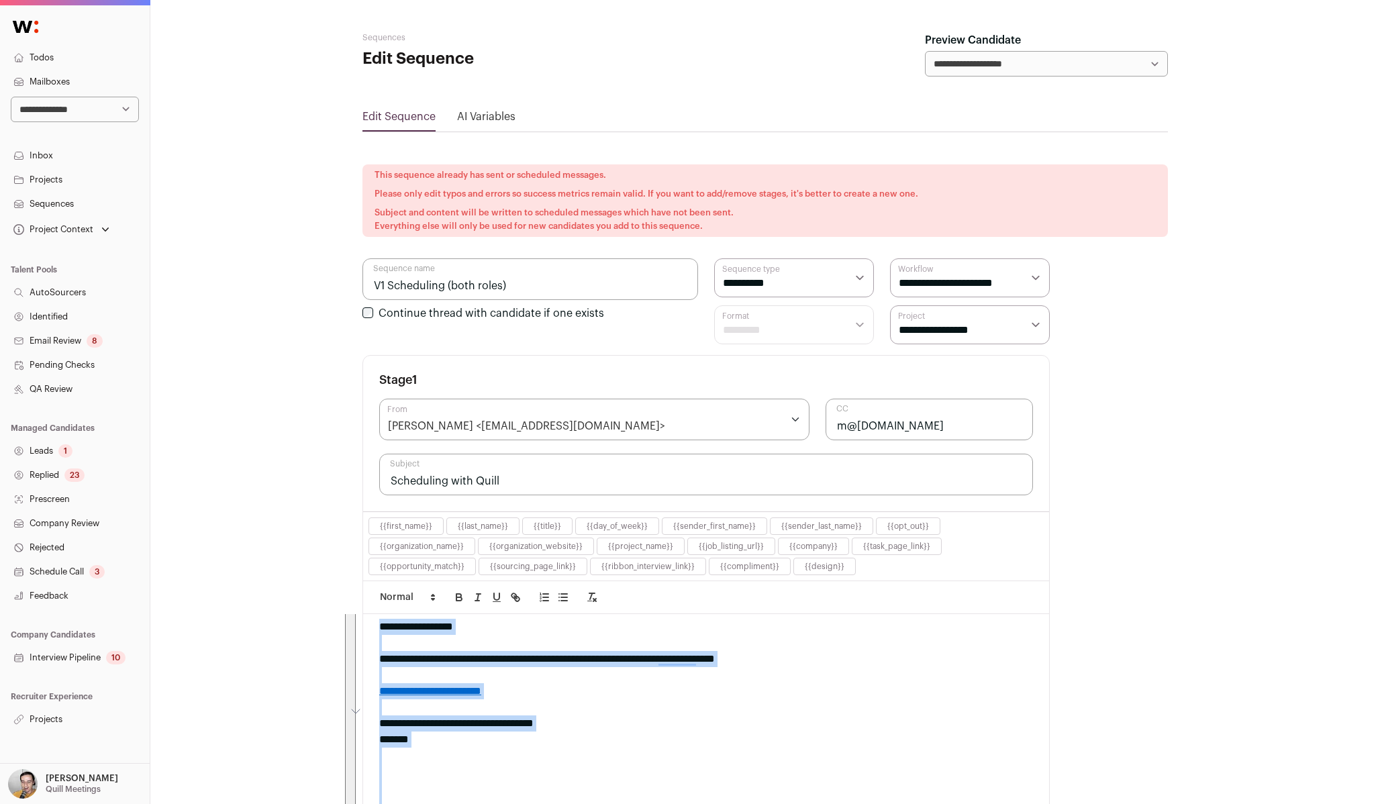
click at [518, 482] on input "Scheduling with Quill" at bounding box center [706, 475] width 654 height 42
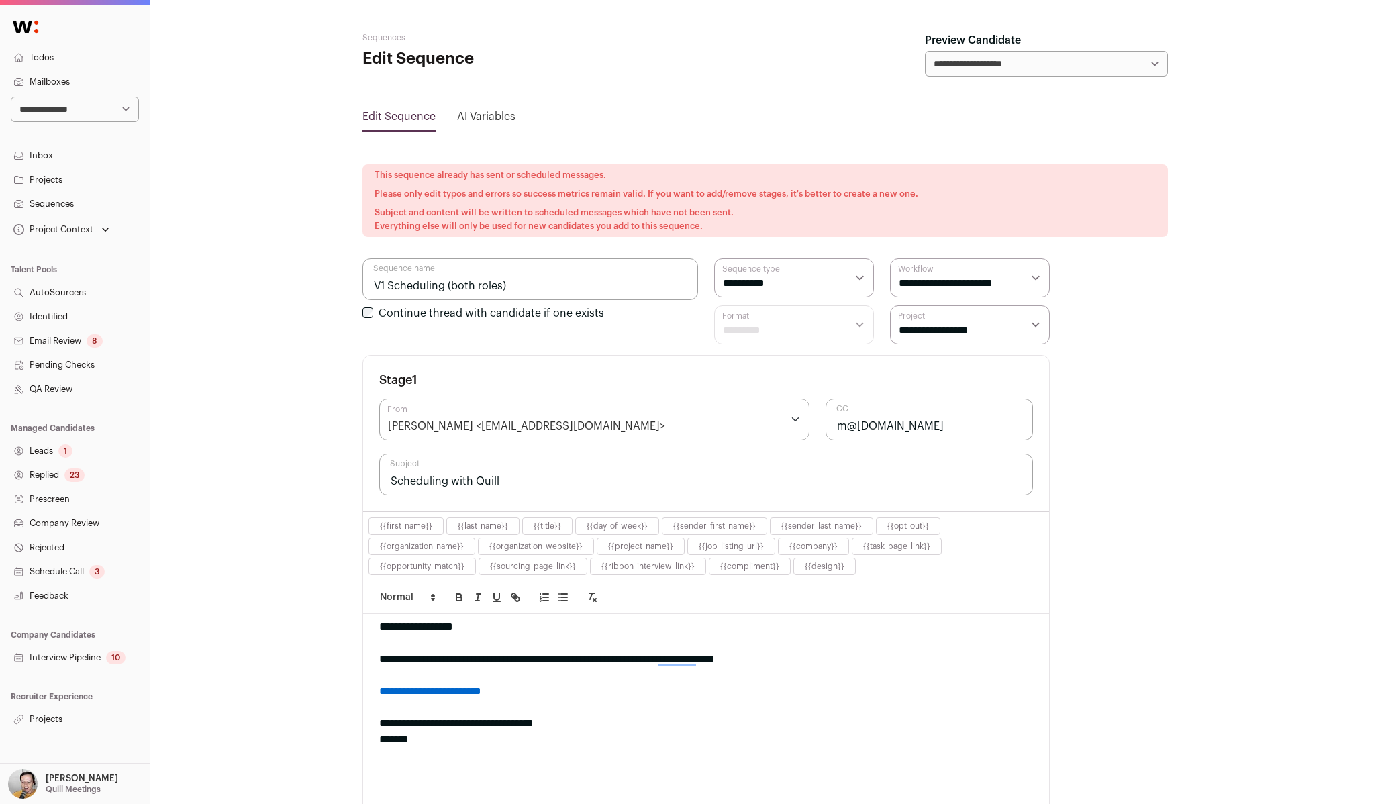
click at [293, 320] on div "**********" at bounding box center [765, 779] width 1230 height 1558
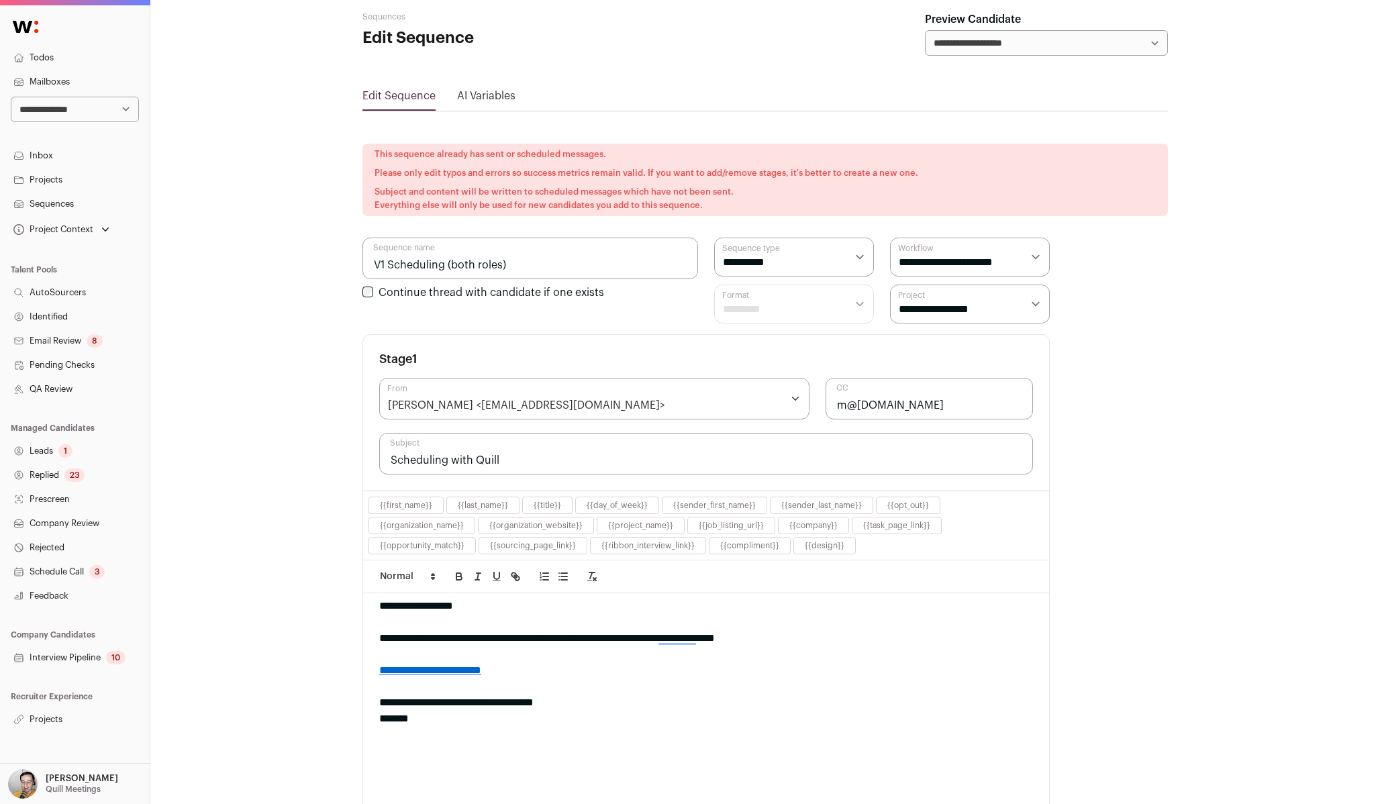
scroll to position [15, 0]
